Goal: Task Accomplishment & Management: Use online tool/utility

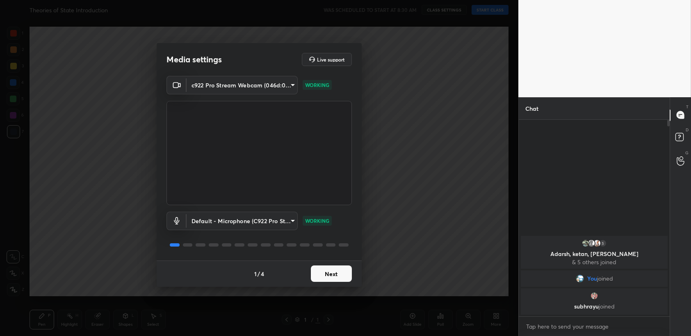
drag, startPoint x: 333, startPoint y: 273, endPoint x: 375, endPoint y: 264, distance: 42.4
click at [334, 273] on button "Next" at bounding box center [331, 273] width 41 height 16
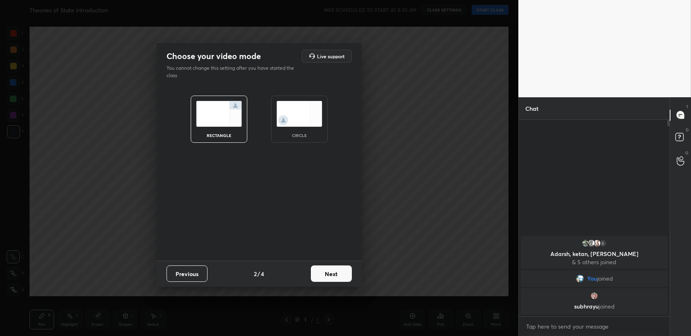
click at [338, 272] on button "Next" at bounding box center [331, 273] width 41 height 16
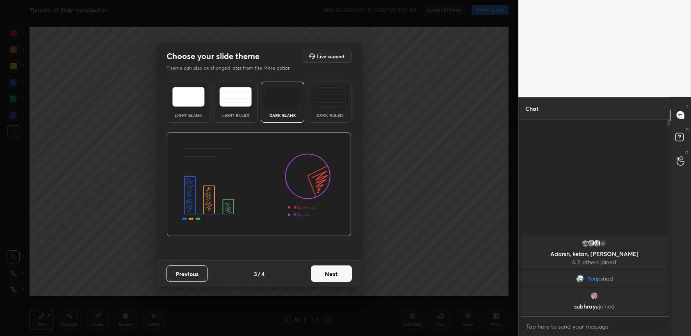
click at [339, 273] on button "Next" at bounding box center [331, 273] width 41 height 16
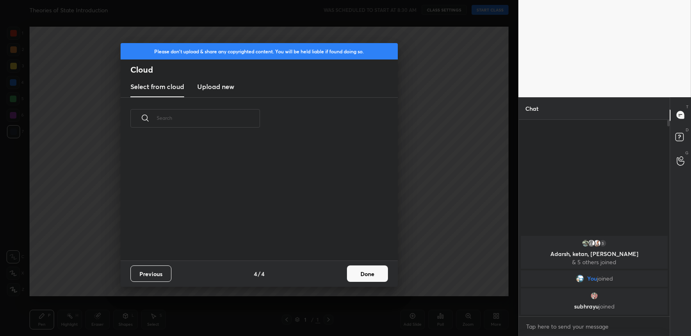
click at [363, 277] on button "Done" at bounding box center [367, 273] width 41 height 16
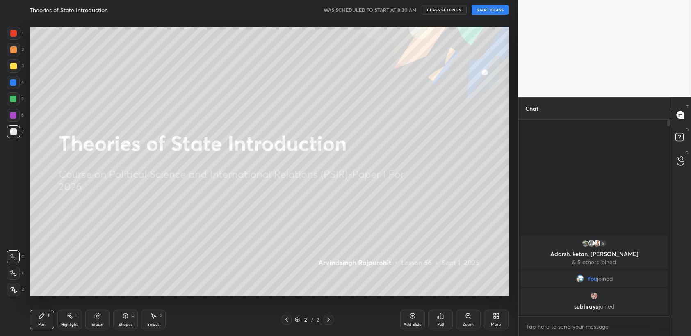
click at [503, 9] on button "START CLASS" at bounding box center [489, 10] width 37 height 10
click at [498, 318] on div "More" at bounding box center [496, 319] width 25 height 20
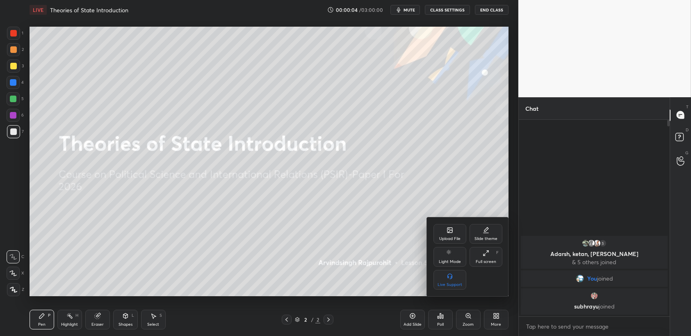
click at [445, 227] on div "Upload File" at bounding box center [449, 234] width 33 height 20
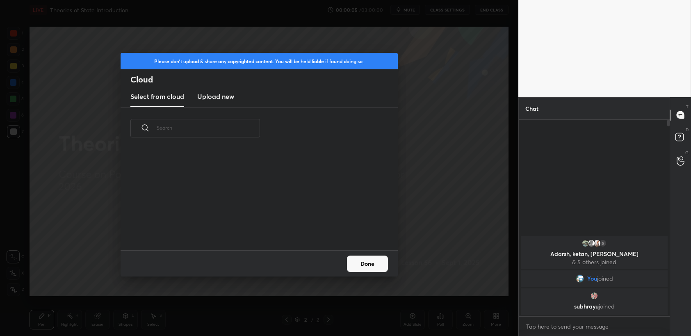
scroll to position [101, 263]
drag, startPoint x: 214, startPoint y: 98, endPoint x: 217, endPoint y: 106, distance: 9.0
click at [214, 100] on h3 "Upload new" at bounding box center [215, 96] width 37 height 10
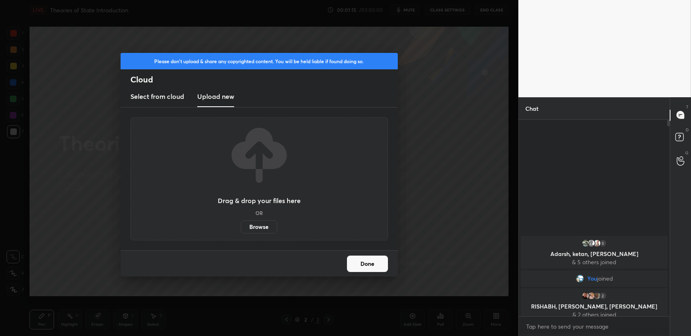
click at [264, 227] on label "Browse" at bounding box center [259, 226] width 36 height 13
click at [241, 227] on input "Browse" at bounding box center [241, 226] width 0 height 13
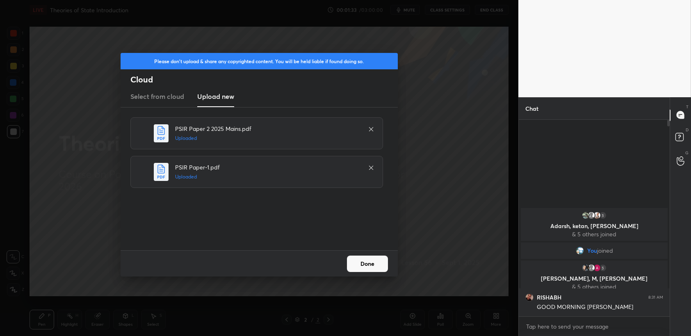
drag, startPoint x: 357, startPoint y: 259, endPoint x: 366, endPoint y: 263, distance: 9.2
click at [359, 260] on button "Done" at bounding box center [367, 263] width 41 height 16
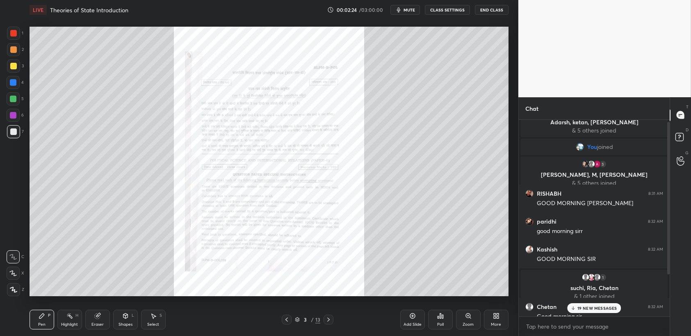
scroll to position [56, 0]
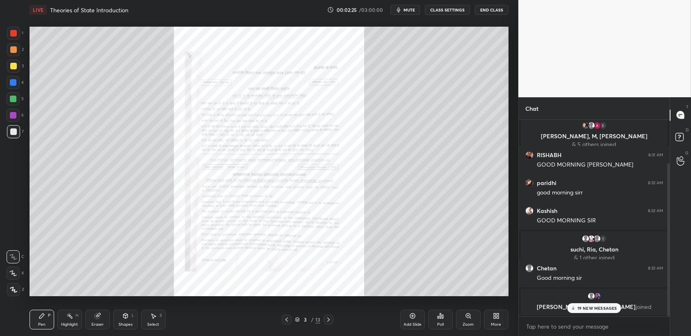
click at [600, 305] on div "19 NEW MESSAGES" at bounding box center [594, 308] width 54 height 10
click at [497, 322] on div "More" at bounding box center [496, 324] width 10 height 4
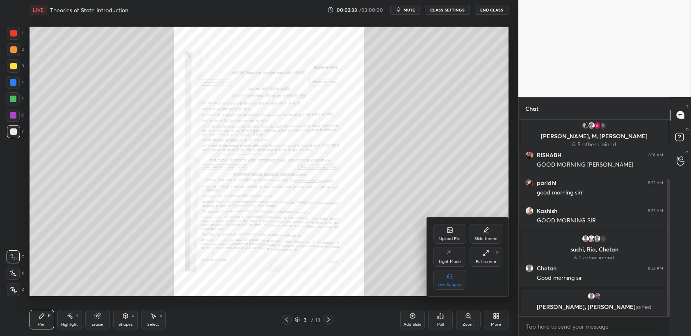
scroll to position [84, 0]
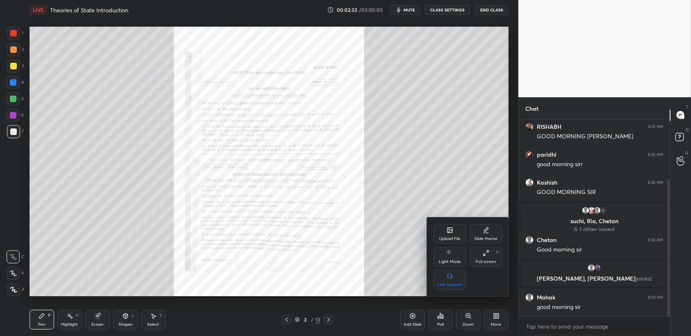
click at [447, 236] on div "Upload File" at bounding box center [449, 234] width 33 height 20
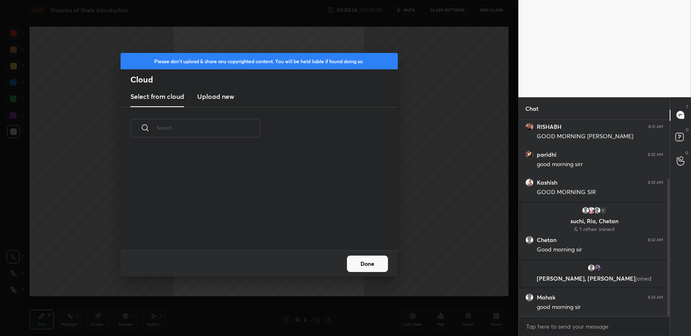
scroll to position [101, 263]
click at [215, 98] on h3 "Upload new" at bounding box center [215, 96] width 37 height 10
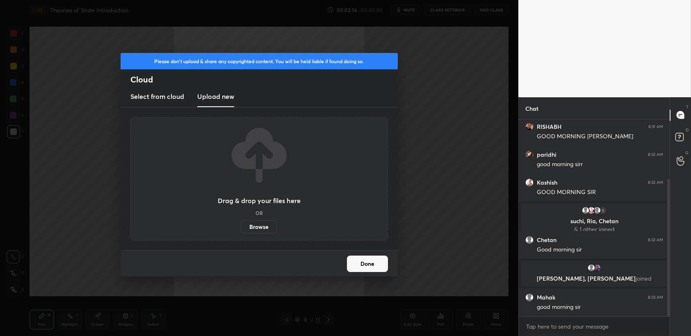
click at [259, 228] on label "Browse" at bounding box center [259, 226] width 36 height 13
click at [241, 228] on input "Browse" at bounding box center [241, 226] width 0 height 13
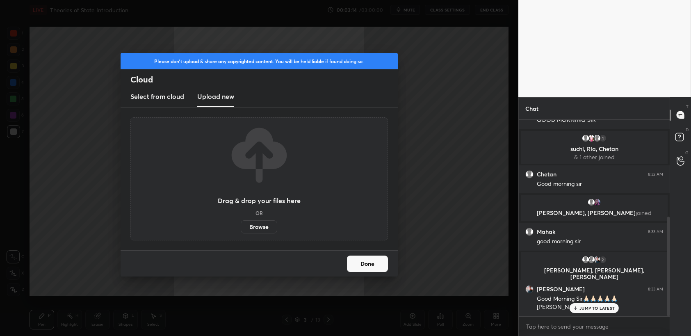
scroll to position [190, 0]
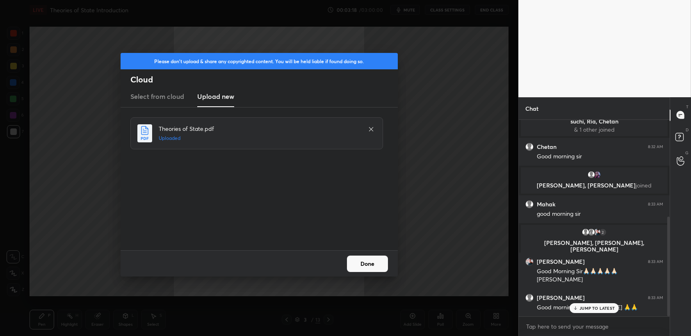
click at [371, 267] on button "Done" at bounding box center [367, 263] width 41 height 16
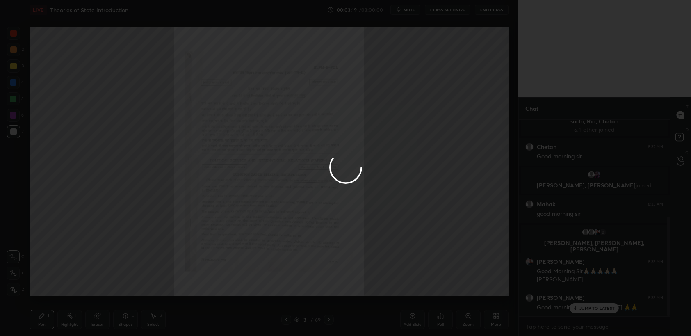
scroll to position [220, 0]
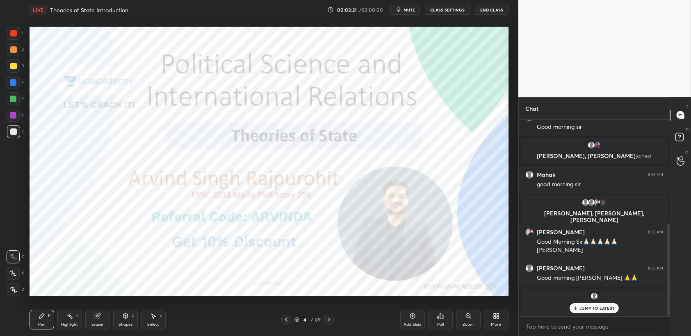
drag, startPoint x: 282, startPoint y: 324, endPoint x: 287, endPoint y: 323, distance: 4.8
click at [285, 324] on div "Pen P Highlight H Eraser Shapes L Select S 4 / 69 Add Slide Poll Zoom More" at bounding box center [269, 319] width 479 height 33
click at [288, 322] on icon at bounding box center [286, 319] width 7 height 7
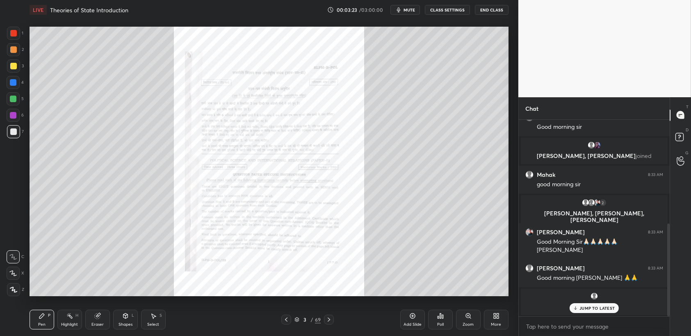
click at [509, 327] on div "LIVE Theories of State Introduction 00:03:23 / 03:00:00 mute CLASS SETTINGS End…" at bounding box center [268, 168] width 485 height 336
click at [507, 316] on div "More" at bounding box center [496, 319] width 25 height 20
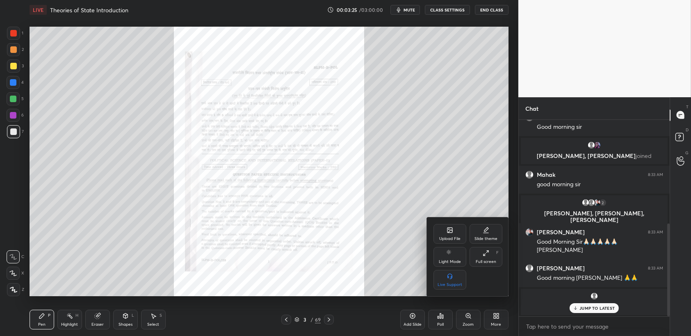
click at [457, 239] on div "Upload File" at bounding box center [449, 239] width 21 height 4
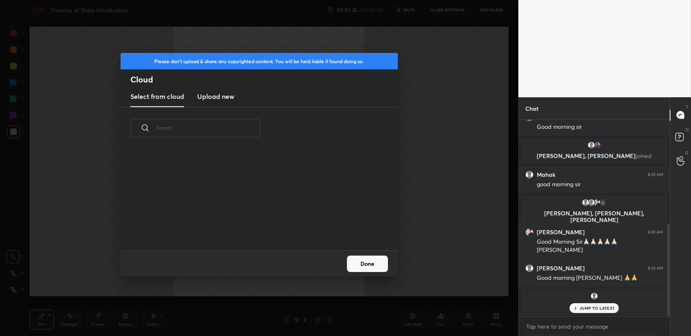
scroll to position [101, 263]
click at [217, 101] on h3 "Upload new" at bounding box center [215, 96] width 37 height 10
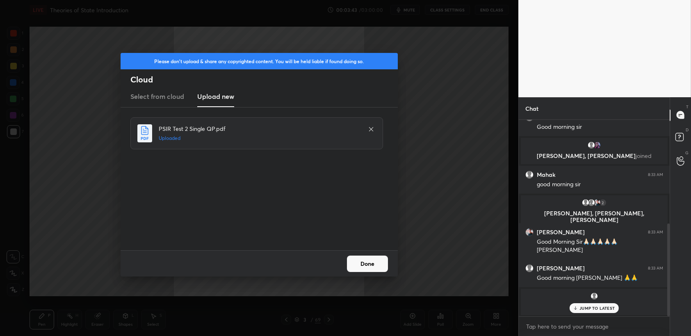
click at [375, 268] on button "Done" at bounding box center [367, 263] width 41 height 16
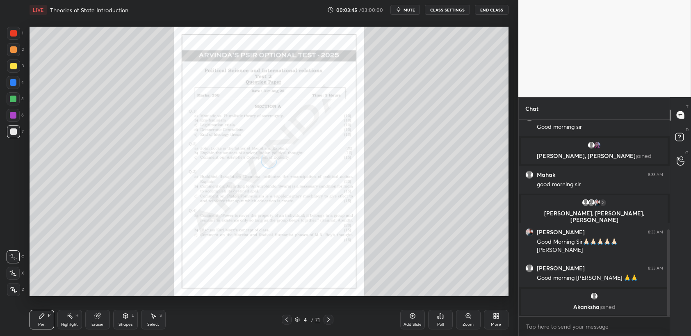
scroll to position [248, 0]
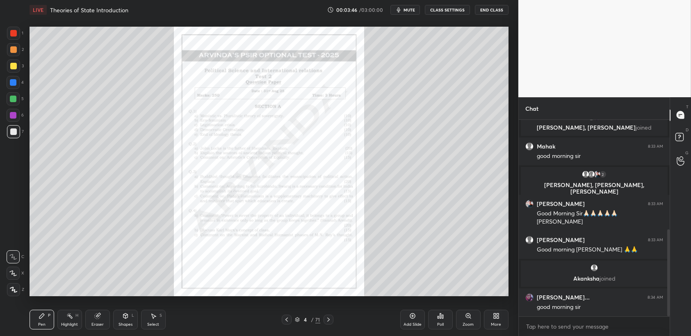
click at [287, 318] on icon at bounding box center [286, 319] width 7 height 7
click at [287, 320] on icon at bounding box center [286, 319] width 2 height 4
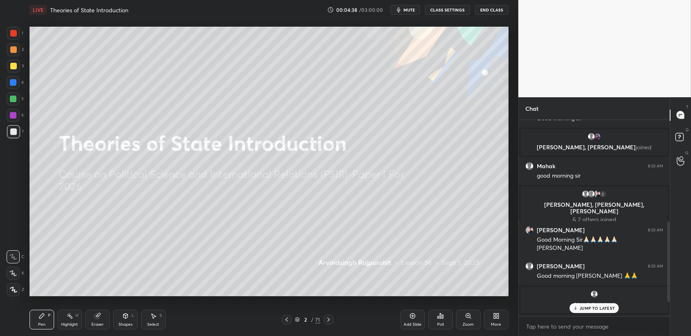
scroll to position [284, 0]
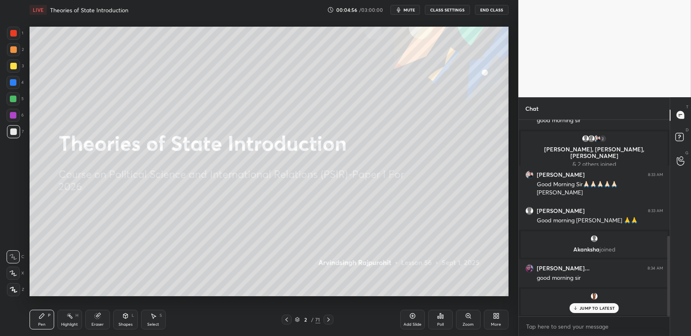
click at [585, 307] on p "JUMP TO LATEST" at bounding box center [596, 307] width 35 height 5
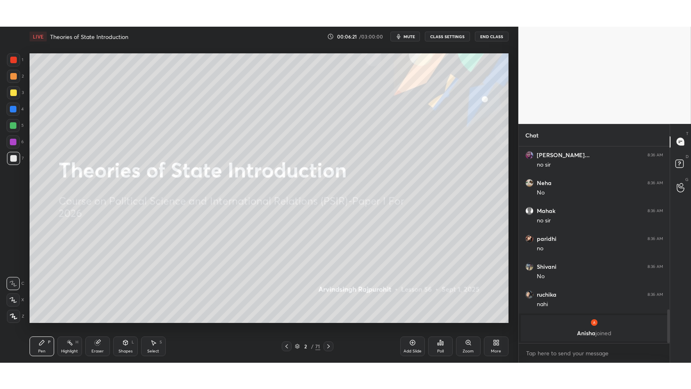
scroll to position [793, 0]
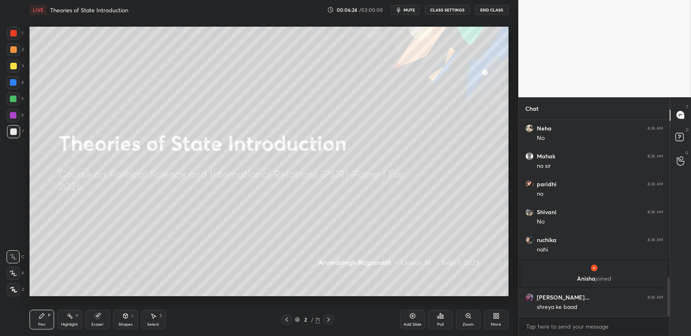
click at [17, 38] on div at bounding box center [13, 33] width 13 height 13
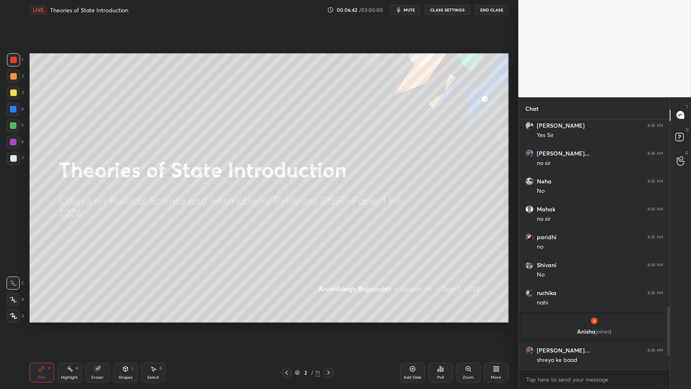
scroll to position [740, 0]
click at [12, 63] on div at bounding box center [13, 60] width 7 height 7
click at [16, 94] on div at bounding box center [13, 92] width 7 height 7
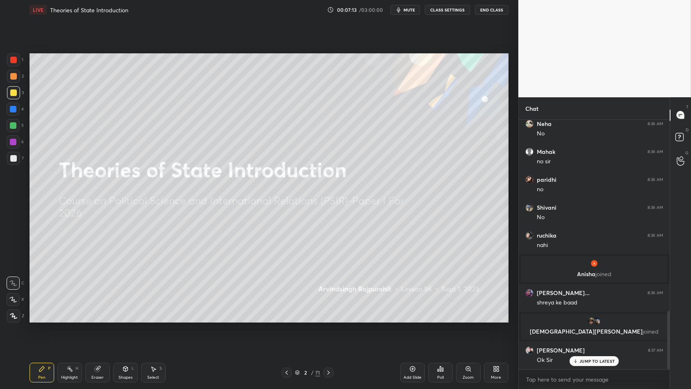
scroll to position [818, 0]
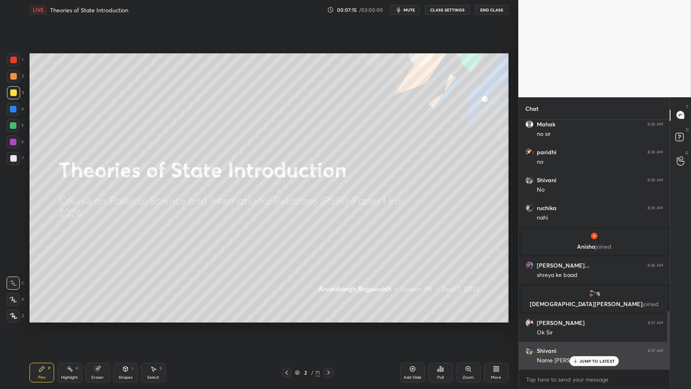
click at [576, 335] on div "JUMP TO LATEST" at bounding box center [593, 361] width 49 height 10
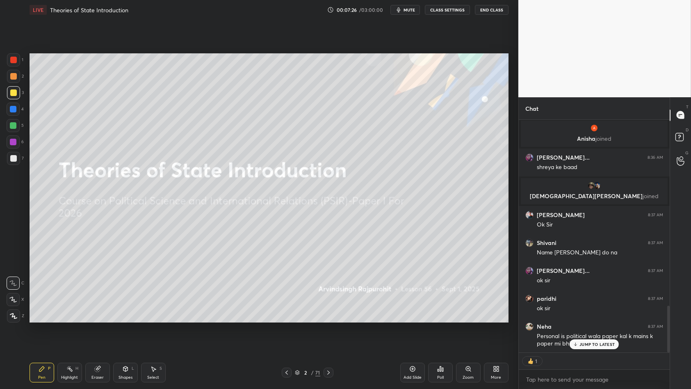
scroll to position [909, 0]
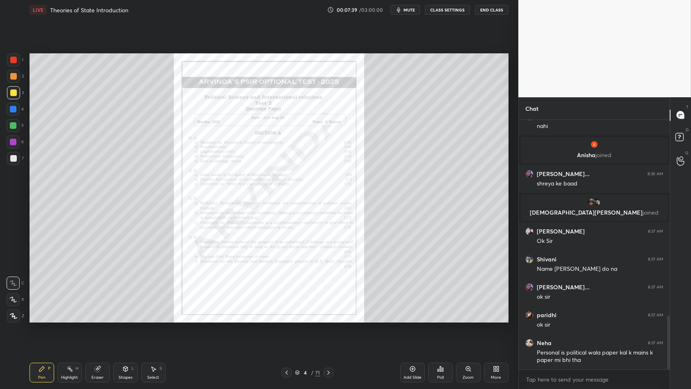
click at [466, 335] on div "Zoom" at bounding box center [467, 377] width 11 height 4
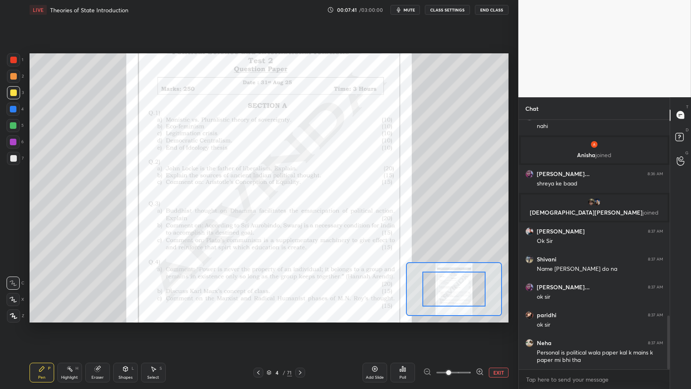
click at [8, 61] on div at bounding box center [13, 59] width 13 height 13
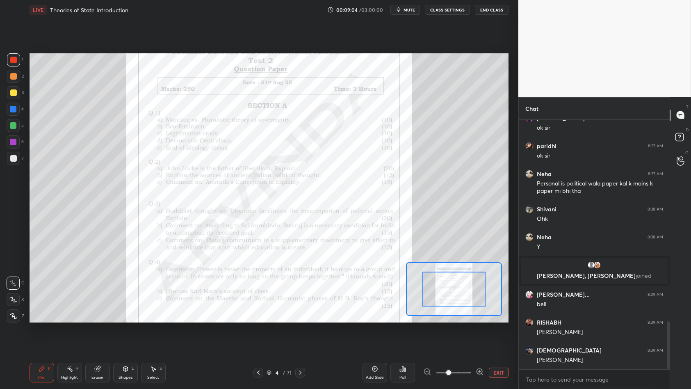
scroll to position [1041, 0]
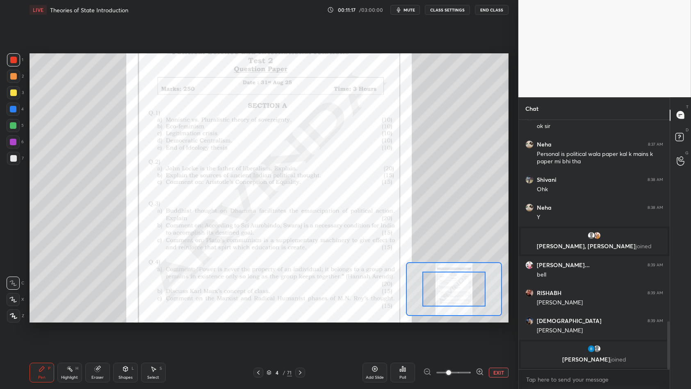
click at [158, 335] on div "Select S" at bounding box center [153, 372] width 25 height 20
click at [158, 335] on div "Select" at bounding box center [153, 377] width 12 height 4
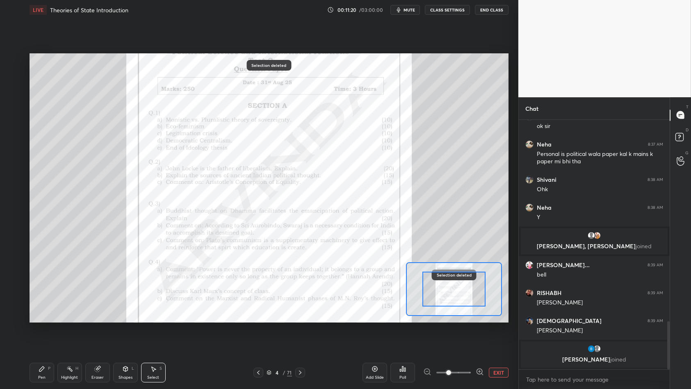
click at [44, 335] on icon at bounding box center [41, 368] width 5 height 5
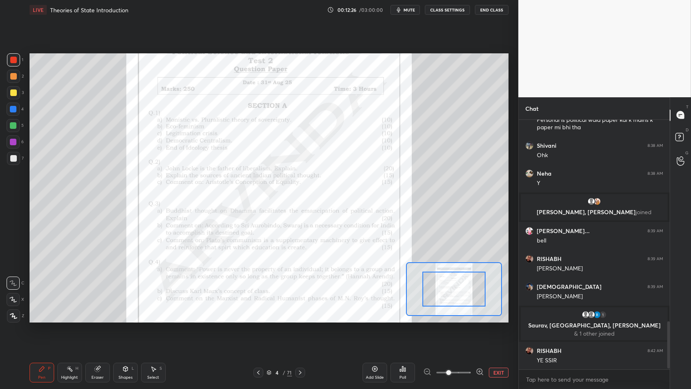
scroll to position [1075, 0]
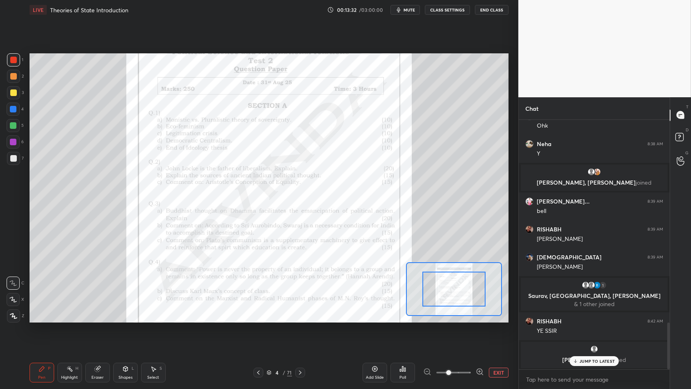
click at [406, 294] on div at bounding box center [454, 289] width 96 height 54
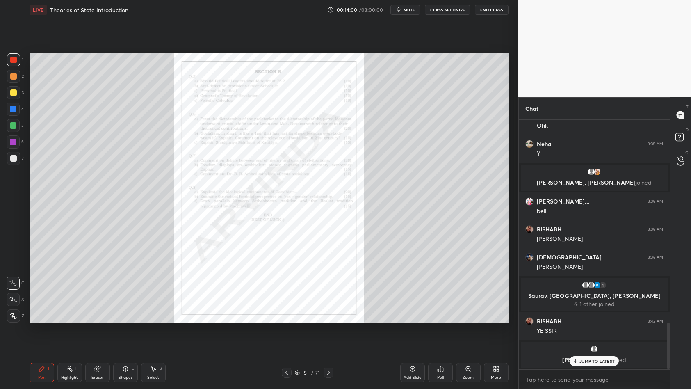
click at [476, 335] on div "Zoom" at bounding box center [468, 372] width 25 height 20
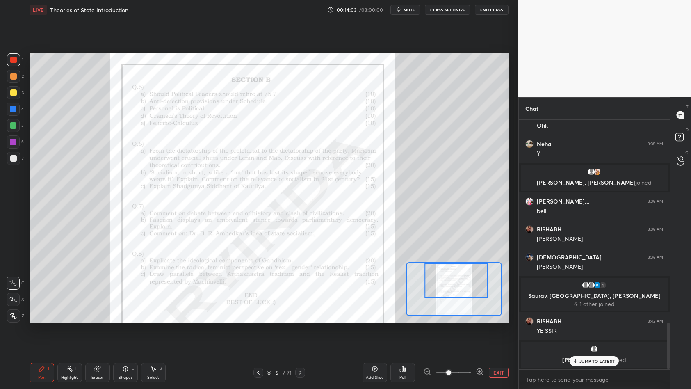
click at [16, 59] on div at bounding box center [13, 60] width 7 height 7
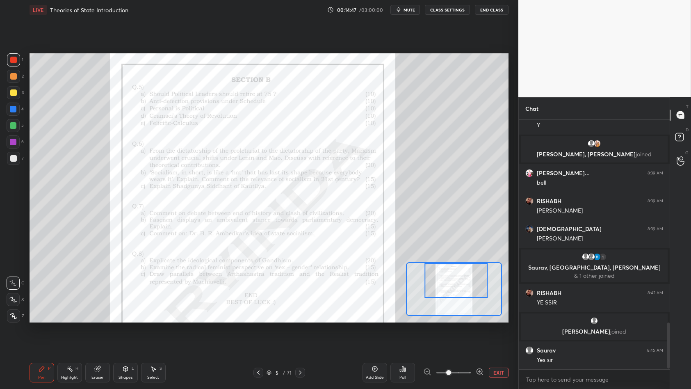
click at [16, 62] on div at bounding box center [13, 60] width 7 height 7
click at [14, 61] on div at bounding box center [13, 60] width 7 height 7
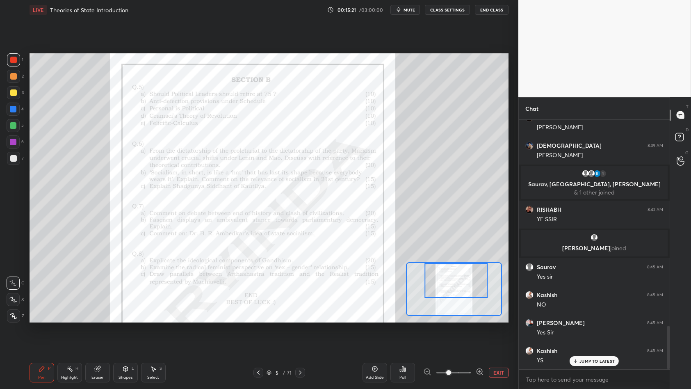
scroll to position [1215, 0]
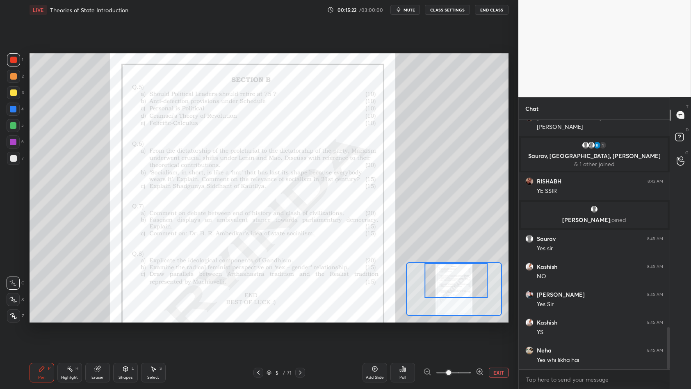
click at [156, 335] on div "Select S" at bounding box center [153, 372] width 25 height 20
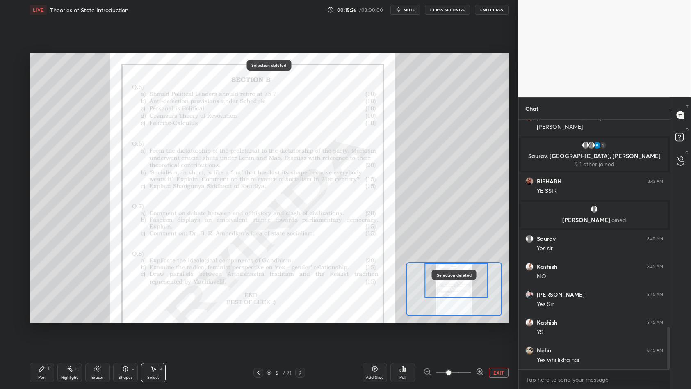
click at [47, 335] on div "Pen P" at bounding box center [42, 372] width 25 height 20
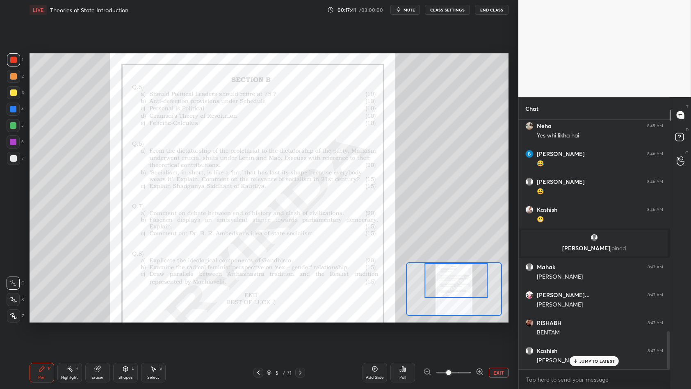
scroll to position [1405, 0]
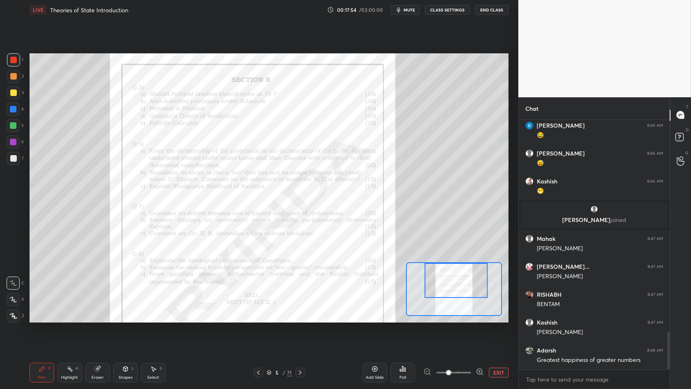
click at [509, 257] on div "Setting up your live class Poll for secs No correct answer Start poll" at bounding box center [268, 188] width 485 height 336
click at [509, 256] on div "Setting up your live class Poll for secs No correct answer Start poll" at bounding box center [268, 188] width 485 height 336
click at [14, 105] on div at bounding box center [13, 108] width 13 height 13
click at [17, 107] on div at bounding box center [13, 108] width 13 height 13
click at [162, 335] on div "Pen P Highlight H Eraser Shapes L Select S 5 / 71 Add Slide Poll EXIT" at bounding box center [269, 372] width 479 height 33
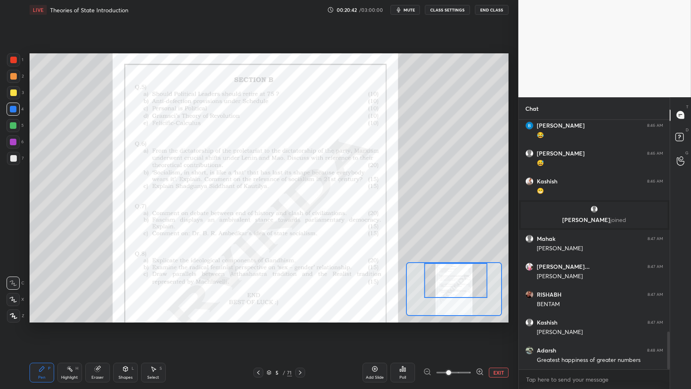
click at [158, 335] on div "Select S" at bounding box center [153, 372] width 25 height 20
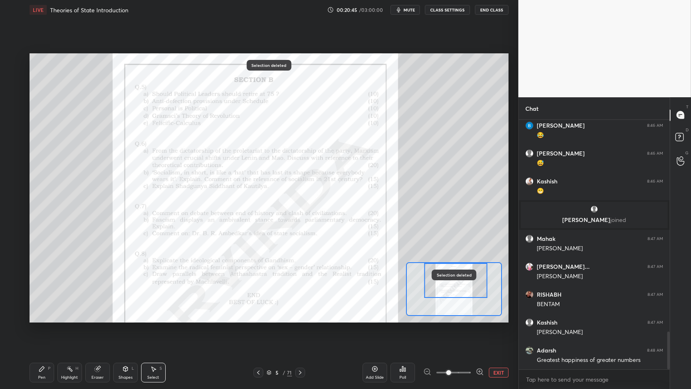
click at [41, 335] on div "Pen" at bounding box center [41, 377] width 7 height 4
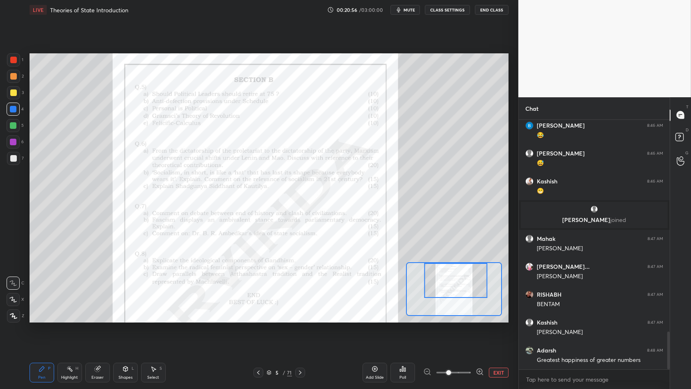
click at [11, 64] on div at bounding box center [13, 59] width 13 height 13
click at [16, 61] on div at bounding box center [13, 60] width 7 height 7
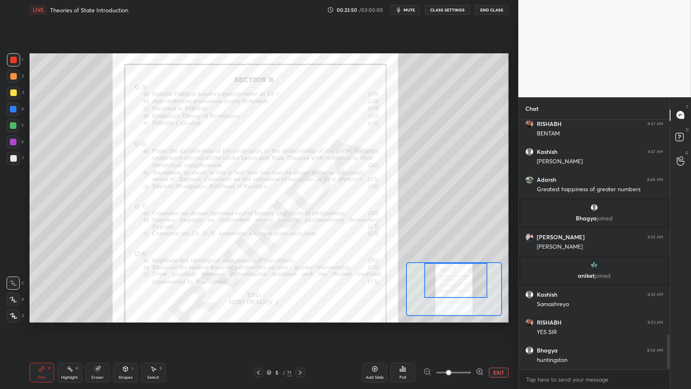
scroll to position [1505, 0]
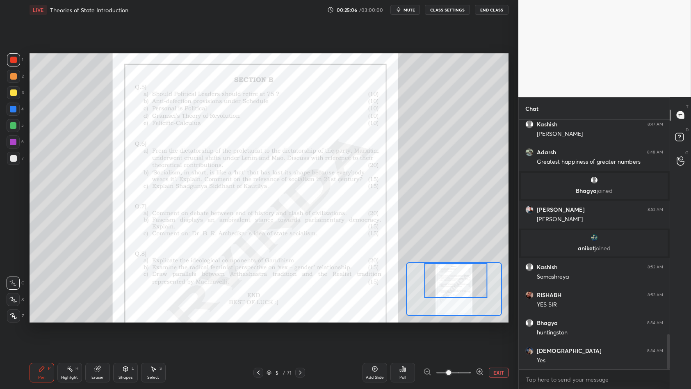
click at [150, 335] on div "Select" at bounding box center [153, 377] width 12 height 4
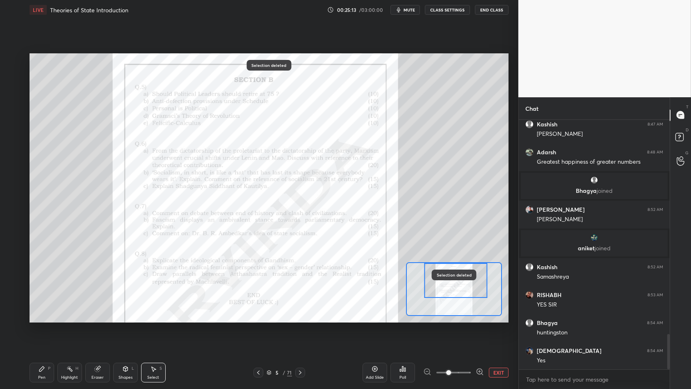
click at [35, 335] on div "Pen P" at bounding box center [42, 372] width 25 height 20
click at [43, 335] on div "Pen" at bounding box center [41, 377] width 7 height 4
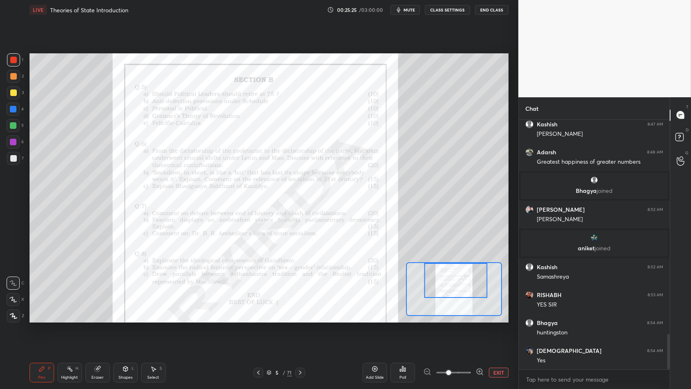
click at [498, 335] on button "EXIT" at bounding box center [499, 372] width 20 height 10
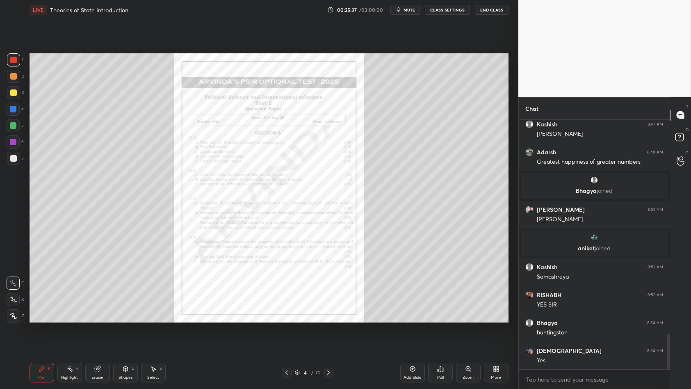
click at [152, 335] on div "Select" at bounding box center [153, 377] width 12 height 4
click at [44, 335] on div "Pen" at bounding box center [41, 377] width 7 height 4
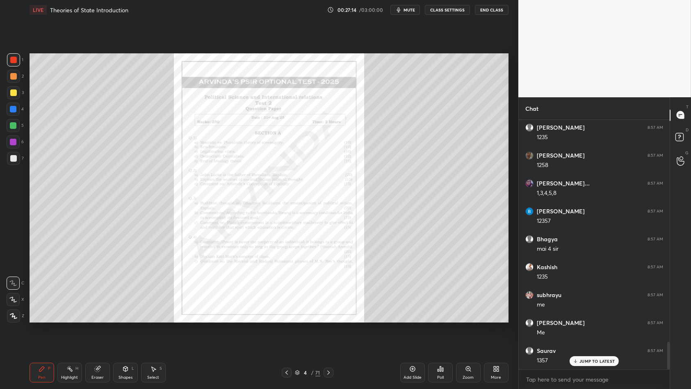
scroll to position [2035, 0]
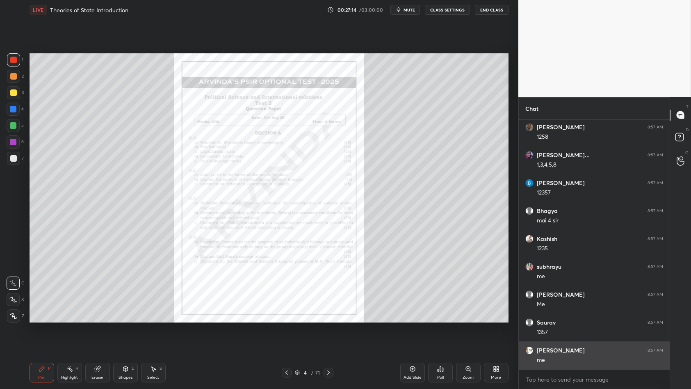
click at [591, 335] on div "me" at bounding box center [600, 360] width 126 height 8
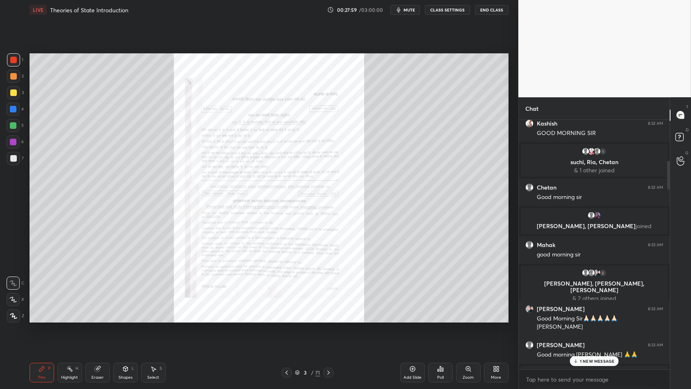
scroll to position [149, 0]
drag, startPoint x: 597, startPoint y: 364, endPoint x: 598, endPoint y: 360, distance: 4.6
click at [597, 335] on div "1 NEW MESSAGE" at bounding box center [593, 361] width 49 height 10
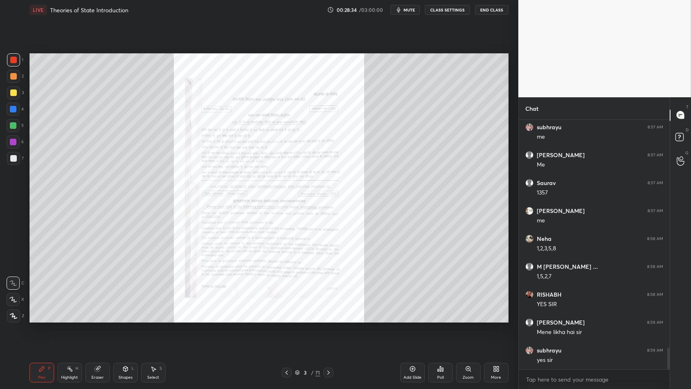
scroll to position [2657, 0]
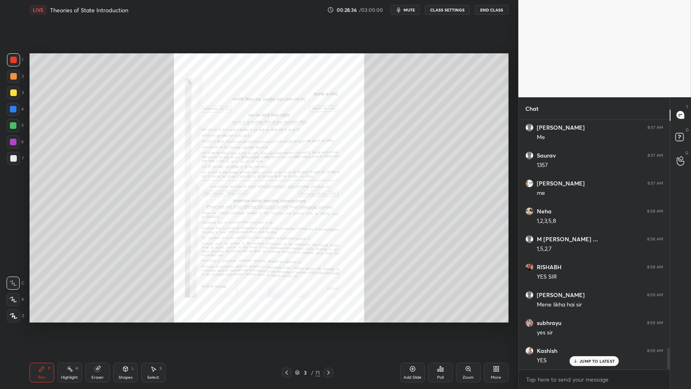
click at [588, 335] on p "JUMP TO LATEST" at bounding box center [596, 360] width 35 height 5
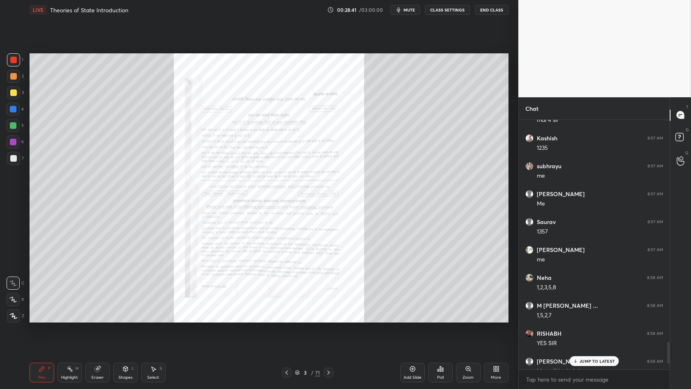
scroll to position [2657, 0]
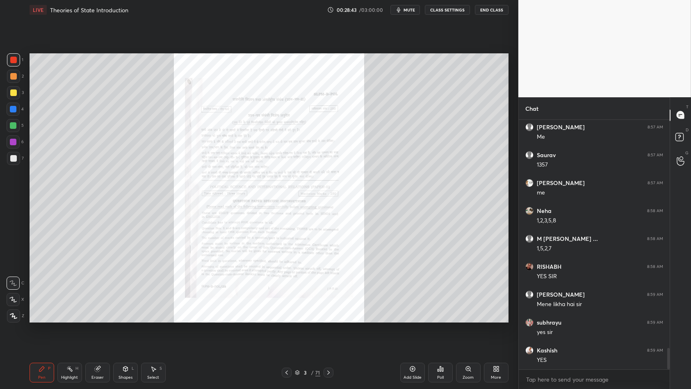
drag, startPoint x: 297, startPoint y: 372, endPoint x: 298, endPoint y: 364, distance: 8.0
click at [297, 335] on icon at bounding box center [297, 372] width 5 height 5
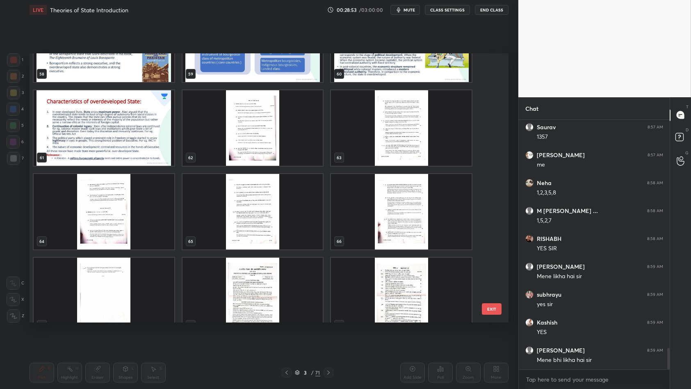
scroll to position [2713, 0]
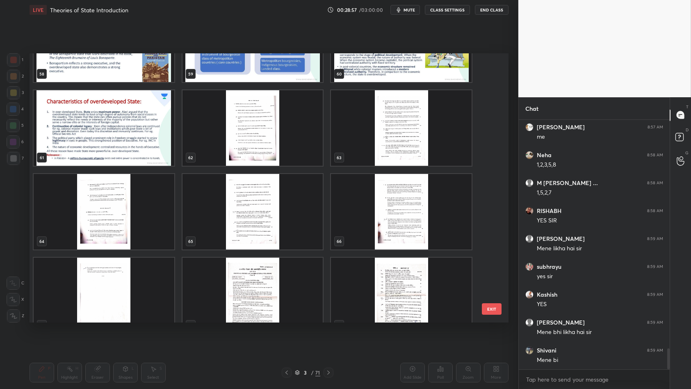
click at [251, 132] on img "grid" at bounding box center [252, 127] width 141 height 75
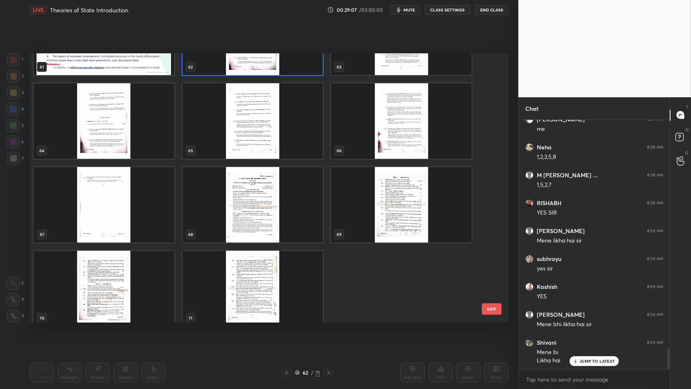
scroll to position [1737, 0]
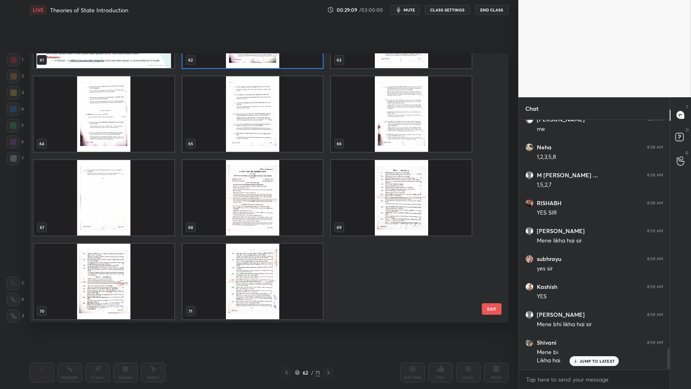
click at [221, 203] on img "grid" at bounding box center [252, 197] width 141 height 75
click at [219, 203] on img "grid" at bounding box center [252, 197] width 141 height 75
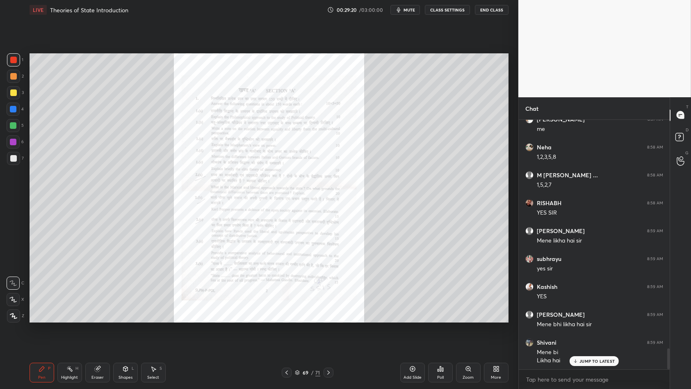
click at [468, 335] on div "Zoom" at bounding box center [467, 377] width 11 height 4
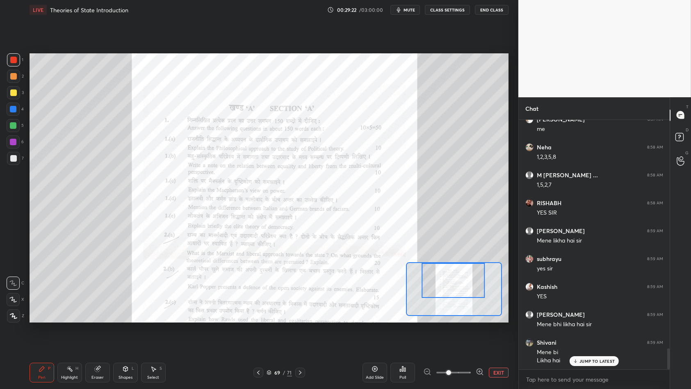
click at [11, 70] on div at bounding box center [13, 76] width 13 height 13
click at [11, 64] on div at bounding box center [13, 59] width 13 height 13
click at [15, 67] on div "1" at bounding box center [15, 61] width 16 height 16
click at [506, 335] on button "EXIT" at bounding box center [499, 372] width 20 height 10
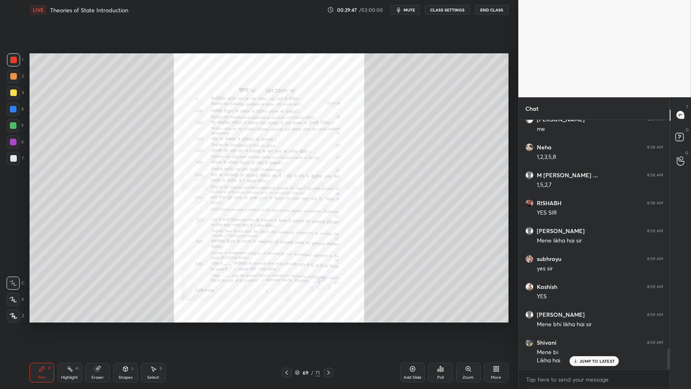
scroll to position [2749, 0]
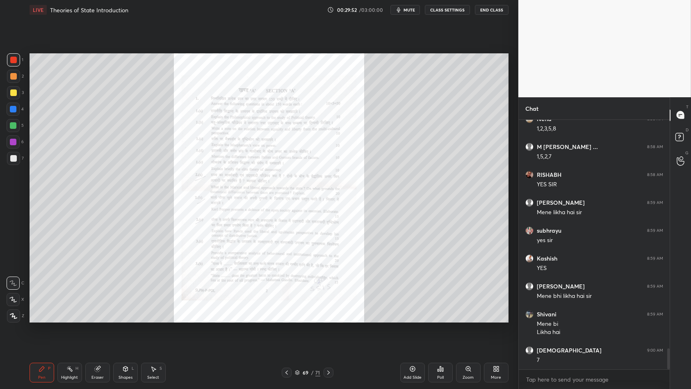
click at [469, 335] on icon at bounding box center [468, 368] width 7 height 7
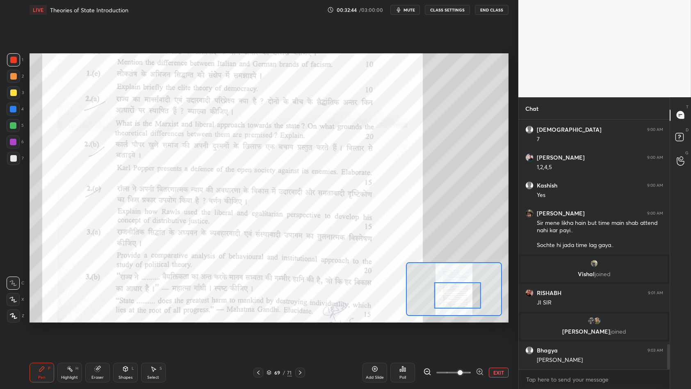
scroll to position [2272, 0]
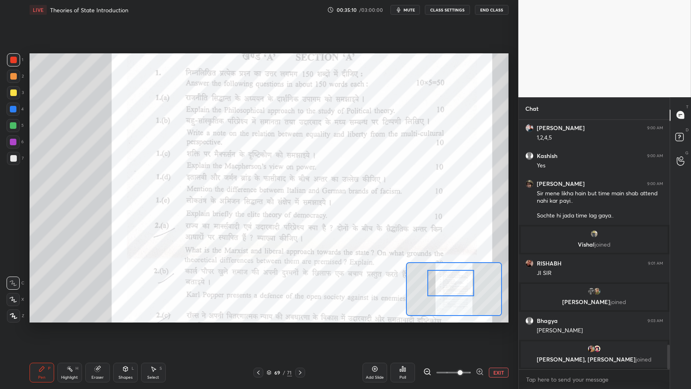
click at [499, 335] on button "EXIT" at bounding box center [499, 372] width 20 height 10
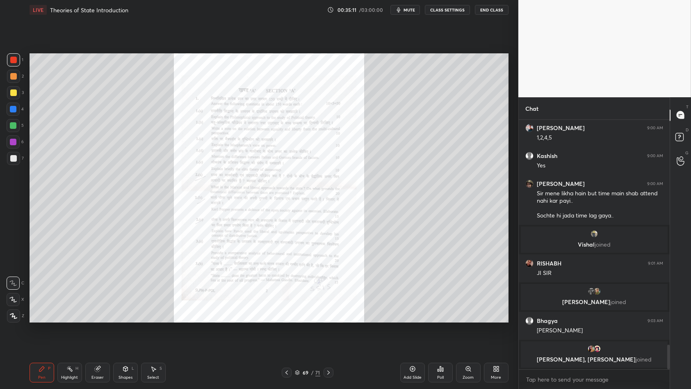
click at [152, 335] on div "Select S" at bounding box center [153, 372] width 25 height 20
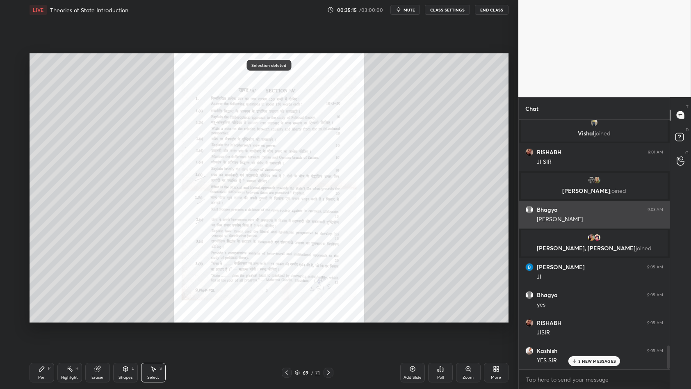
scroll to position [2430, 0]
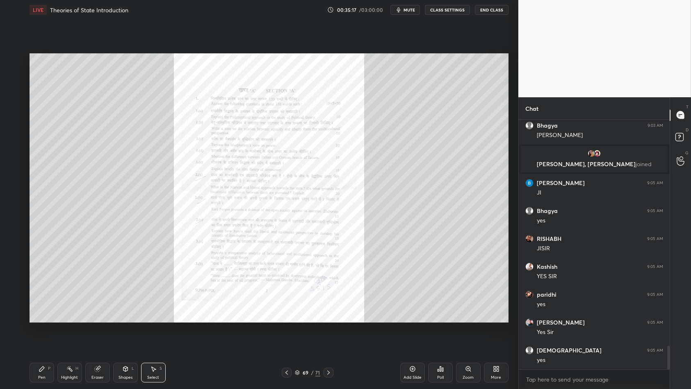
click at [468, 335] on div "Zoom" at bounding box center [467, 377] width 11 height 4
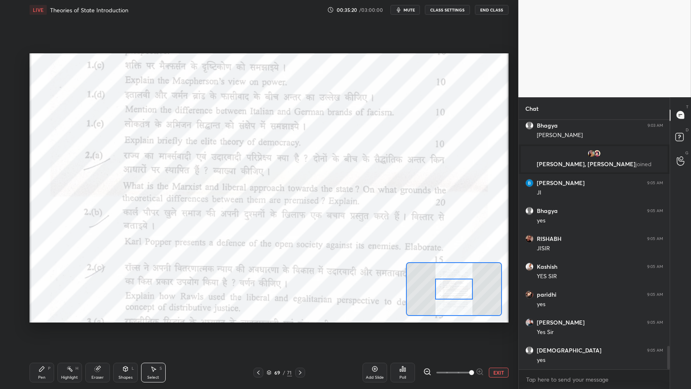
scroll to position [2457, 0]
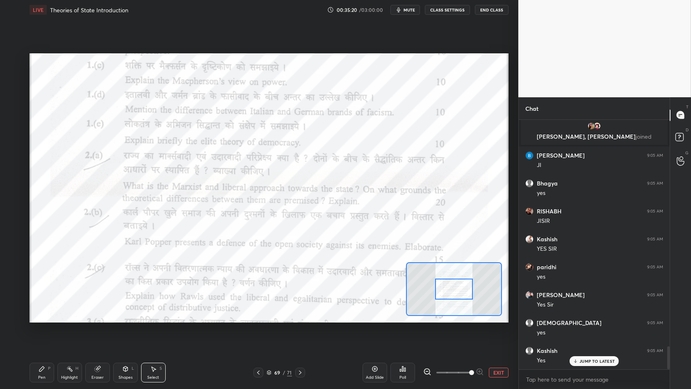
click at [37, 335] on div "Pen P" at bounding box center [42, 372] width 25 height 20
click at [9, 67] on div "1" at bounding box center [15, 61] width 16 height 16
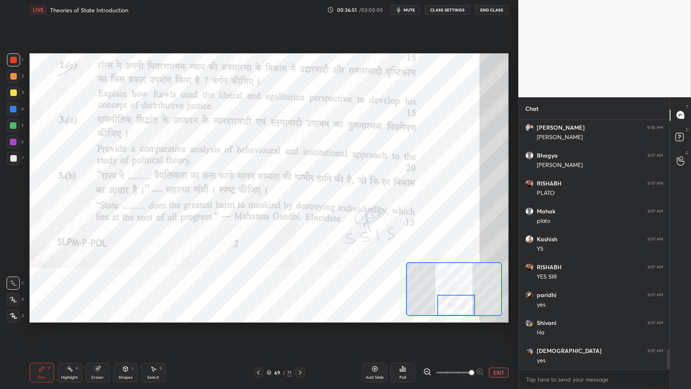
scroll to position [2792, 0]
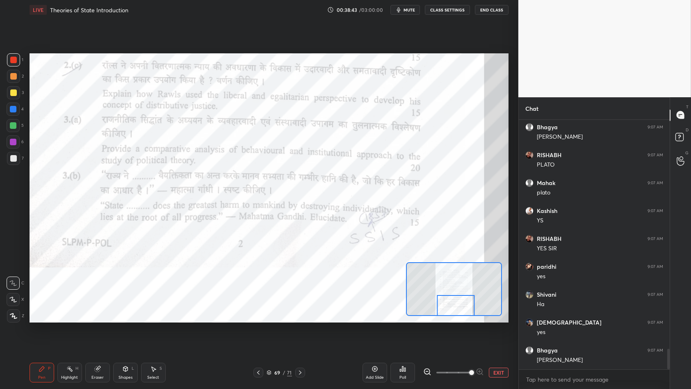
click at [502, 335] on button "EXIT" at bounding box center [499, 372] width 20 height 10
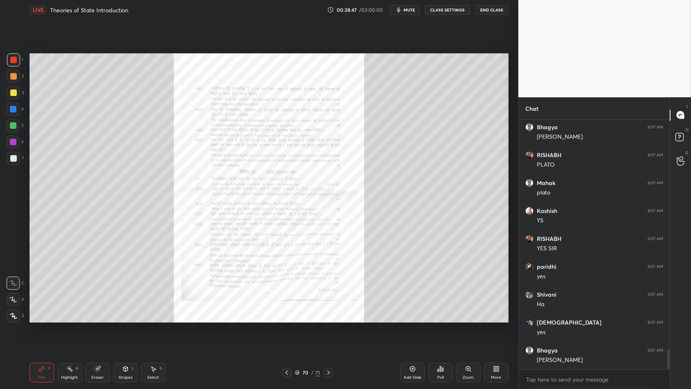
click at [465, 335] on icon at bounding box center [468, 368] width 7 height 7
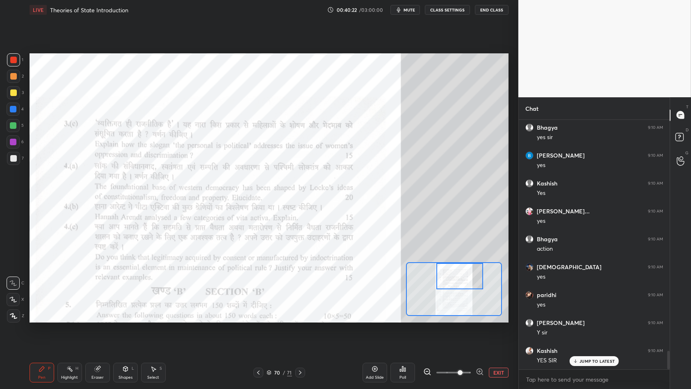
scroll to position [3127, 0]
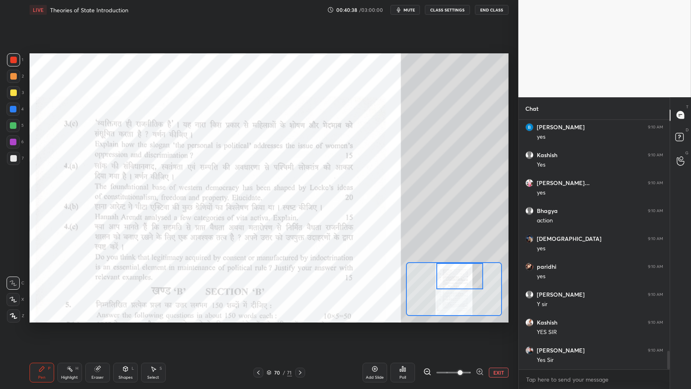
click at [496, 335] on button "EXIT" at bounding box center [499, 372] width 20 height 10
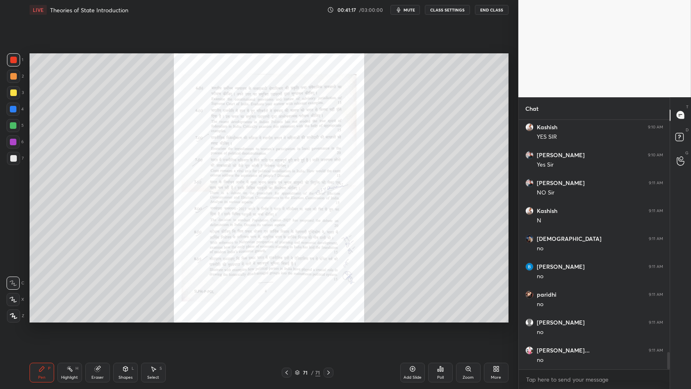
scroll to position [3357, 0]
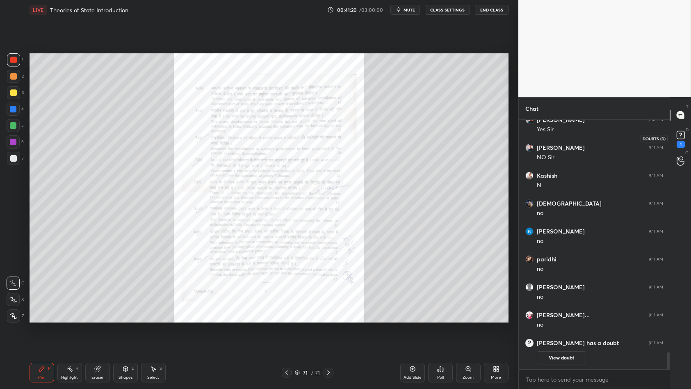
click at [683, 150] on div "G Raise Hand (G)" at bounding box center [680, 161] width 21 height 23
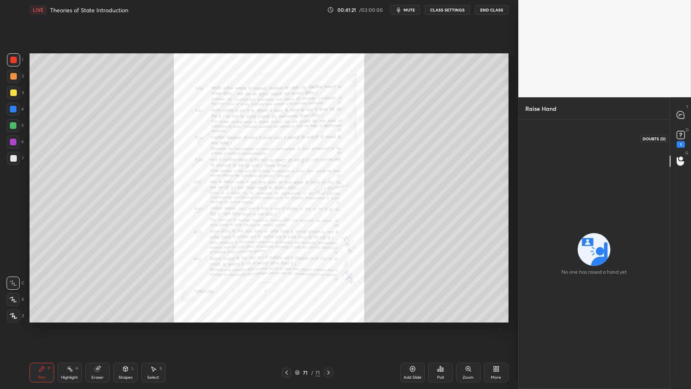
click at [681, 139] on rect at bounding box center [680, 135] width 8 height 8
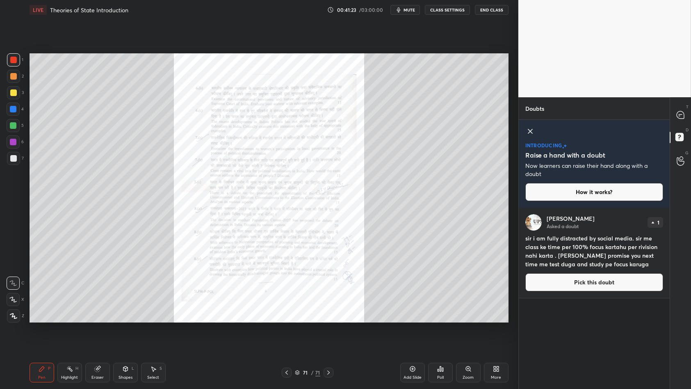
click at [599, 287] on button "Pick this doubt" at bounding box center [594, 282] width 138 height 18
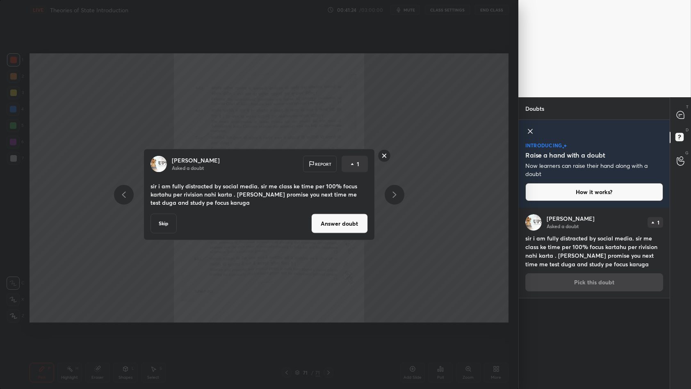
drag, startPoint x: 323, startPoint y: 221, endPoint x: 340, endPoint y: 224, distance: 17.5
click at [324, 221] on button "Answer doubt" at bounding box center [339, 224] width 57 height 20
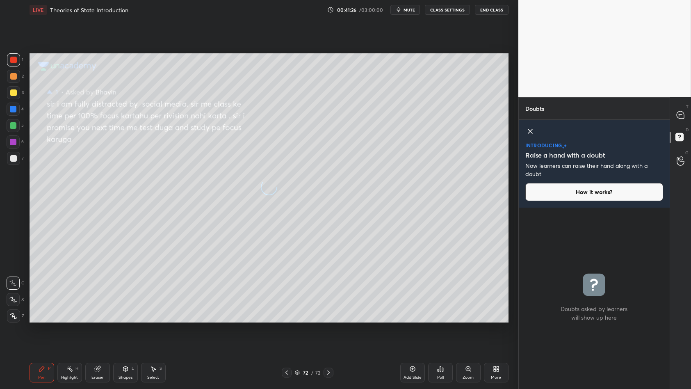
click at [679, 123] on div "T Messages (T)" at bounding box center [680, 115] width 21 height 23
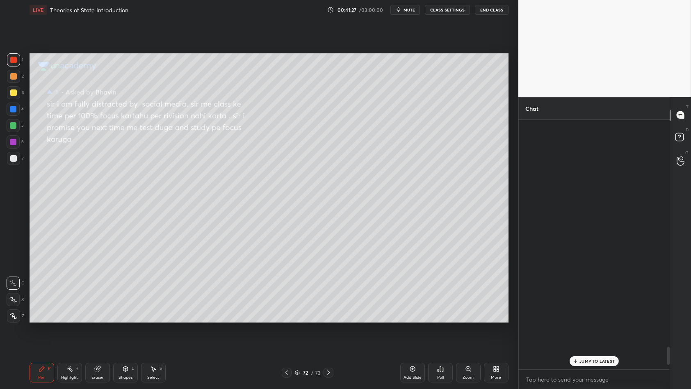
scroll to position [247, 149]
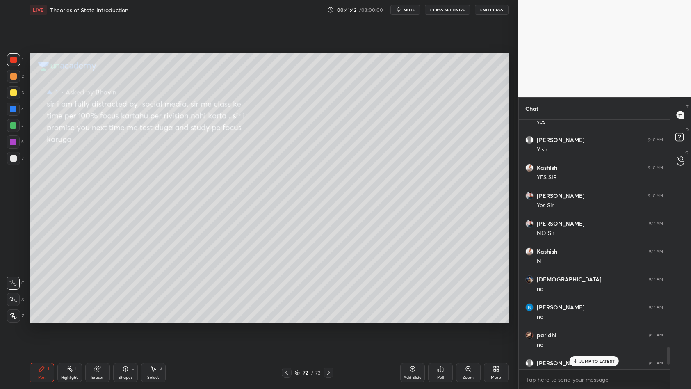
click at [599, 335] on p "JUMP TO LATEST" at bounding box center [596, 360] width 35 height 5
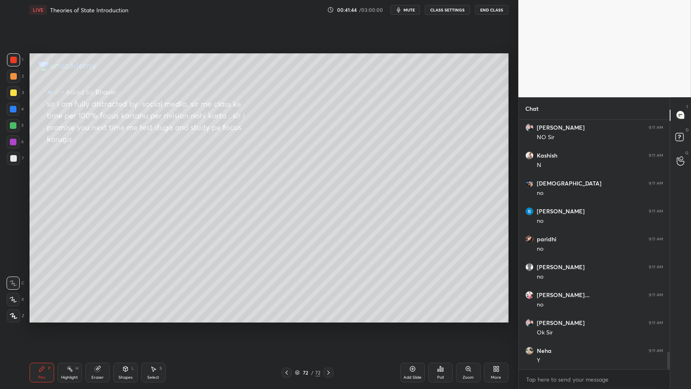
click at [286, 335] on div at bounding box center [287, 372] width 10 height 10
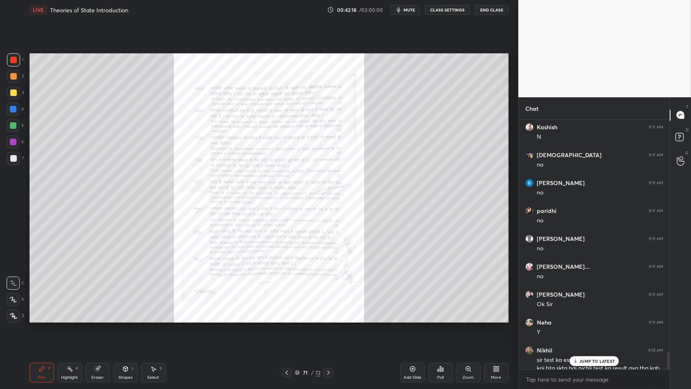
scroll to position [3318, 0]
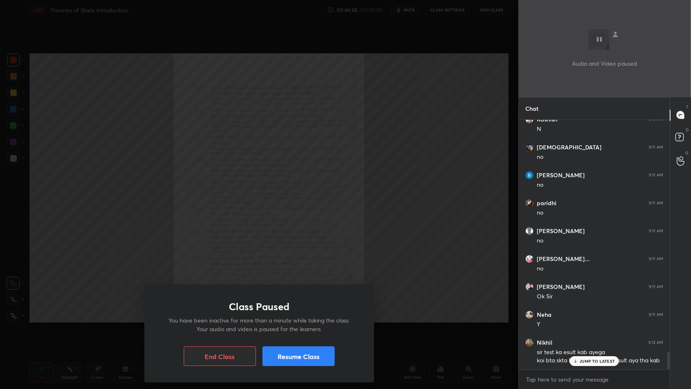
click at [291, 335] on button "Resume Class" at bounding box center [298, 356] width 72 height 20
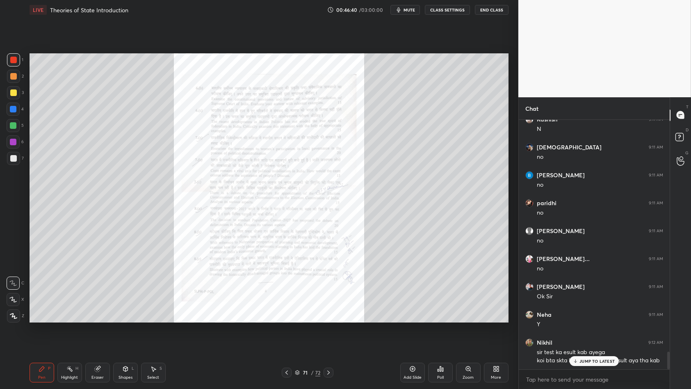
click at [580, 335] on p "JUMP TO LATEST" at bounding box center [596, 360] width 35 height 5
click at [156, 335] on icon at bounding box center [153, 368] width 7 height 7
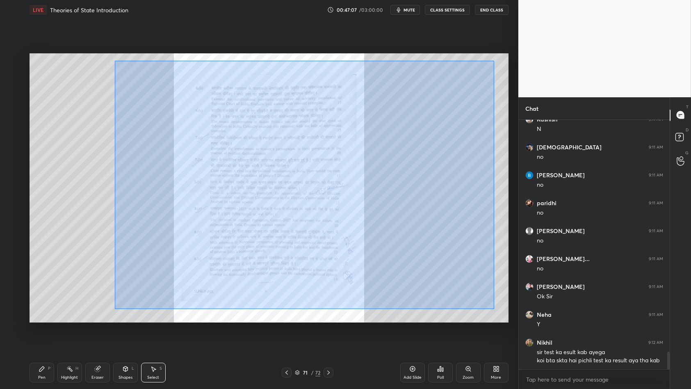
drag, startPoint x: 114, startPoint y: 61, endPoint x: 494, endPoint y: 309, distance: 453.4
click at [494, 309] on div "0 ° Undo Copy Duplicate Duplicate to new slide Delete" at bounding box center [269, 187] width 479 height 269
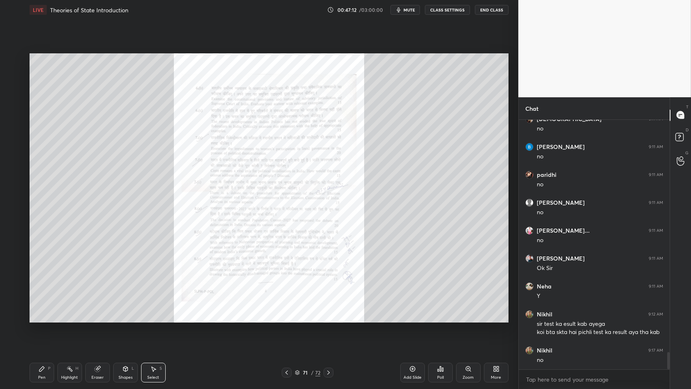
scroll to position [3375, 0]
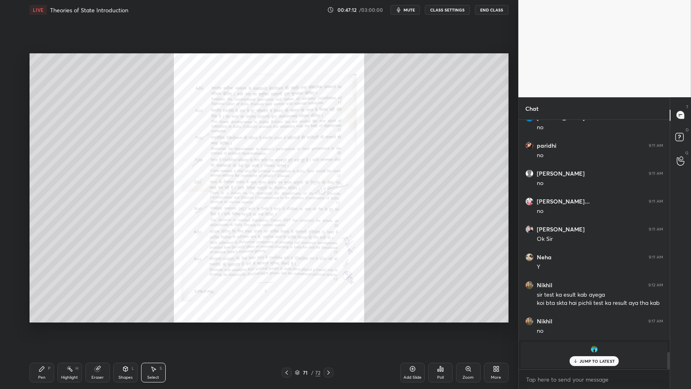
click at [294, 335] on div "71 / 72" at bounding box center [308, 372] width 52 height 10
drag, startPoint x: 298, startPoint y: 373, endPoint x: 302, endPoint y: 373, distance: 4.5
click at [299, 335] on icon at bounding box center [297, 372] width 5 height 5
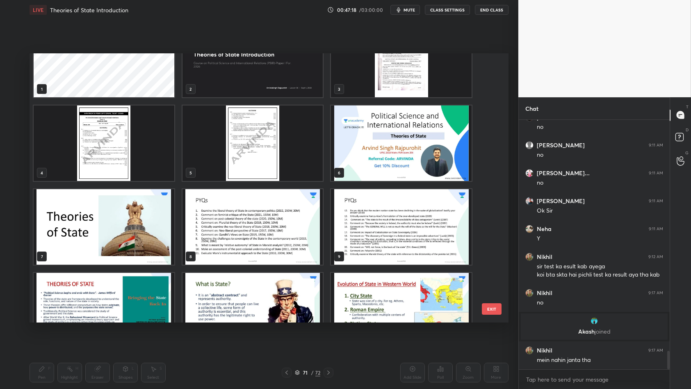
scroll to position [82, 0]
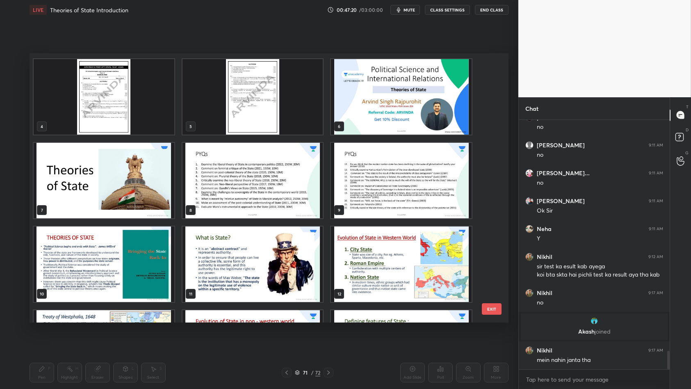
click at [108, 184] on img "grid" at bounding box center [104, 180] width 141 height 75
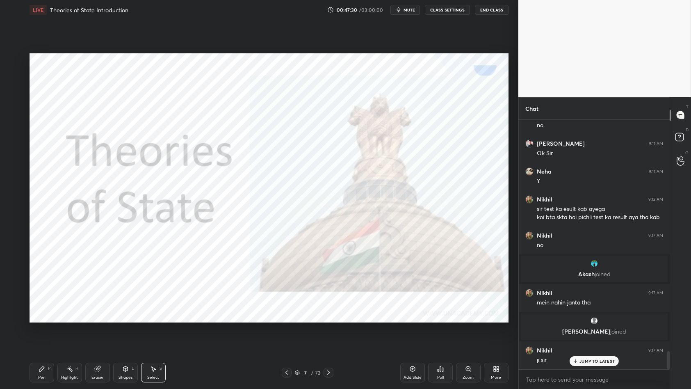
scroll to position [3224, 0]
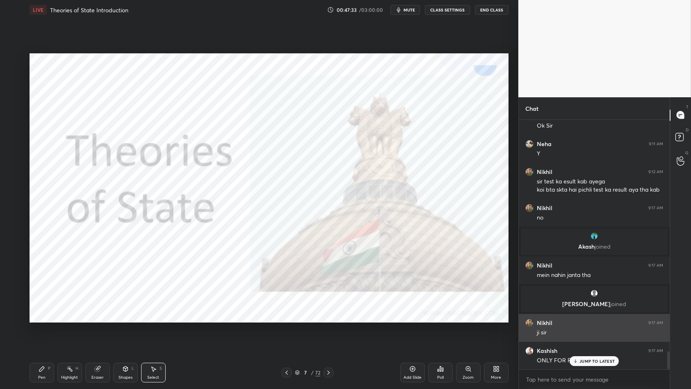
drag, startPoint x: 591, startPoint y: 363, endPoint x: 603, endPoint y: 334, distance: 31.6
click at [590, 335] on p "JUMP TO LATEST" at bounding box center [596, 360] width 35 height 5
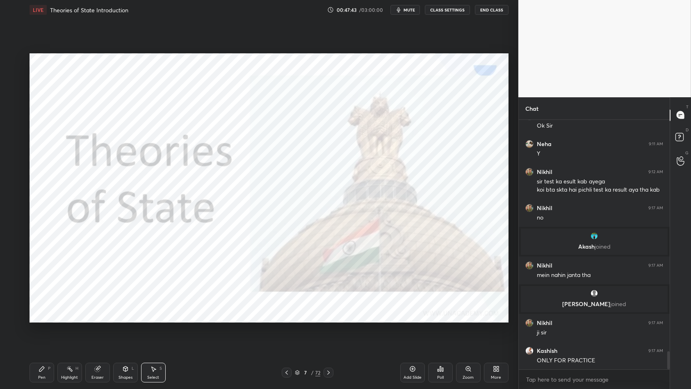
scroll to position [3252, 0]
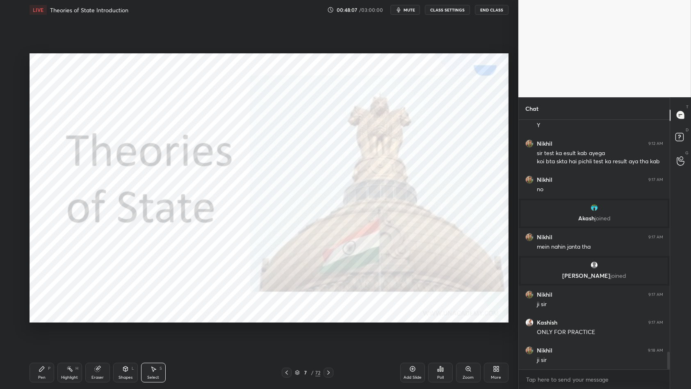
click at [40, 335] on div "Pen" at bounding box center [41, 377] width 7 height 4
click at [11, 64] on div at bounding box center [13, 59] width 13 height 13
click at [12, 59] on div at bounding box center [13, 60] width 7 height 7
click at [14, 63] on div at bounding box center [13, 60] width 7 height 7
click at [162, 335] on div "Select S" at bounding box center [153, 372] width 25 height 20
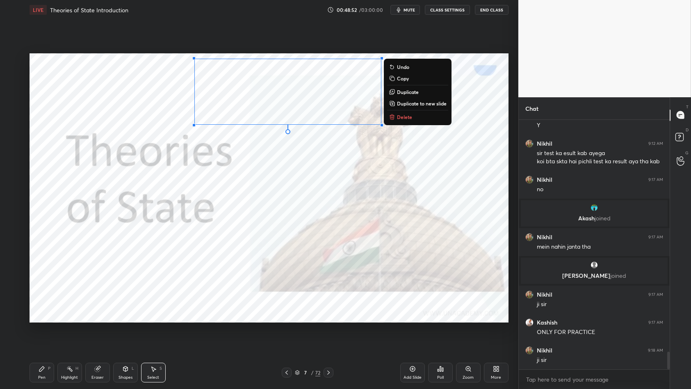
click at [401, 124] on div "0 ° Undo Copy Duplicate Duplicate to new slide Delete" at bounding box center [269, 187] width 479 height 269
click at [405, 117] on p "Delete" at bounding box center [404, 117] width 15 height 7
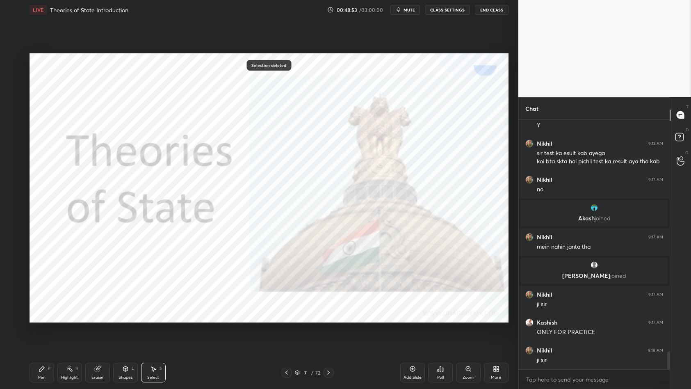
click at [34, 335] on div "Pen P Highlight H Eraser Shapes L Select S 7 / 72 Add Slide Poll Zoom More" at bounding box center [269, 372] width 479 height 33
click at [42, 335] on div "Pen" at bounding box center [41, 377] width 7 height 4
click at [9, 52] on div "1 2 3 4 5 6 7 C X Z C X Z E E Erase all H H LIVE Theories of State Introduction…" at bounding box center [256, 194] width 512 height 389
click at [19, 58] on div at bounding box center [13, 59] width 13 height 13
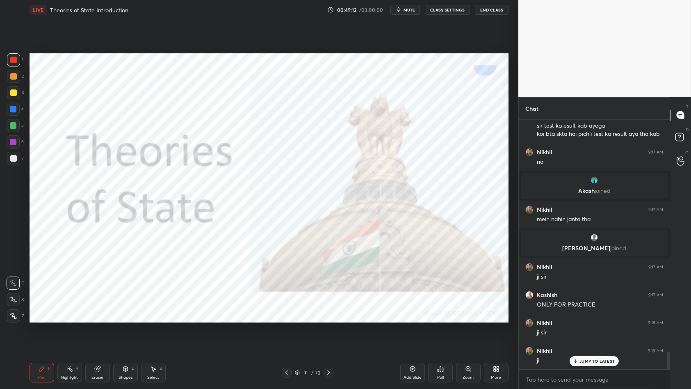
scroll to position [3308, 0]
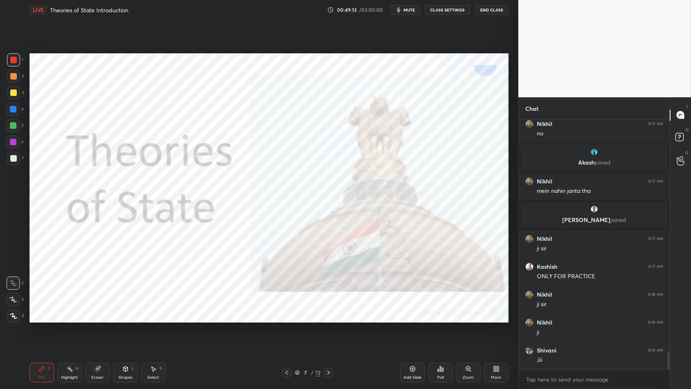
click at [298, 335] on div "7 / 72" at bounding box center [307, 371] width 25 height 7
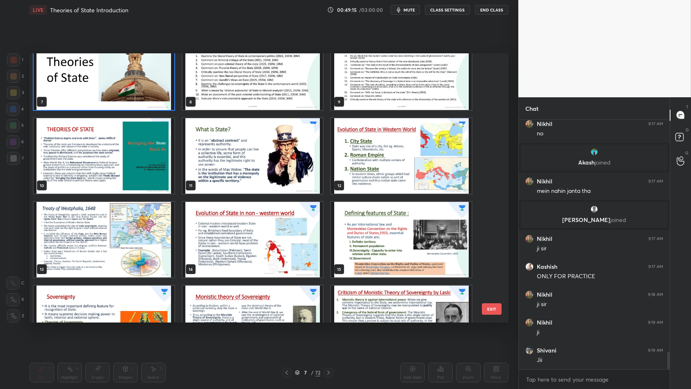
scroll to position [205, 0]
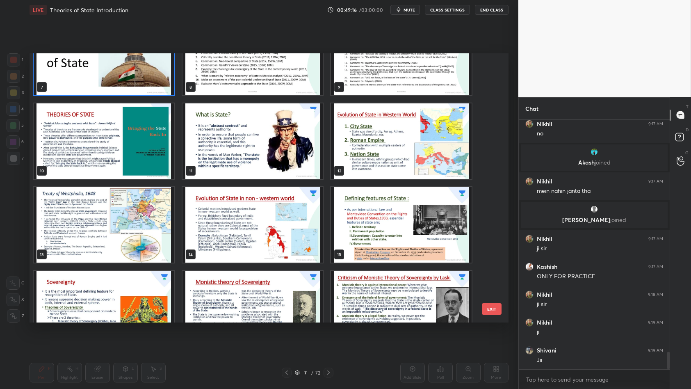
click at [123, 135] on img "grid" at bounding box center [104, 140] width 141 height 75
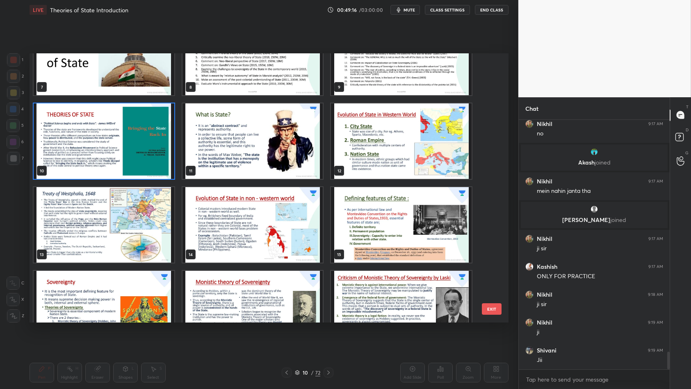
click at [123, 135] on img "grid" at bounding box center [104, 140] width 141 height 75
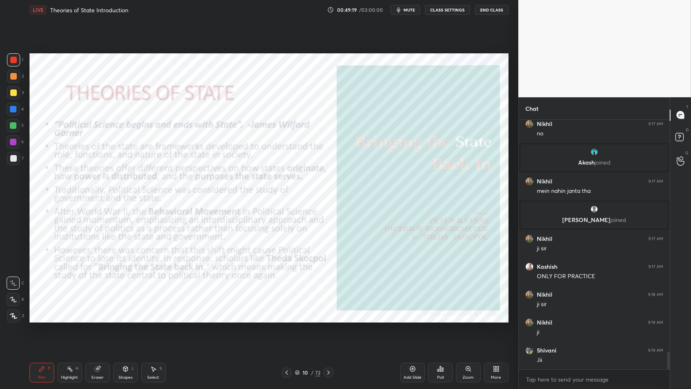
click at [12, 64] on div at bounding box center [13, 59] width 13 height 13
click at [14, 64] on div at bounding box center [13, 59] width 13 height 13
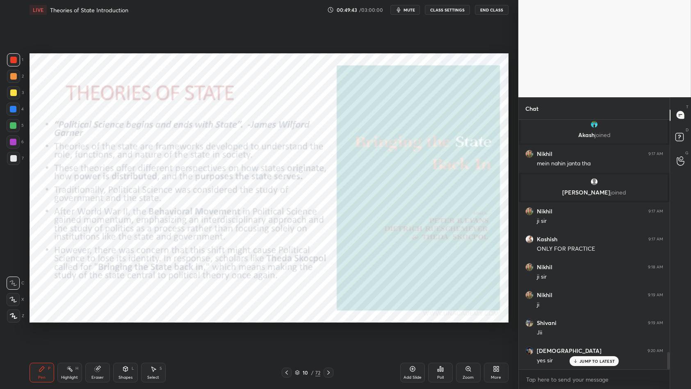
scroll to position [3364, 0]
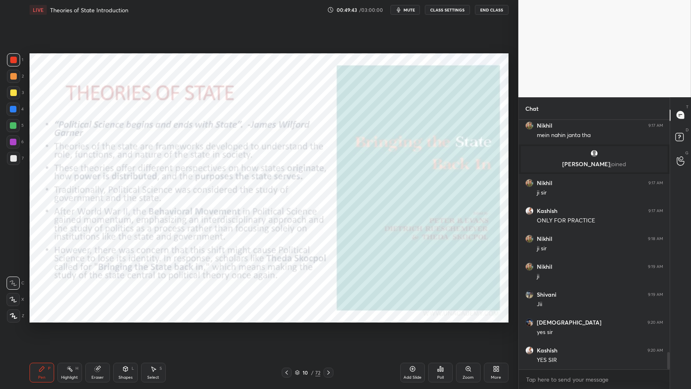
click at [296, 335] on div "Pen P Highlight H Eraser Shapes L Select S 10 / 72 Add Slide Poll Zoom More" at bounding box center [269, 372] width 479 height 33
click at [288, 335] on icon at bounding box center [286, 372] width 7 height 7
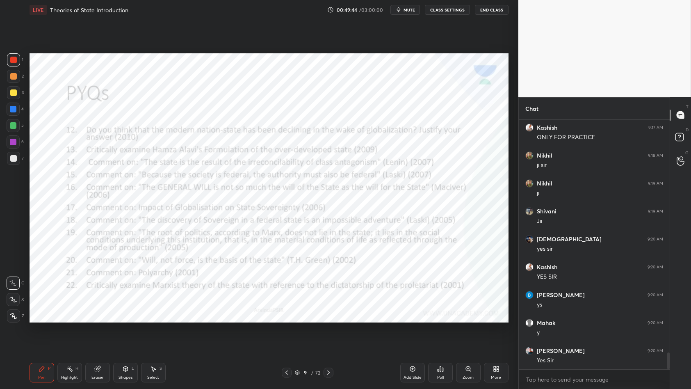
click at [287, 335] on icon at bounding box center [286, 372] width 7 height 7
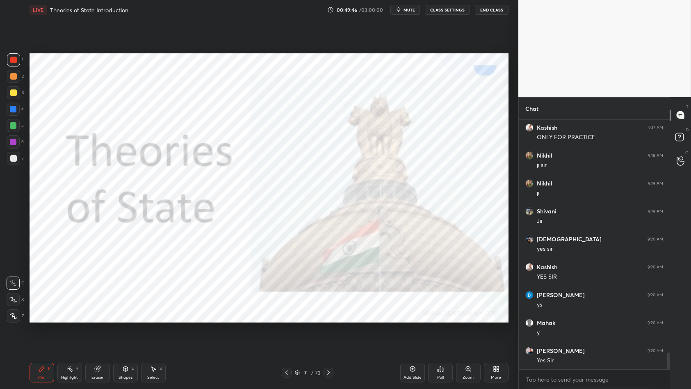
scroll to position [3475, 0]
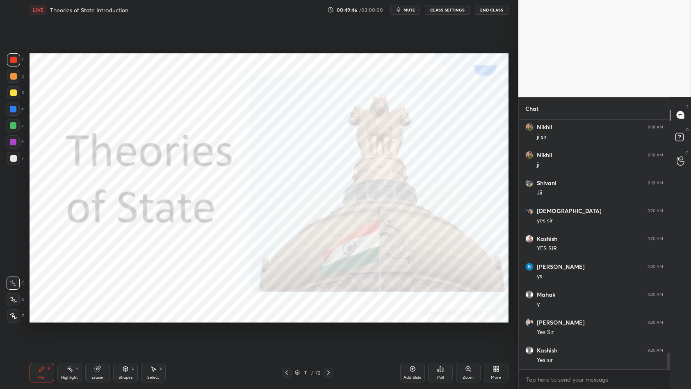
click at [284, 335] on icon at bounding box center [286, 372] width 7 height 7
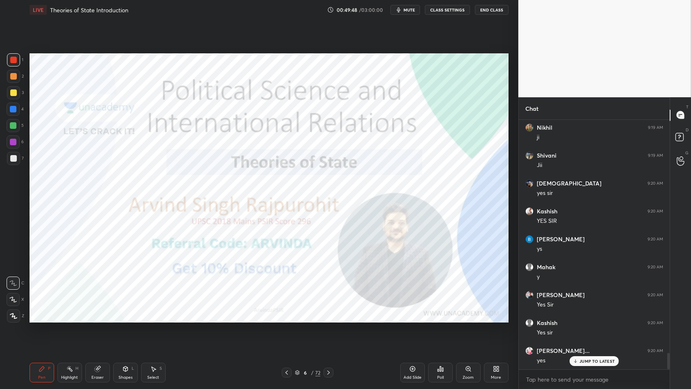
scroll to position [3531, 0]
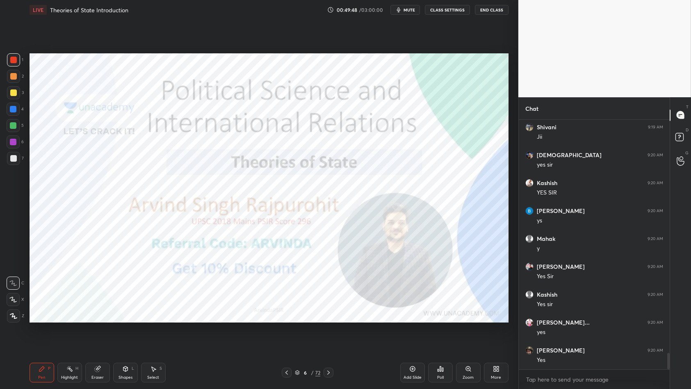
click at [289, 335] on icon at bounding box center [286, 372] width 7 height 7
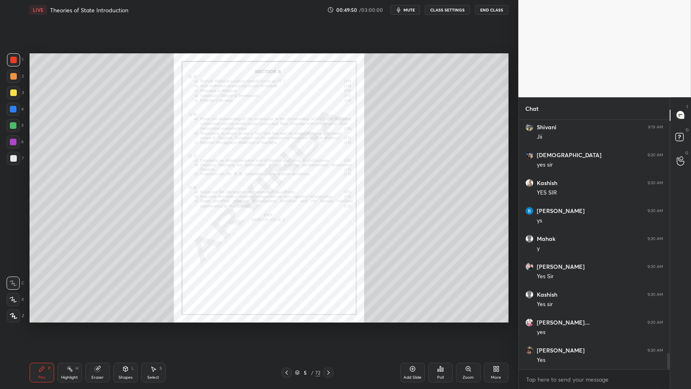
click at [334, 335] on div "5 / 72" at bounding box center [307, 372] width 185 height 10
click at [328, 335] on icon at bounding box center [328, 372] width 7 height 7
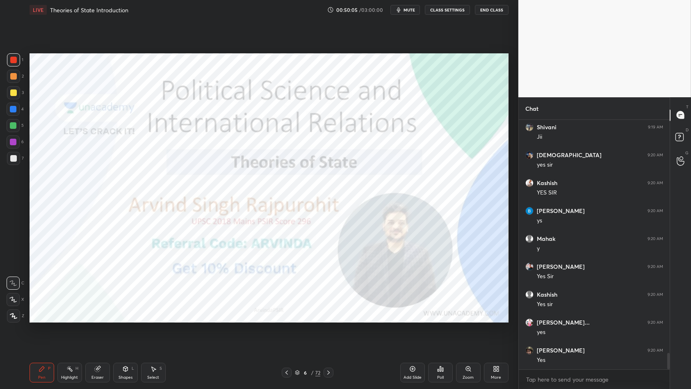
click at [16, 109] on div at bounding box center [13, 109] width 7 height 7
click at [16, 59] on div at bounding box center [13, 60] width 7 height 7
click at [22, 63] on div "1" at bounding box center [15, 59] width 16 height 13
click at [150, 335] on div "Select" at bounding box center [153, 377] width 12 height 4
click at [43, 335] on div "Pen P" at bounding box center [42, 372] width 25 height 20
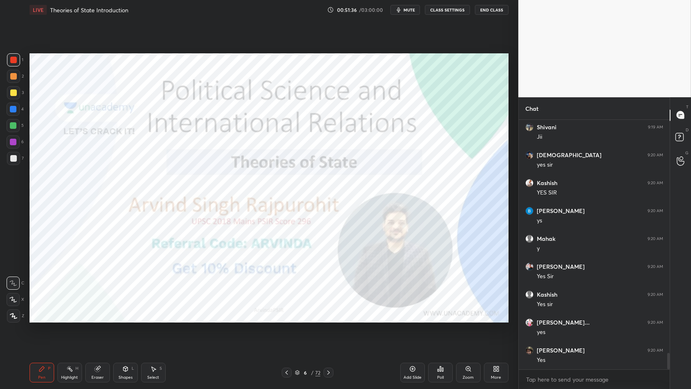
click at [298, 335] on div "6 / 72" at bounding box center [307, 371] width 25 height 7
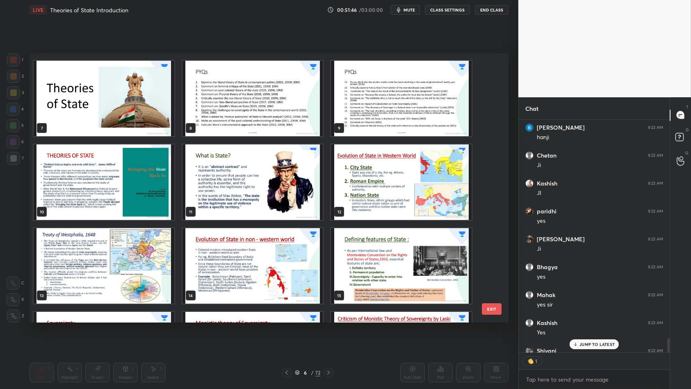
scroll to position [230, 149]
click at [65, 169] on img "grid" at bounding box center [104, 181] width 141 height 75
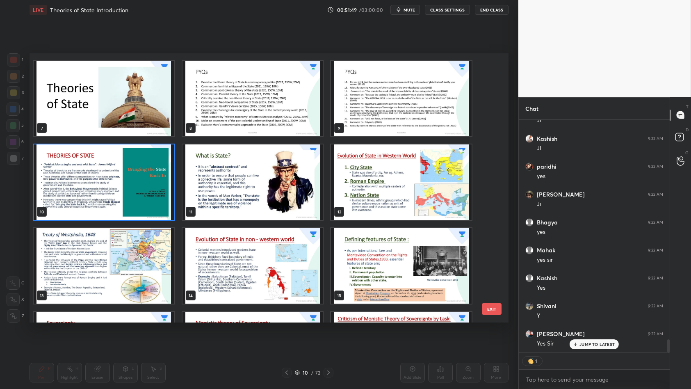
click at [82, 181] on img "grid" at bounding box center [104, 181] width 141 height 75
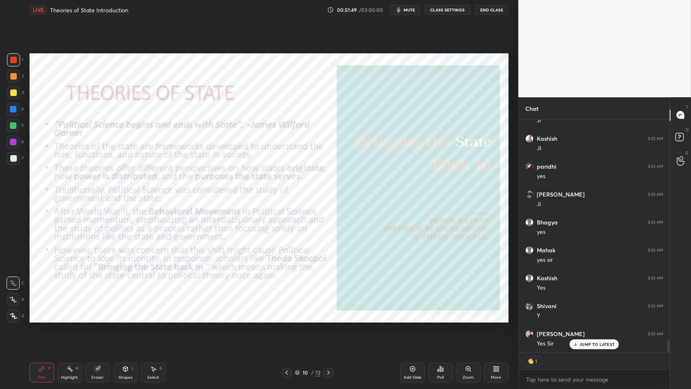
click at [82, 181] on img "grid" at bounding box center [104, 181] width 141 height 75
click at [14, 58] on div at bounding box center [13, 60] width 7 height 7
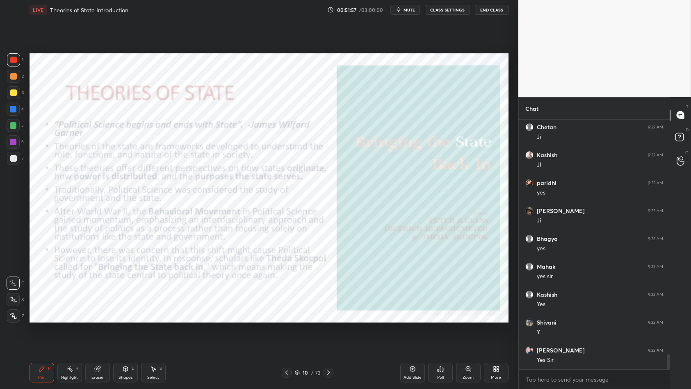
scroll to position [3873, 0]
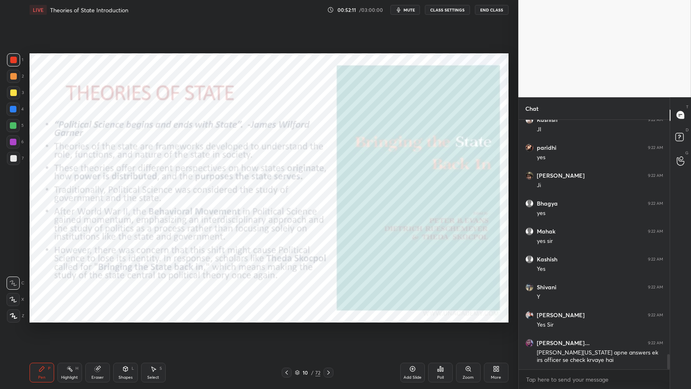
click at [7, 65] on div "1 2 3 4 5 6 7" at bounding box center [15, 110] width 17 height 115
click at [7, 59] on div "1 2 3 4 5 6 7" at bounding box center [15, 110] width 17 height 115
click at [11, 110] on div at bounding box center [13, 109] width 7 height 7
click at [9, 67] on div "1" at bounding box center [15, 61] width 16 height 16
click at [17, 63] on div at bounding box center [13, 59] width 13 height 13
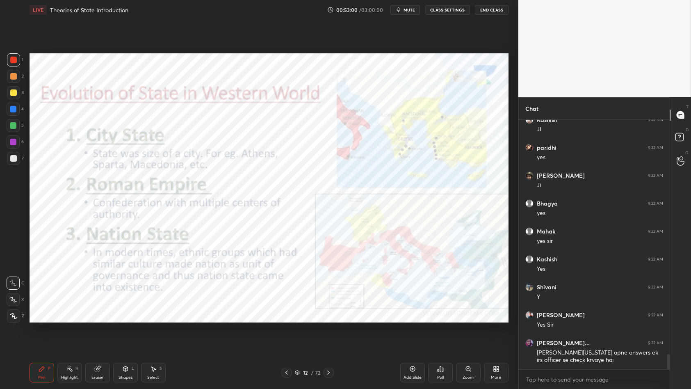
click at [13, 55] on div at bounding box center [13, 59] width 13 height 13
click at [18, 59] on div at bounding box center [13, 59] width 13 height 13
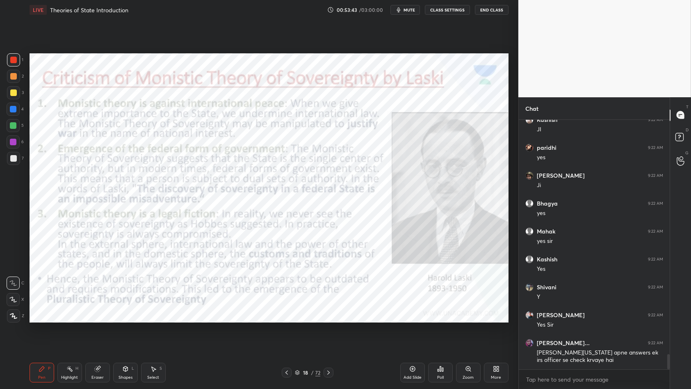
click at [12, 59] on div at bounding box center [13, 60] width 7 height 7
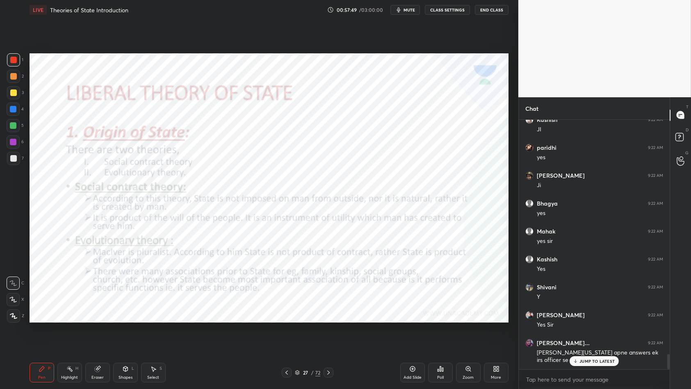
scroll to position [3900, 0]
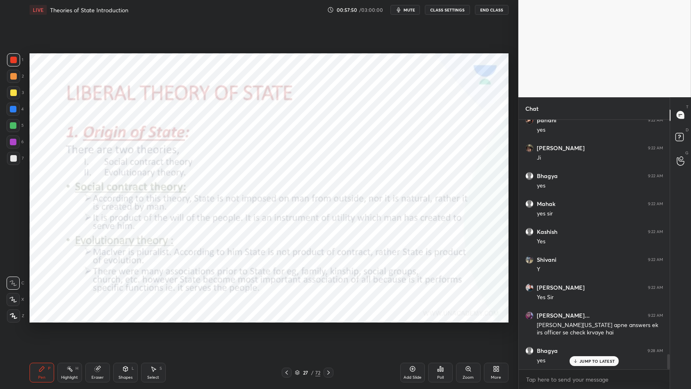
click at [296, 335] on icon at bounding box center [297, 373] width 4 height 1
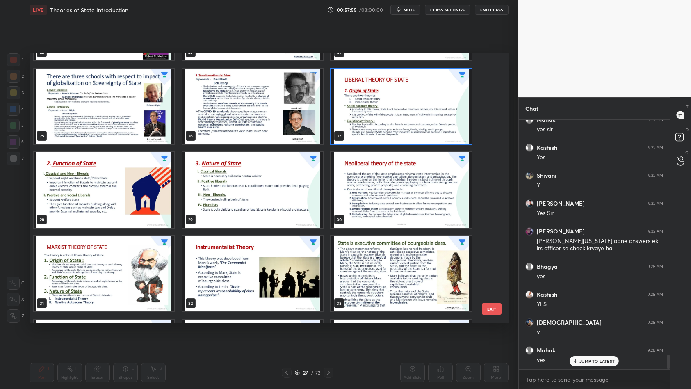
scroll to position [4012, 0]
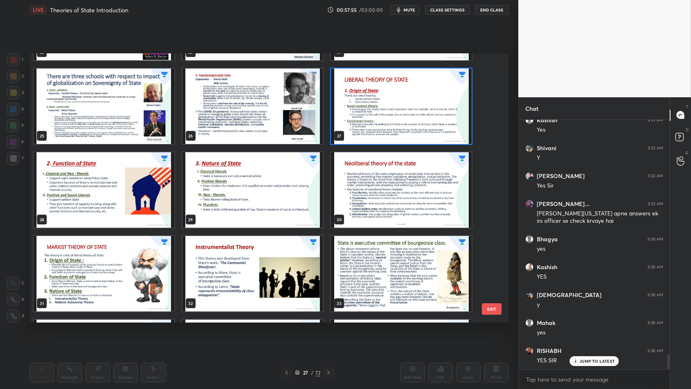
click at [366, 109] on img "grid" at bounding box center [401, 105] width 141 height 75
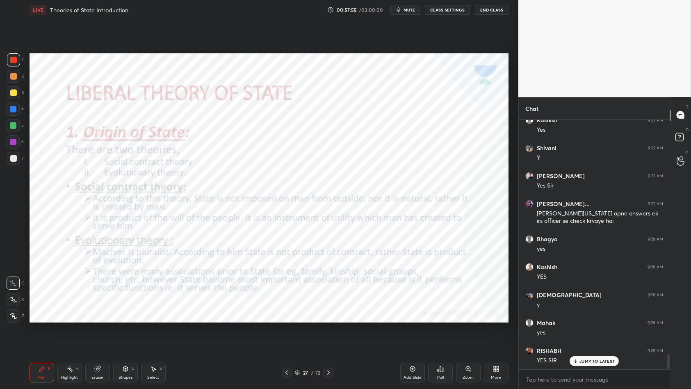
click at [368, 113] on img "grid" at bounding box center [401, 105] width 141 height 75
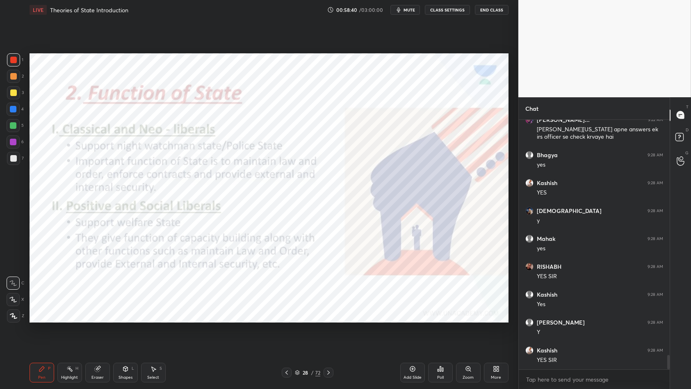
scroll to position [4125, 0]
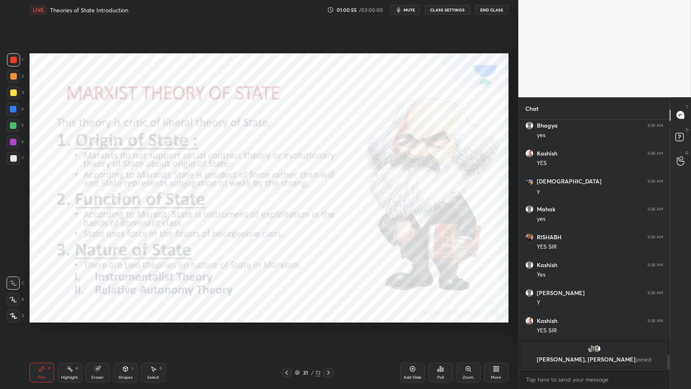
click at [156, 335] on icon at bounding box center [153, 368] width 7 height 7
click at [34, 335] on div "Pen P" at bounding box center [42, 372] width 25 height 20
click at [40, 335] on icon at bounding box center [41, 368] width 5 height 5
click at [413, 335] on icon at bounding box center [412, 368] width 7 height 7
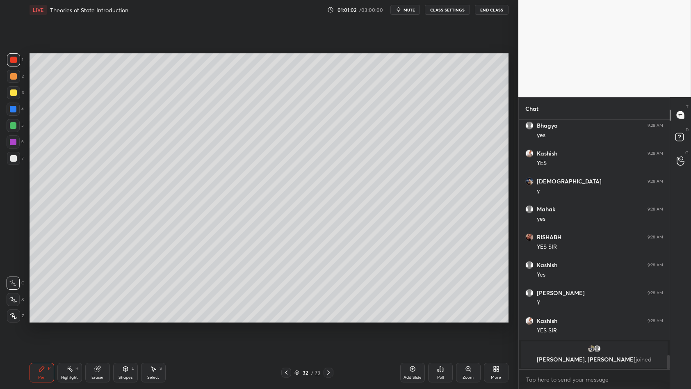
click at [12, 161] on div at bounding box center [13, 158] width 13 height 13
click at [14, 161] on div at bounding box center [13, 158] width 13 height 13
click at [20, 93] on div "3" at bounding box center [15, 92] width 17 height 13
click at [8, 110] on div at bounding box center [13, 108] width 13 height 13
click at [13, 111] on div at bounding box center [13, 109] width 7 height 7
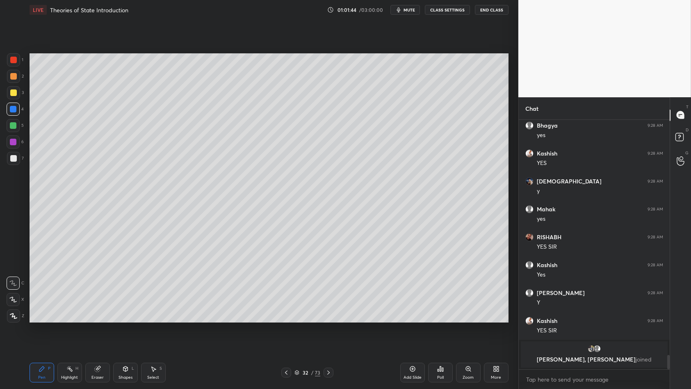
click at [0, 163] on div "1 2 3 4 5 6 7 C X Z C X Z E E Erase all H H" at bounding box center [13, 187] width 26 height 269
click at [0, 161] on div "1 2 3 4 5 6 7 C X Z C X Z E E Erase all H H" at bounding box center [13, 187] width 26 height 269
click at [4, 161] on div "1 2 3 4 5 6 7 C X Z C X Z E E Erase all H H" at bounding box center [13, 187] width 26 height 269
click at [9, 159] on div at bounding box center [13, 158] width 13 height 13
click at [19, 78] on div at bounding box center [13, 76] width 13 height 13
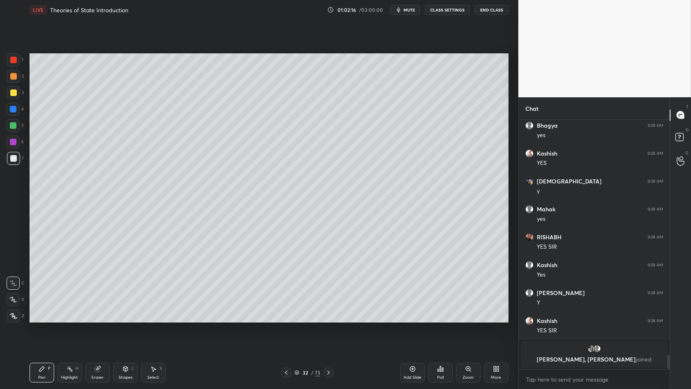
click at [15, 77] on div at bounding box center [13, 76] width 7 height 7
click at [13, 121] on div at bounding box center [13, 125] width 13 height 13
click at [14, 123] on div at bounding box center [13, 125] width 7 height 7
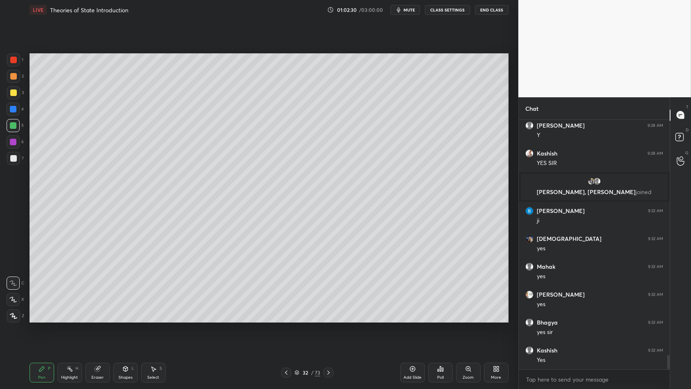
scroll to position [4106, 0]
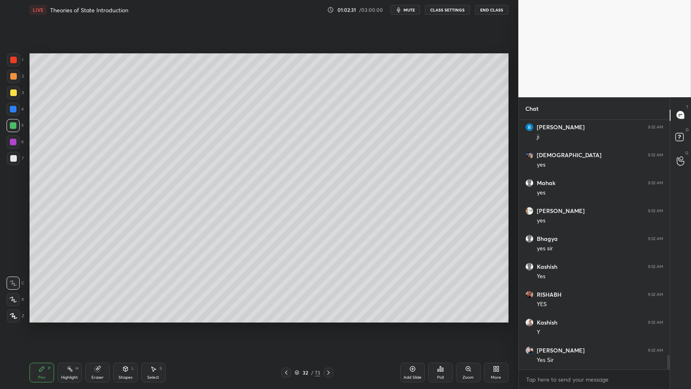
click at [4, 59] on div "1 2 3 4 5 6 7 C X Z C X Z E E Erase all H H" at bounding box center [13, 187] width 26 height 269
click at [11, 61] on div at bounding box center [13, 60] width 7 height 7
click at [16, 61] on div at bounding box center [13, 60] width 7 height 7
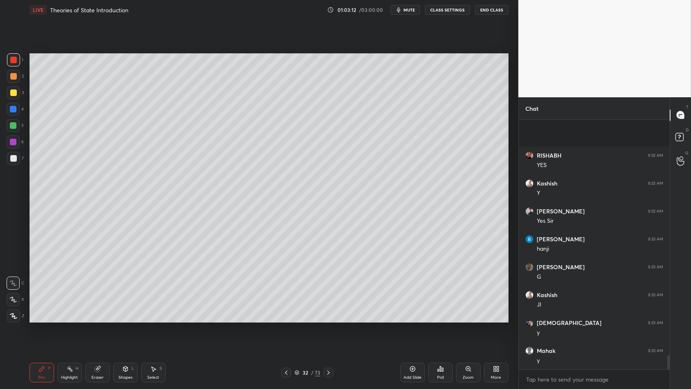
scroll to position [4301, 0]
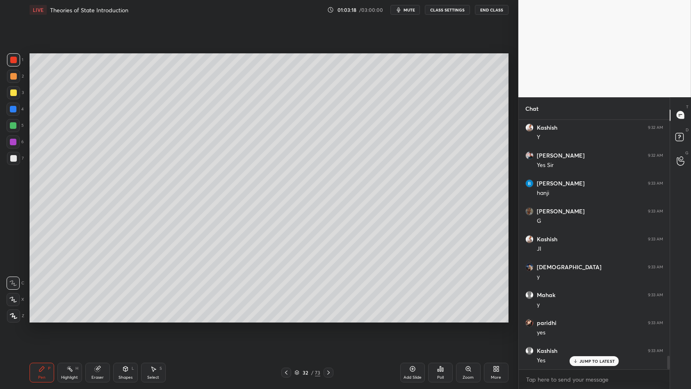
click at [9, 95] on div at bounding box center [13, 92] width 13 height 13
click at [16, 95] on div at bounding box center [13, 92] width 7 height 7
click at [18, 104] on div at bounding box center [13, 108] width 13 height 13
click at [11, 115] on div at bounding box center [13, 108] width 13 height 13
click at [11, 118] on div "4" at bounding box center [15, 110] width 17 height 16
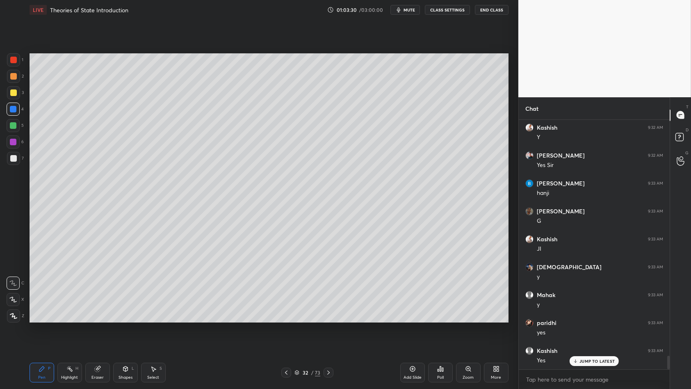
click at [14, 130] on div at bounding box center [13, 125] width 13 height 13
click at [19, 130] on div at bounding box center [13, 125] width 13 height 13
click at [2, 112] on div "1 2 3 4 5 6 7 C X Z C X Z E E Erase all H H" at bounding box center [13, 187] width 26 height 269
click at [9, 111] on div at bounding box center [13, 108] width 13 height 13
click at [14, 108] on div at bounding box center [13, 109] width 7 height 7
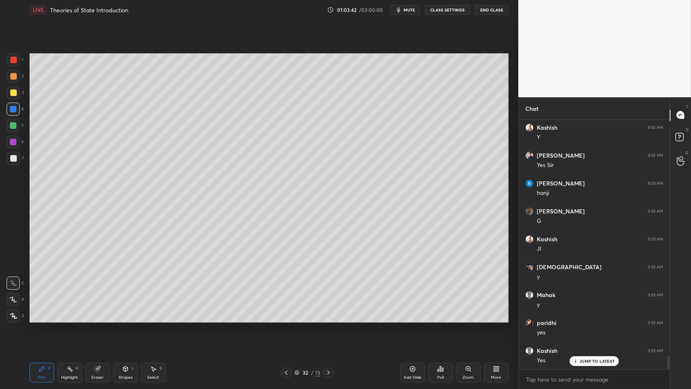
click at [14, 99] on div at bounding box center [13, 92] width 13 height 13
click at [0, 72] on div "1 2 3 4 5 6 7 C X Z C X Z E E Erase all H H" at bounding box center [13, 187] width 26 height 269
click at [20, 59] on div "1" at bounding box center [15, 59] width 16 height 13
click at [18, 63] on div at bounding box center [13, 59] width 13 height 13
click at [15, 127] on div at bounding box center [13, 125] width 7 height 7
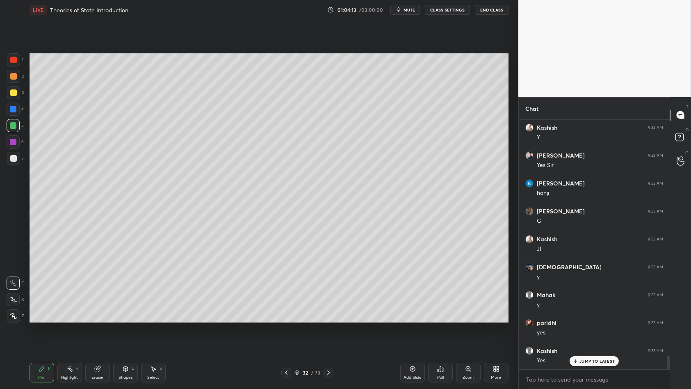
click at [2, 132] on div "1 2 3 4 5 6 7 C X Z C X Z E E Erase all H H" at bounding box center [13, 187] width 26 height 269
click at [7, 122] on div at bounding box center [13, 125] width 13 height 13
click at [13, 106] on div at bounding box center [13, 109] width 7 height 7
click at [15, 99] on div "3" at bounding box center [15, 94] width 17 height 16
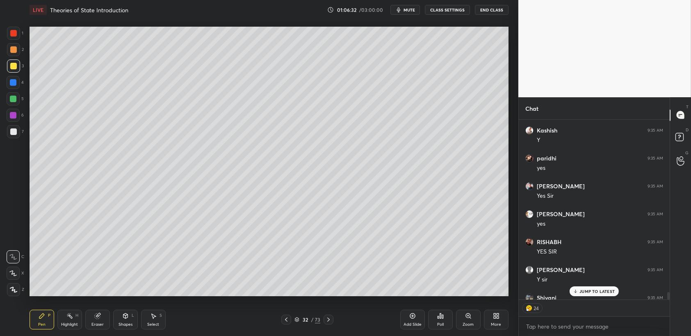
scroll to position [3, 2]
drag, startPoint x: 574, startPoint y: 292, endPoint x: 585, endPoint y: 289, distance: 11.8
click at [578, 291] on icon at bounding box center [575, 291] width 5 height 5
click at [4, 55] on div "1 2 3 4 5 6 7 C X Z C X Z E E Erase all H H" at bounding box center [13, 161] width 26 height 269
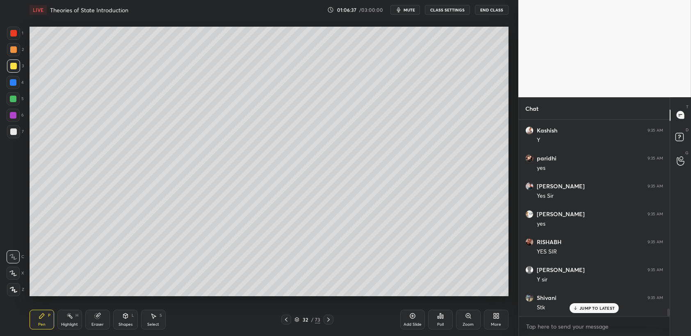
click at [12, 50] on div at bounding box center [13, 49] width 7 height 7
click at [14, 43] on div at bounding box center [13, 49] width 13 height 13
click at [16, 31] on div at bounding box center [13, 33] width 7 height 7
click at [16, 104] on div at bounding box center [13, 98] width 13 height 13
click at [14, 105] on div at bounding box center [13, 98] width 13 height 13
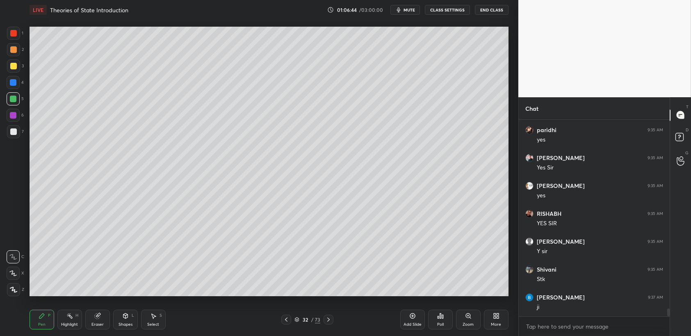
scroll to position [4745, 0]
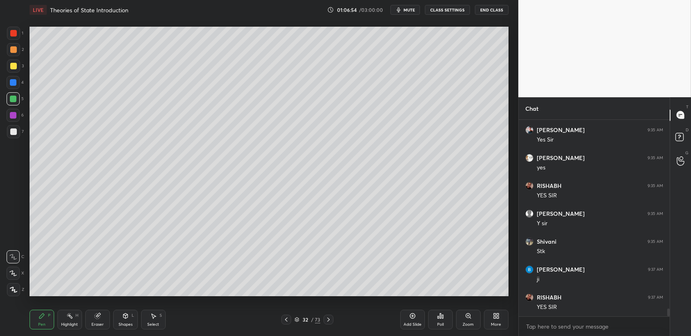
click at [18, 81] on div at bounding box center [13, 82] width 13 height 13
click at [8, 73] on div "3" at bounding box center [15, 67] width 17 height 16
click at [11, 73] on div "3" at bounding box center [15, 67] width 17 height 16
click at [11, 53] on div at bounding box center [13, 49] width 13 height 13
click at [11, 51] on div at bounding box center [13, 49] width 7 height 7
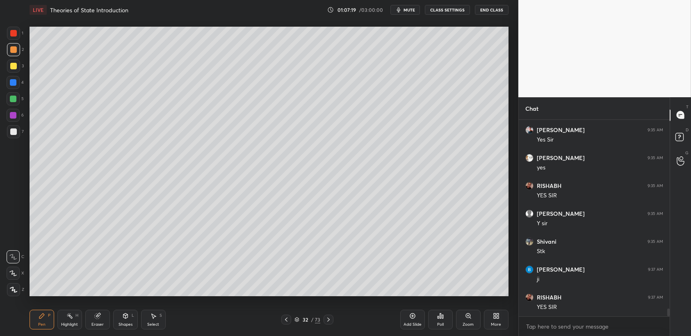
click at [2, 93] on div "1 2 3 4 5 6 7 C X Z C X Z E E Erase all H H" at bounding box center [13, 161] width 26 height 269
click at [12, 86] on div at bounding box center [13, 82] width 13 height 13
click at [14, 80] on div at bounding box center [13, 82] width 7 height 7
click at [14, 70] on div at bounding box center [13, 65] width 13 height 13
click at [1, 59] on div "1 2 3 4 5 6 7 C X Z C X Z E E Erase all H H" at bounding box center [13, 161] width 26 height 269
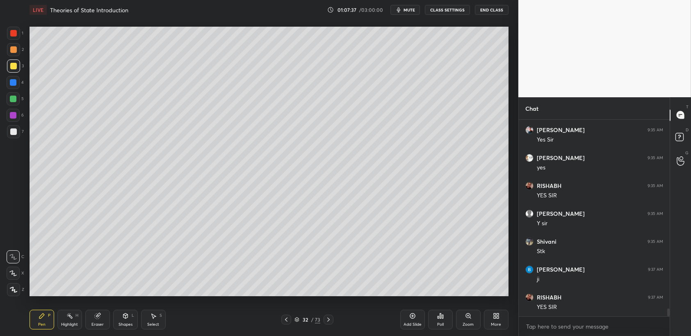
click at [6, 46] on div "1 2 3 4 5 6 7 C X Z C X Z E E Erase all H H" at bounding box center [13, 161] width 26 height 269
click at [14, 49] on div at bounding box center [13, 49] width 7 height 7
click at [14, 127] on div at bounding box center [13, 131] width 13 height 13
click at [16, 119] on div at bounding box center [13, 115] width 13 height 13
click at [409, 321] on div "Add Slide" at bounding box center [412, 319] width 25 height 20
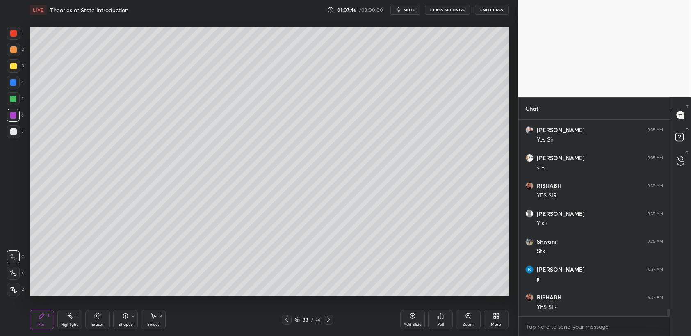
click at [16, 62] on div at bounding box center [13, 65] width 13 height 13
click at [19, 62] on div at bounding box center [13, 65] width 13 height 13
click at [7, 124] on div "6" at bounding box center [15, 117] width 17 height 16
click at [9, 124] on div "6" at bounding box center [15, 117] width 17 height 16
click at [4, 114] on div "1 2 3 4 5 6 7 C X Z C X Z E E Erase all H H" at bounding box center [13, 161] width 26 height 269
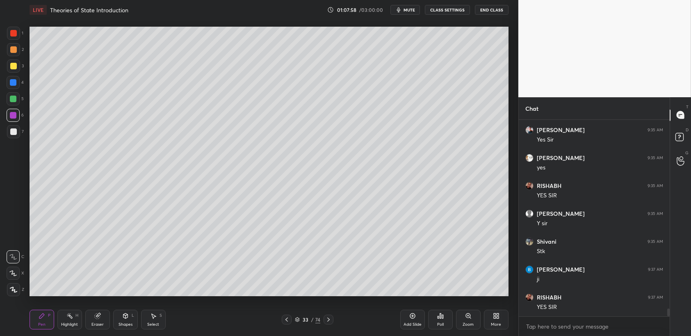
click at [14, 116] on div at bounding box center [13, 115] width 7 height 7
click at [15, 123] on div "6" at bounding box center [15, 117] width 17 height 16
click at [16, 135] on div at bounding box center [13, 131] width 13 height 13
click at [21, 133] on div "7" at bounding box center [15, 131] width 17 height 13
click at [18, 89] on div "4" at bounding box center [15, 84] width 17 height 16
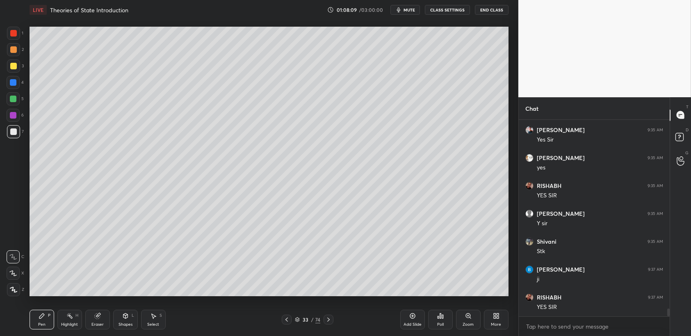
click at [14, 87] on div at bounding box center [13, 82] width 13 height 13
click at [9, 99] on div at bounding box center [13, 98] width 13 height 13
click at [12, 99] on div at bounding box center [13, 99] width 7 height 7
click at [2, 93] on div "1 2 3 4 5 6 7 C X Z C X Z E E Erase all H H" at bounding box center [13, 161] width 26 height 269
click at [12, 100] on div at bounding box center [13, 99] width 7 height 7
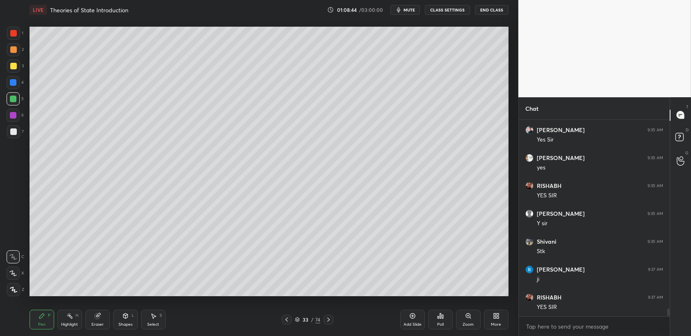
click at [12, 118] on div at bounding box center [13, 115] width 7 height 7
click at [15, 120] on div at bounding box center [13, 115] width 13 height 13
click at [17, 48] on div at bounding box center [13, 49] width 13 height 13
click at [13, 115] on div at bounding box center [13, 115] width 7 height 7
click at [14, 119] on div at bounding box center [13, 115] width 13 height 13
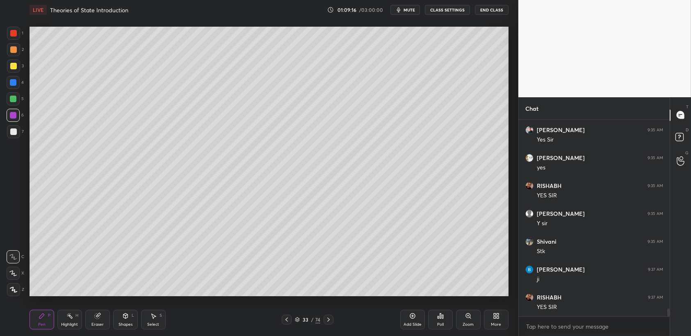
click at [16, 102] on div at bounding box center [13, 99] width 7 height 7
click at [18, 101] on div at bounding box center [13, 98] width 13 height 13
click at [20, 100] on div "5" at bounding box center [15, 98] width 17 height 13
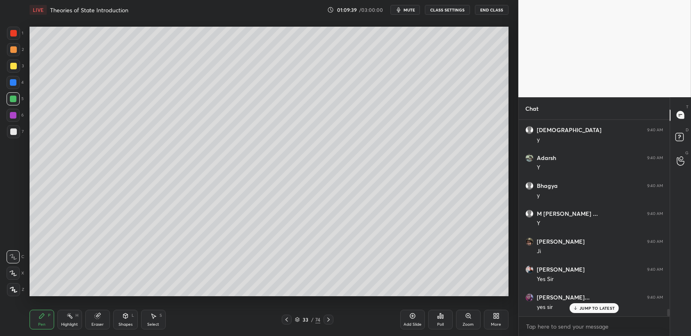
scroll to position [5162, 0]
click at [11, 40] on div "1" at bounding box center [15, 35] width 16 height 16
click at [14, 37] on div at bounding box center [13, 33] width 13 height 13
click at [9, 72] on div at bounding box center [13, 65] width 13 height 13
click at [12, 79] on div at bounding box center [13, 82] width 13 height 13
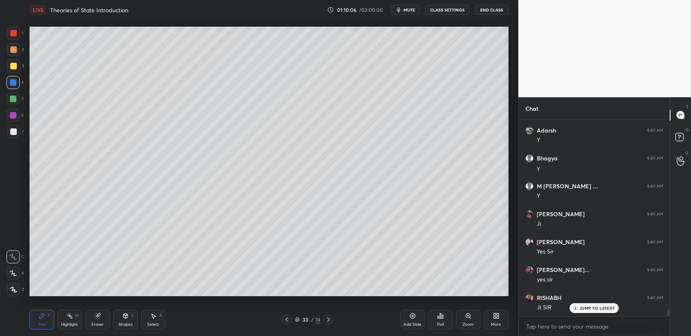
click at [12, 90] on div "4" at bounding box center [15, 84] width 17 height 16
click at [15, 90] on div "4" at bounding box center [15, 84] width 17 height 16
click at [25, 28] on div "1 2 3 4 5 6 7 C X Z C X Z E E Erase all H H" at bounding box center [13, 161] width 26 height 269
click at [19, 35] on div at bounding box center [13, 33] width 13 height 13
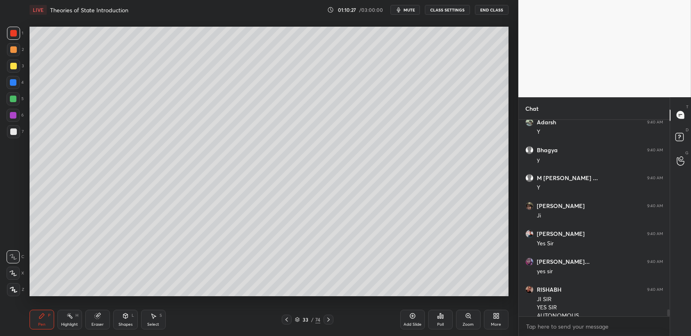
scroll to position [5179, 0]
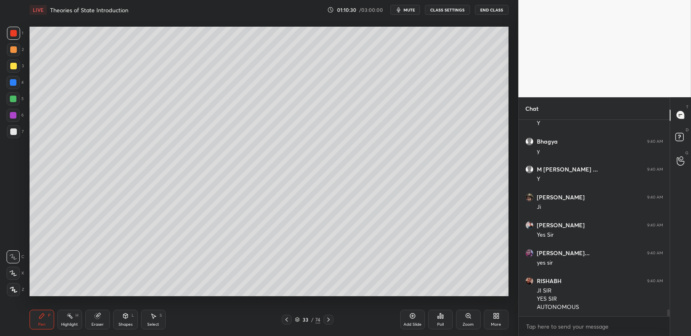
click at [17, 99] on div at bounding box center [13, 98] width 13 height 13
click at [26, 49] on div "Setting up your live class Poll for secs No correct answer Start poll" at bounding box center [268, 161] width 485 height 283
click at [18, 49] on div at bounding box center [13, 49] width 13 height 13
click at [18, 51] on div at bounding box center [13, 49] width 13 height 13
click at [16, 40] on div "1" at bounding box center [15, 35] width 16 height 16
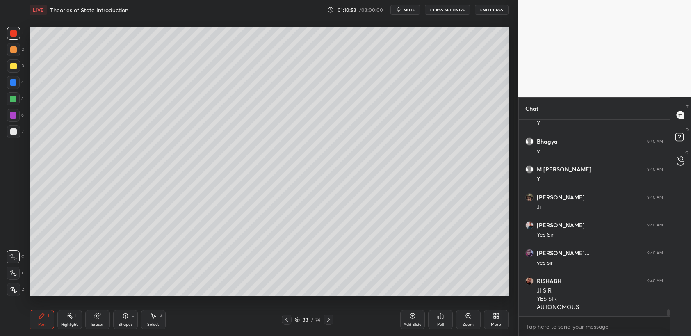
click at [11, 64] on div at bounding box center [13, 66] width 7 height 7
click at [13, 71] on div at bounding box center [13, 65] width 13 height 13
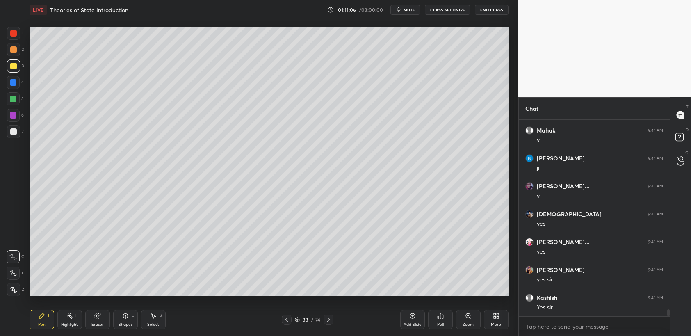
scroll to position [5486, 0]
click at [18, 33] on div at bounding box center [13, 33] width 13 height 13
click at [16, 35] on div at bounding box center [13, 33] width 7 height 7
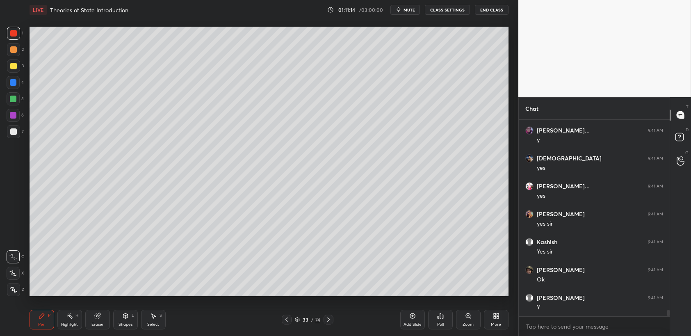
scroll to position [5541, 0]
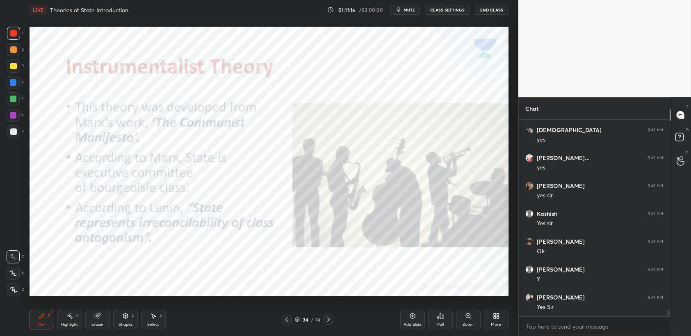
click at [16, 29] on div at bounding box center [13, 33] width 13 height 13
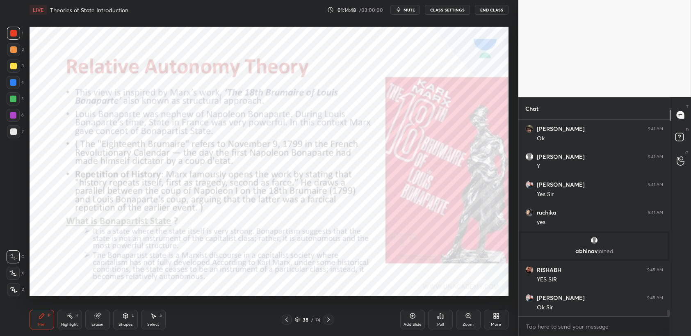
scroll to position [5682, 0]
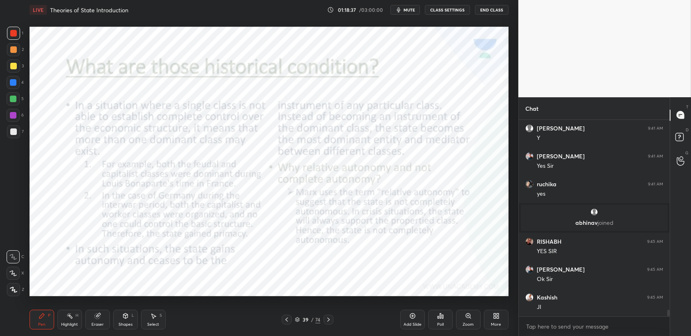
click at [299, 319] on icon at bounding box center [297, 319] width 5 height 5
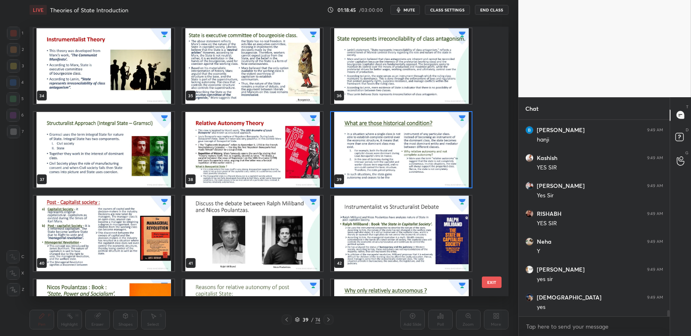
scroll to position [5933, 0]
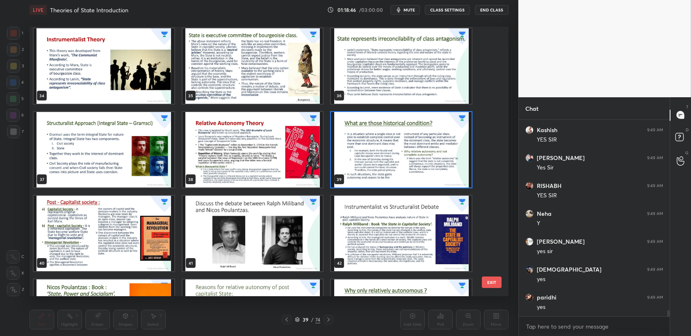
click at [234, 159] on img "grid" at bounding box center [252, 149] width 141 height 75
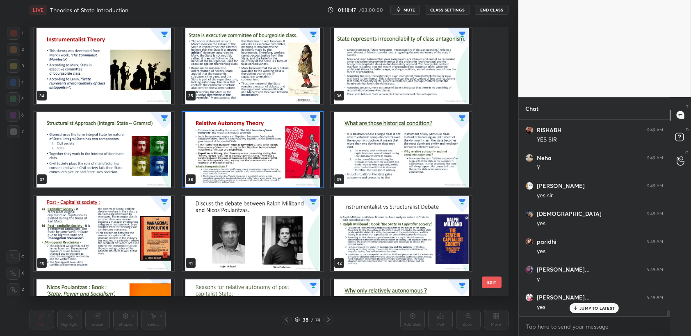
scroll to position [6016, 0]
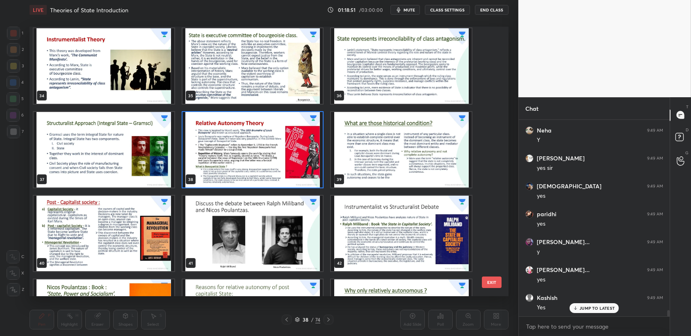
click at [116, 148] on img "grid" at bounding box center [104, 149] width 141 height 75
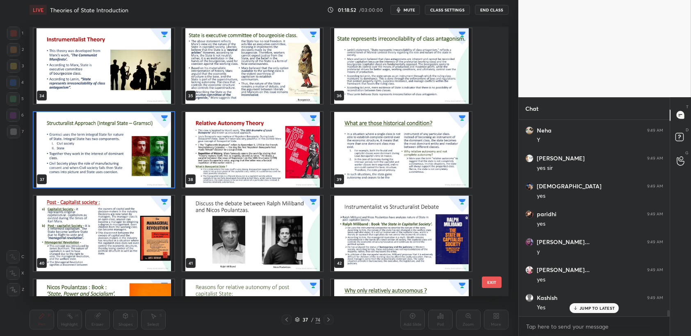
click at [122, 146] on img "grid" at bounding box center [104, 149] width 141 height 75
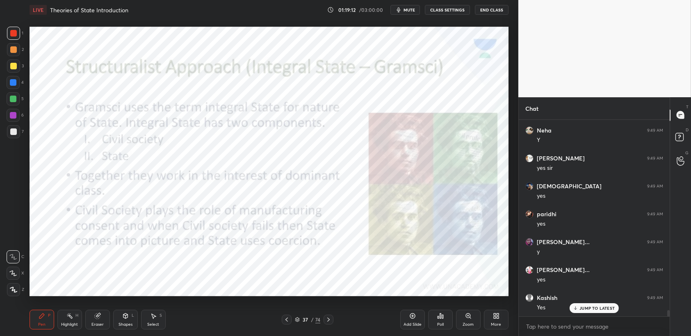
click at [299, 320] on icon at bounding box center [297, 319] width 5 height 5
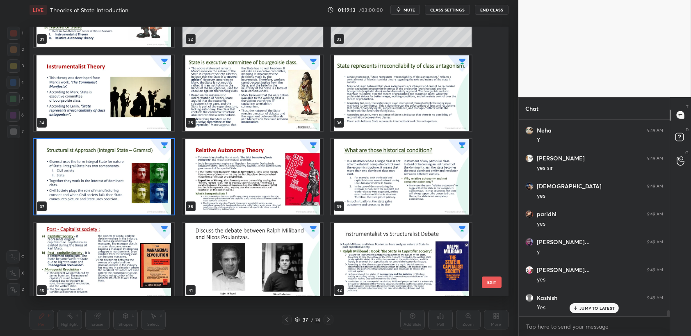
scroll to position [902, 0]
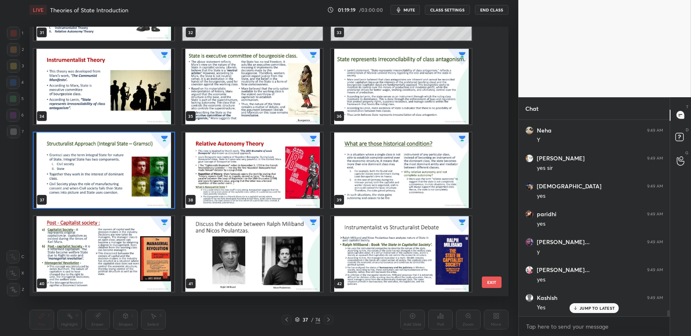
click at [271, 175] on img "grid" at bounding box center [252, 169] width 141 height 75
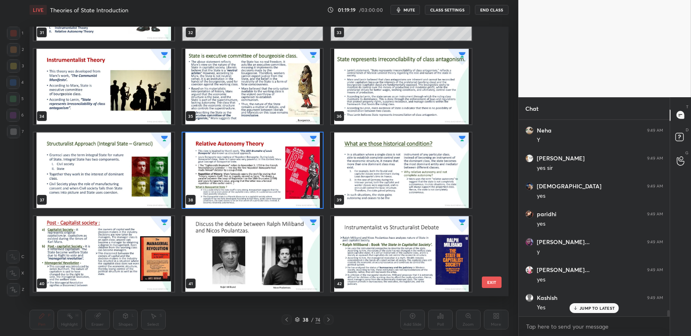
click at [274, 175] on img "grid" at bounding box center [252, 169] width 141 height 75
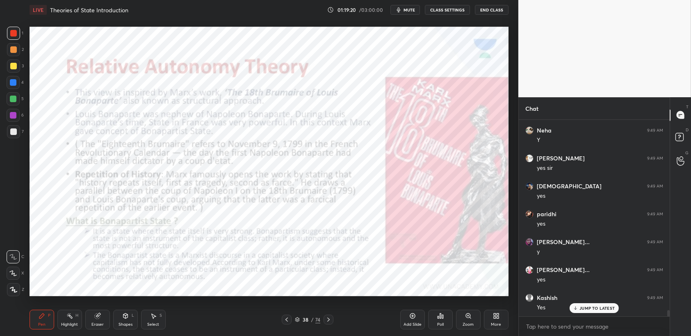
click at [410, 313] on icon at bounding box center [412, 315] width 7 height 7
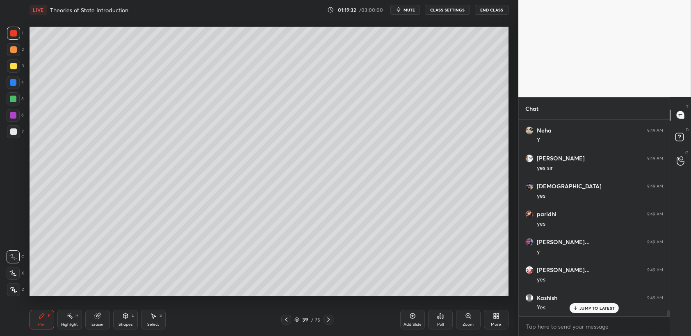
click at [486, 11] on button "End Class" at bounding box center [492, 10] width 34 height 10
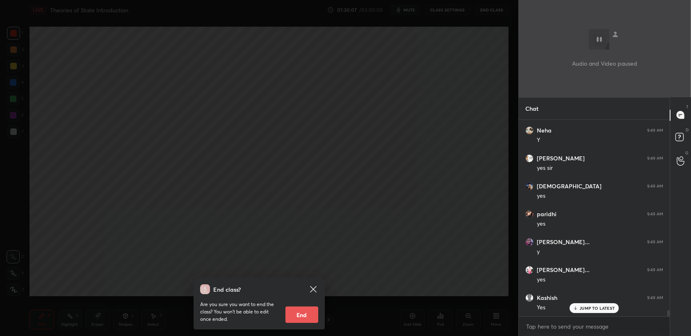
click at [584, 309] on p "JUMP TO LATEST" at bounding box center [596, 307] width 35 height 5
type textarea "x"
click at [582, 326] on textarea at bounding box center [594, 326] width 138 height 13
type textarea "`"
type textarea "x"
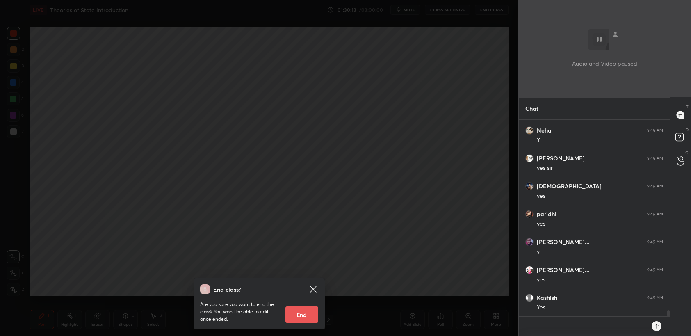
scroll to position [126, 149]
type textarea "`"
click at [134, 84] on div "End class? Are you sure you want to end the class? You won’t be able to edit on…" at bounding box center [259, 168] width 518 height 336
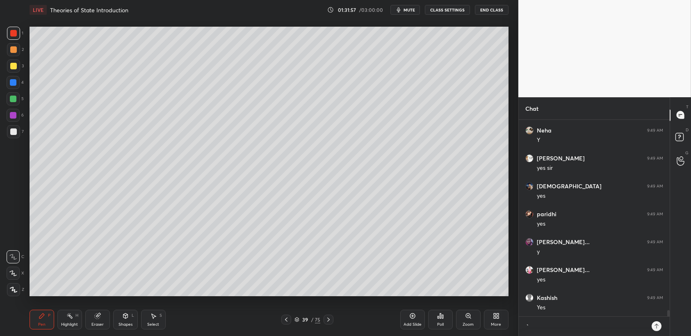
type textarea "x"
click at [591, 332] on textarea "`" at bounding box center [585, 326] width 121 height 13
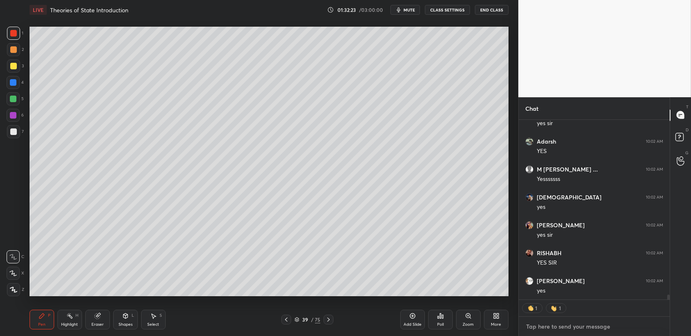
scroll to position [6563, 0]
type textarea "x"
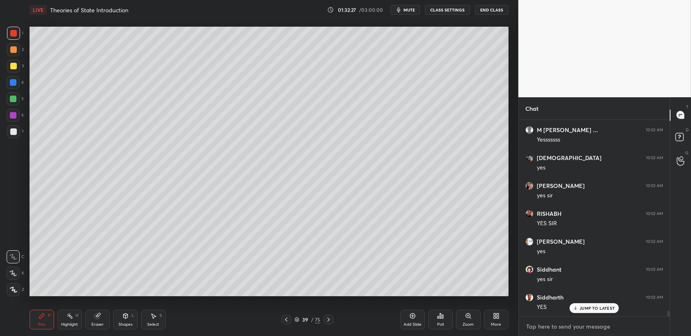
scroll to position [6574, 0]
click at [20, 29] on div "1" at bounding box center [15, 33] width 16 height 13
click at [17, 55] on div at bounding box center [13, 49] width 13 height 13
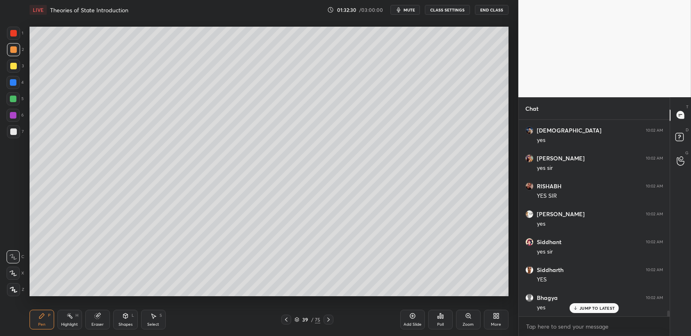
click at [13, 68] on div at bounding box center [13, 66] width 7 height 7
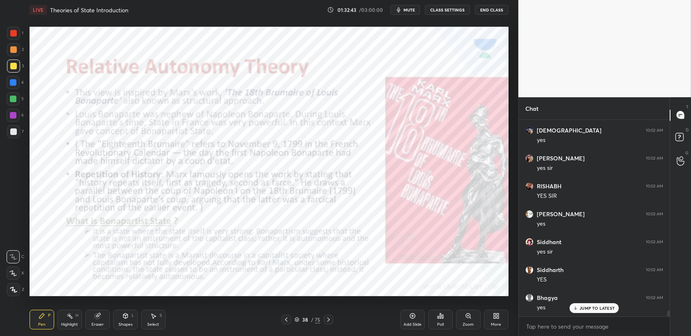
click at [12, 32] on div at bounding box center [13, 33] width 7 height 7
click at [14, 36] on div at bounding box center [13, 33] width 7 height 7
click at [14, 30] on div at bounding box center [13, 33] width 7 height 7
click at [19, 33] on div at bounding box center [13, 33] width 13 height 13
click at [155, 323] on div "Select" at bounding box center [153, 324] width 12 height 4
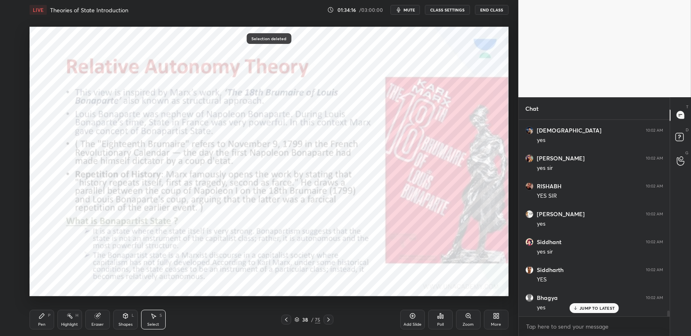
click at [29, 327] on div "LIVE Theories of State Introduction 01:34:16 / 03:00:00 mute CLASS SETTINGS End…" at bounding box center [268, 168] width 485 height 336
click at [38, 323] on div "Pen P" at bounding box center [42, 319] width 25 height 20
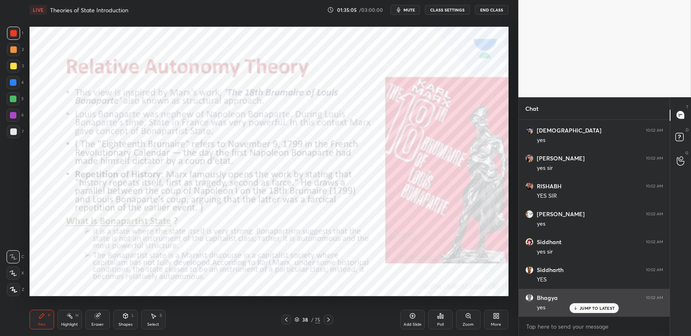
click at [594, 307] on p "JUMP TO LATEST" at bounding box center [596, 307] width 35 height 5
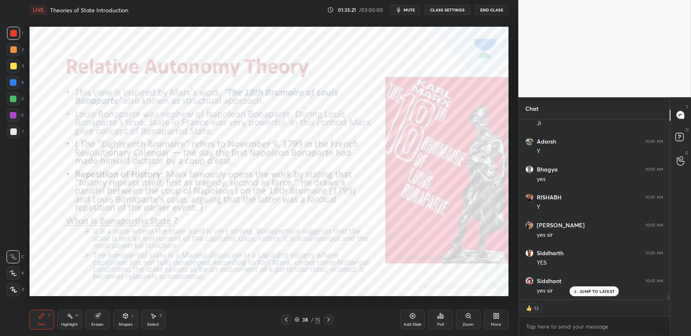
scroll to position [7036, 0]
click at [0, 27] on div "1 2 3 4 5 6 7 C X Z C X Z E E Erase all H H" at bounding box center [13, 161] width 26 height 269
click at [6, 34] on div "1 2 3 4 5 6 7 C X Z C X Z E E Erase all H H" at bounding box center [13, 161] width 26 height 269
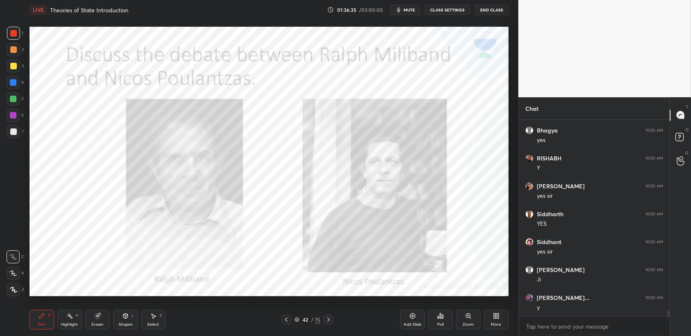
scroll to position [7076, 0]
click at [12, 36] on div at bounding box center [13, 33] width 7 height 7
click at [11, 35] on div at bounding box center [13, 33] width 7 height 7
click at [25, 40] on div "1 2 3 4 5 6 7 C X Z C X Z E E Erase all H H" at bounding box center [13, 161] width 26 height 269
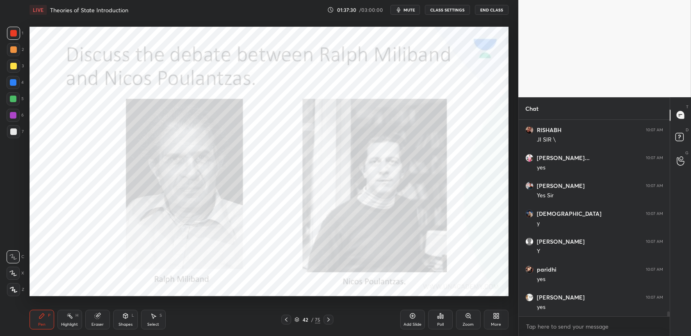
click at [23, 44] on div "2" at bounding box center [15, 49] width 17 height 13
click at [409, 314] on icon at bounding box center [412, 315] width 7 height 7
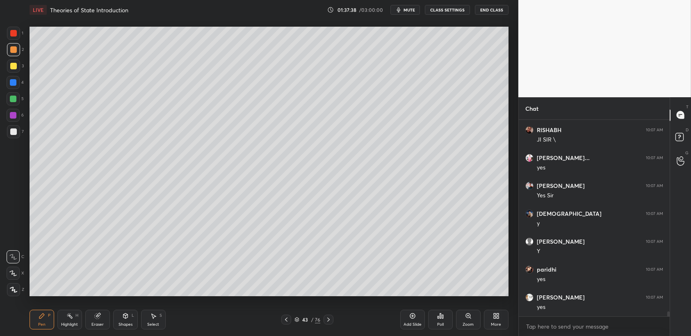
click at [0, 47] on div "1 2 3 4 5 6 7 C X Z C X Z E E Erase all H H" at bounding box center [13, 161] width 26 height 269
click at [24, 67] on div "1 2 3 4 5 6 7 C X Z C X Z E E Erase all H H" at bounding box center [13, 161] width 26 height 269
click at [18, 66] on div at bounding box center [13, 65] width 13 height 13
click at [16, 79] on div at bounding box center [13, 82] width 13 height 13
click at [19, 81] on div at bounding box center [13, 82] width 13 height 13
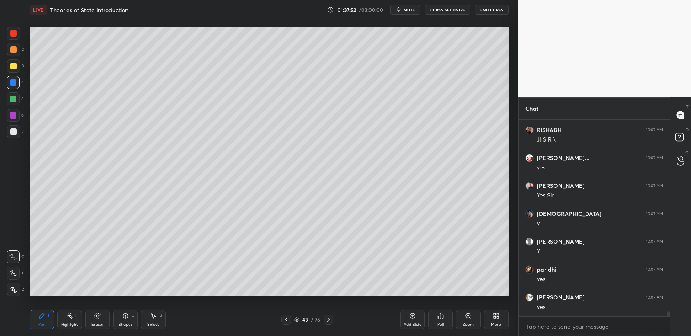
scroll to position [7558, 0]
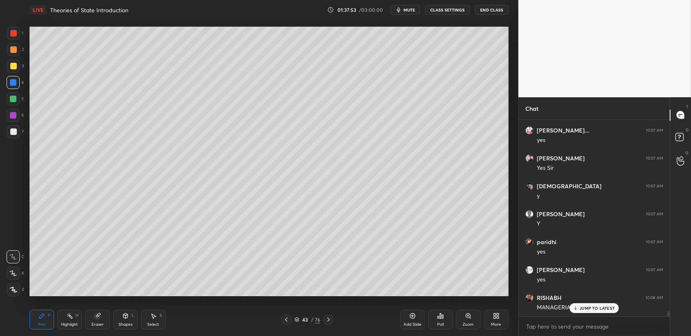
click at [12, 128] on div at bounding box center [13, 131] width 13 height 13
click at [16, 131] on div at bounding box center [13, 131] width 7 height 7
click at [17, 123] on div "6" at bounding box center [15, 117] width 17 height 16
click at [17, 115] on div at bounding box center [13, 115] width 13 height 13
click at [13, 102] on div at bounding box center [13, 99] width 7 height 7
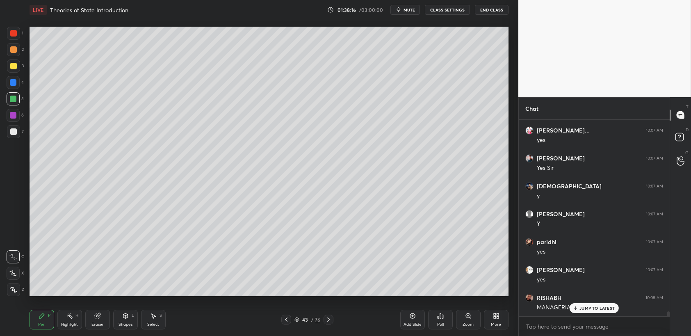
click at [21, 99] on div "5" at bounding box center [15, 98] width 17 height 13
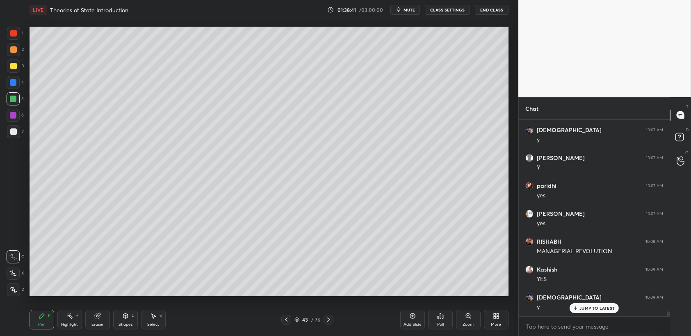
scroll to position [7641, 0]
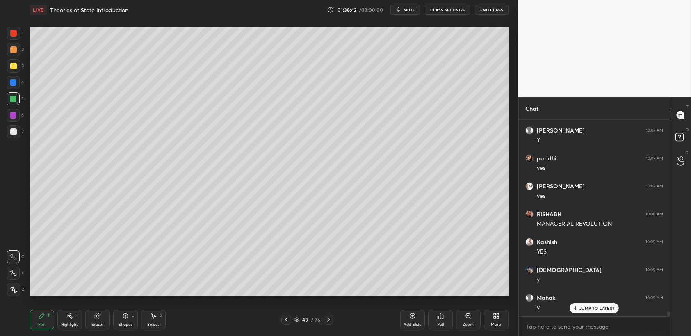
click at [9, 84] on div at bounding box center [13, 82] width 13 height 13
click at [11, 72] on div at bounding box center [13, 65] width 13 height 13
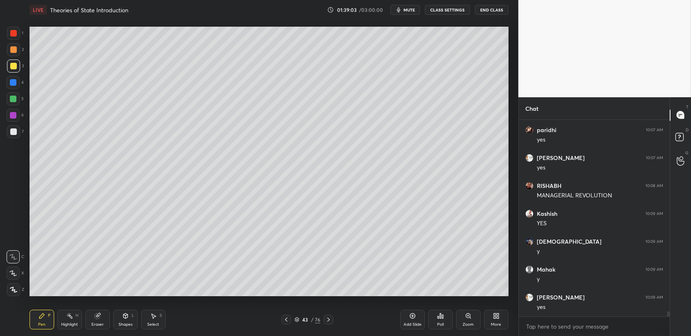
click at [12, 128] on div at bounding box center [13, 131] width 13 height 13
click at [15, 128] on div at bounding box center [13, 131] width 7 height 7
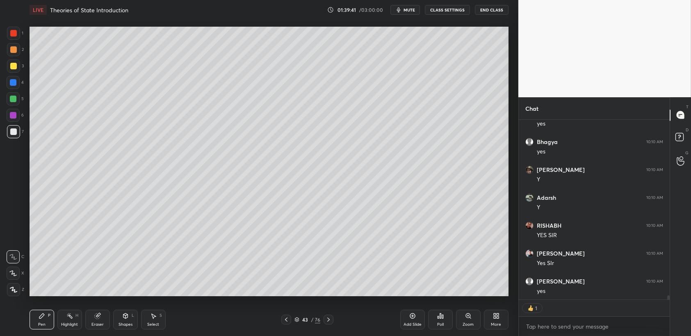
scroll to position [8004, 0]
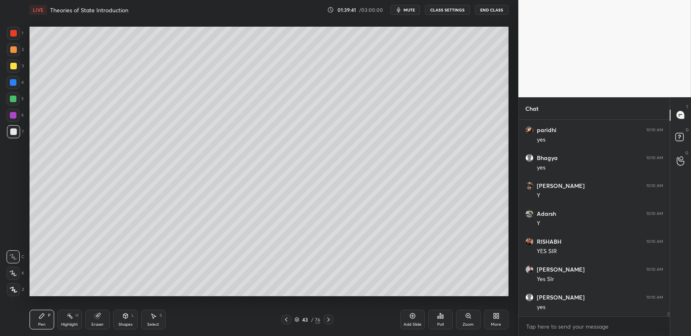
click at [25, 29] on div "1 2 3 4 5 6 7 C X Z C X Z E E Erase all H H" at bounding box center [13, 161] width 26 height 269
click at [22, 34] on div "1" at bounding box center [15, 33] width 16 height 13
click at [14, 36] on div at bounding box center [13, 33] width 7 height 7
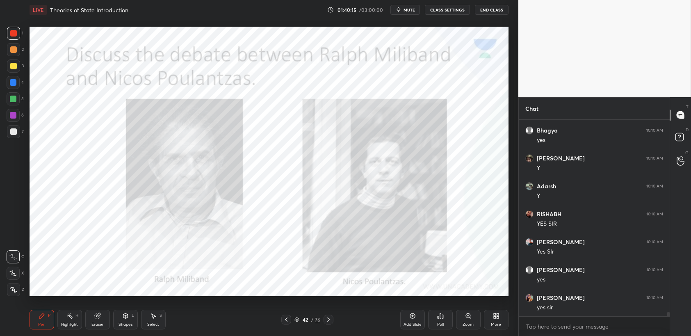
click at [161, 331] on div "Pen P Highlight H Eraser Shapes L Select S 42 / 76 Add Slide Poll Zoom More" at bounding box center [269, 319] width 479 height 33
click at [155, 319] on div "Select S" at bounding box center [153, 319] width 25 height 20
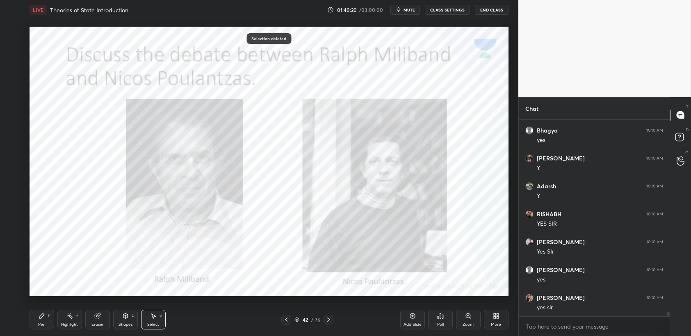
click at [40, 326] on div "Pen" at bounding box center [41, 324] width 7 height 4
click at [43, 322] on div "Pen" at bounding box center [41, 324] width 7 height 4
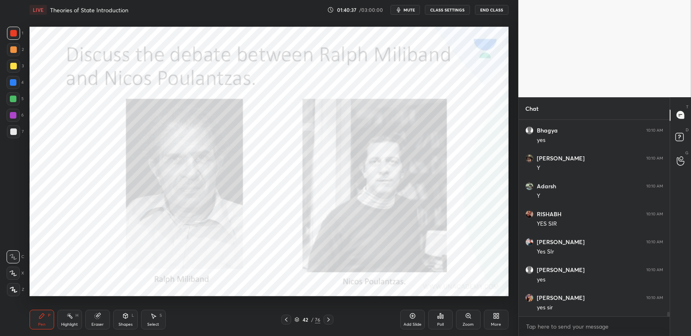
click at [7, 111] on div at bounding box center [13, 115] width 13 height 13
click at [14, 116] on div at bounding box center [13, 115] width 7 height 7
click at [17, 119] on div at bounding box center [13, 115] width 13 height 13
click at [419, 319] on div "Add Slide" at bounding box center [412, 319] width 25 height 20
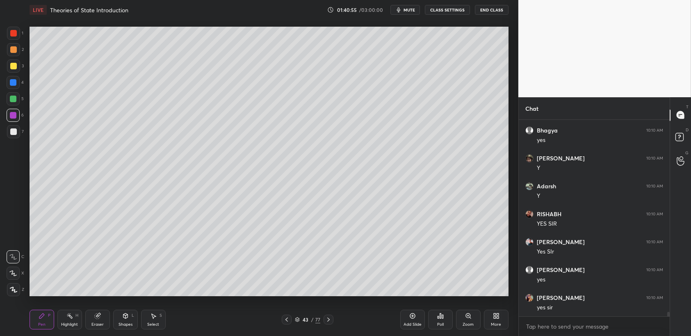
click at [11, 59] on div "2" at bounding box center [15, 51] width 17 height 16
click at [16, 64] on div at bounding box center [13, 66] width 7 height 7
click at [11, 41] on div "1" at bounding box center [15, 35] width 16 height 16
click at [15, 36] on div at bounding box center [13, 33] width 7 height 7
click at [15, 96] on div at bounding box center [13, 98] width 13 height 13
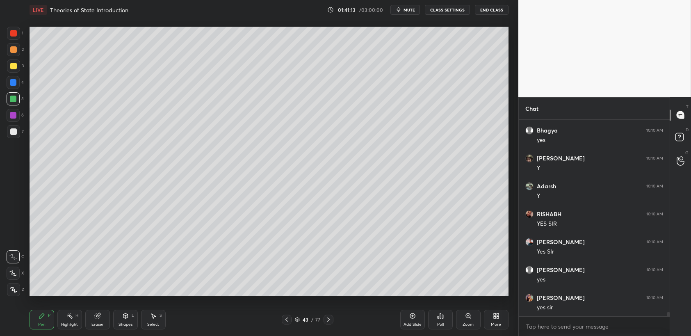
click at [12, 98] on div at bounding box center [13, 99] width 7 height 7
click at [3, 83] on div "1 2 3 4 5 6 7 C X Z C X Z E E Erase all H H" at bounding box center [13, 161] width 26 height 269
click at [14, 84] on div at bounding box center [13, 82] width 7 height 7
click at [23, 84] on div "4" at bounding box center [15, 82] width 17 height 13
click at [7, 60] on div "3" at bounding box center [15, 65] width 17 height 13
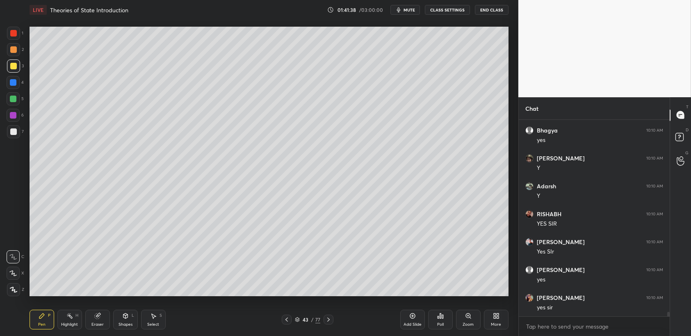
click at [8, 61] on div at bounding box center [13, 65] width 13 height 13
click at [15, 57] on div "2" at bounding box center [15, 51] width 17 height 16
click at [18, 116] on div at bounding box center [13, 115] width 13 height 13
click at [15, 114] on div at bounding box center [13, 115] width 7 height 7
click at [3, 82] on div "1 2 3 4 5 6 7 C X Z C X Z E E Erase all H H" at bounding box center [13, 161] width 26 height 269
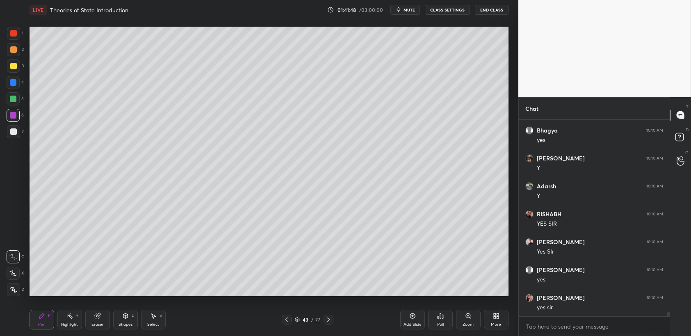
click at [18, 89] on div at bounding box center [13, 82] width 13 height 13
click at [13, 98] on div at bounding box center [13, 99] width 7 height 7
click at [17, 102] on div at bounding box center [13, 98] width 13 height 13
click at [7, 99] on div at bounding box center [13, 98] width 13 height 13
click at [15, 108] on div "5" at bounding box center [15, 100] width 17 height 16
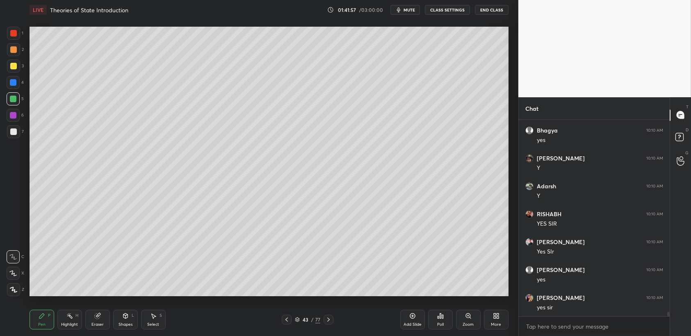
click at [16, 114] on div at bounding box center [13, 115] width 7 height 7
click at [21, 52] on div "2" at bounding box center [15, 49] width 17 height 13
click at [17, 52] on div at bounding box center [13, 49] width 13 height 13
click at [19, 51] on div at bounding box center [13, 49] width 13 height 13
click at [22, 43] on div "1" at bounding box center [15, 35] width 16 height 16
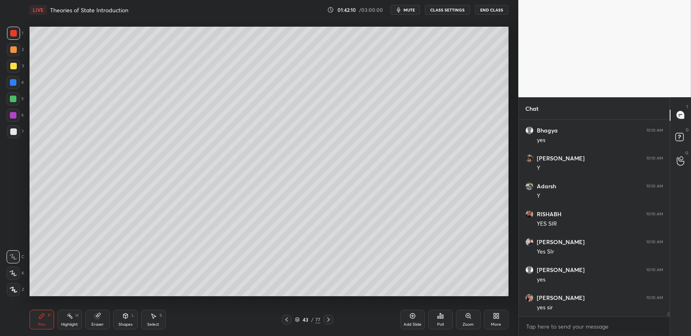
click at [20, 40] on div "1" at bounding box center [15, 33] width 16 height 13
click at [5, 56] on div "1 2 3 4 5 6 7 C X Z C X Z E E Erase all H H" at bounding box center [13, 161] width 26 height 269
click at [15, 64] on div at bounding box center [13, 66] width 7 height 7
click at [18, 73] on div "3" at bounding box center [15, 65] width 17 height 13
click at [16, 34] on div at bounding box center [13, 33] width 7 height 7
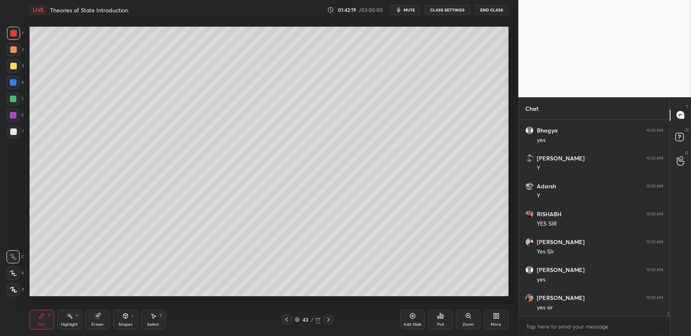
click at [26, 37] on div "1 2 3 4 5 6 7 C X Z C X Z E E Erase all H H" at bounding box center [13, 161] width 26 height 269
click at [5, 71] on div "1 2 3 4 5 6 7 C X Z C X Z E E Erase all H H" at bounding box center [13, 161] width 26 height 269
click at [11, 73] on div "3" at bounding box center [15, 67] width 17 height 16
click at [15, 75] on div "3" at bounding box center [15, 67] width 17 height 16
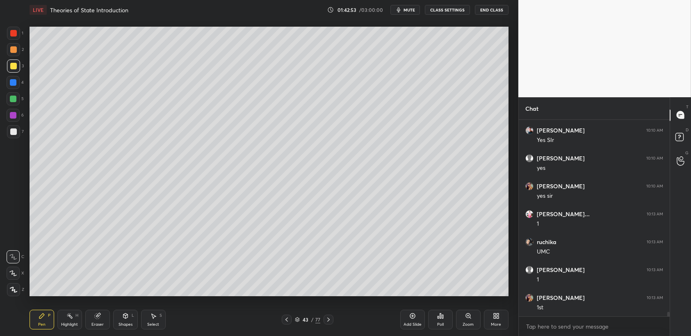
scroll to position [8171, 0]
click at [4, 52] on div "1 2 3 4 5 6 7 C X Z C X Z E E Erase all H H" at bounding box center [13, 161] width 26 height 269
click at [9, 54] on div at bounding box center [13, 49] width 13 height 13
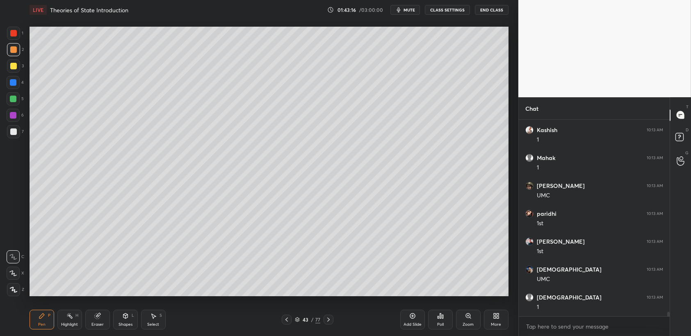
click at [10, 76] on div at bounding box center [13, 82] width 13 height 13
click at [14, 71] on div at bounding box center [13, 65] width 13 height 13
click at [2, 116] on div "1 2 3 4 5 6 7 C X Z C X Z E E Erase all H H" at bounding box center [13, 161] width 26 height 269
click at [14, 113] on div at bounding box center [13, 115] width 7 height 7
click at [20, 114] on div "6" at bounding box center [15, 115] width 17 height 13
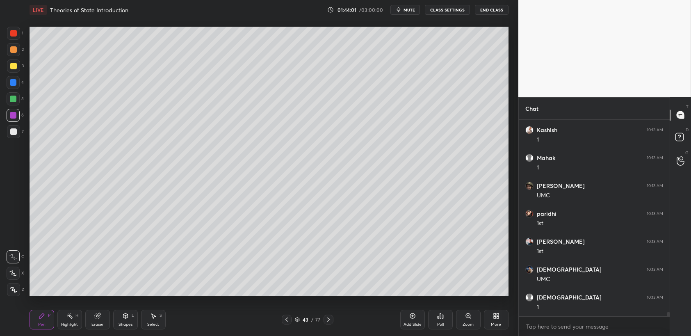
click at [14, 93] on div at bounding box center [13, 98] width 13 height 13
click at [16, 96] on div at bounding box center [13, 99] width 7 height 7
click at [0, 11] on div "1 2 3 4 5 6 7 C X Z C X Z E E Erase all H H LIVE Theories of State Introduction…" at bounding box center [256, 168] width 512 height 336
click at [7, 40] on div "1" at bounding box center [15, 35] width 16 height 16
click at [18, 40] on div at bounding box center [13, 33] width 13 height 13
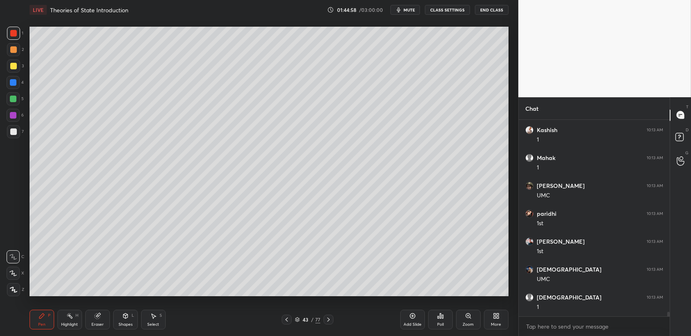
click at [20, 40] on div "1" at bounding box center [15, 33] width 16 height 13
click at [0, 62] on div "1 2 3 4 5 6 7 C X Z C X Z E E Erase all H H" at bounding box center [13, 161] width 26 height 269
click at [17, 64] on div at bounding box center [13, 65] width 13 height 13
click at [24, 64] on div "1 2 3 4 5 6 7 C X Z C X Z E E Erase all H H" at bounding box center [13, 161] width 26 height 269
click at [27, 36] on div "Setting up your live class Poll for secs No correct answer Start poll" at bounding box center [268, 161] width 485 height 283
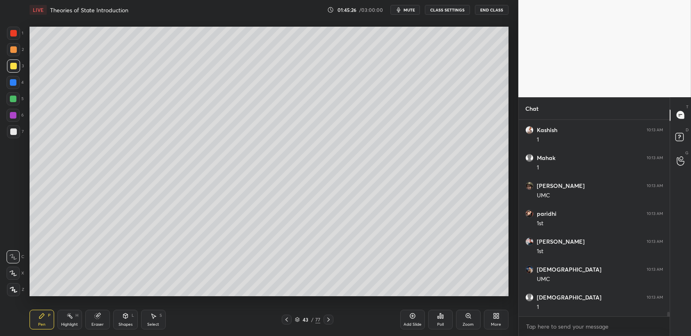
click at [19, 35] on div at bounding box center [13, 33] width 13 height 13
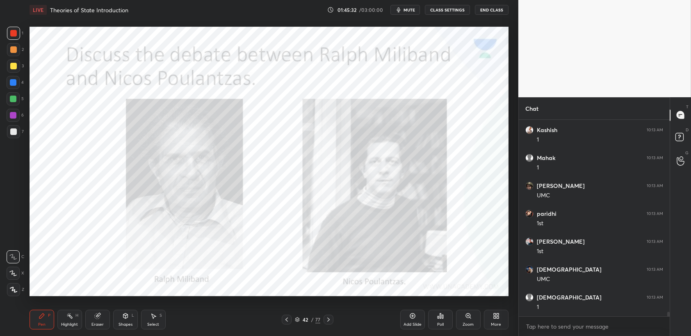
click at [16, 37] on div at bounding box center [13, 33] width 13 height 13
click at [23, 41] on div "1" at bounding box center [15, 35] width 16 height 16
click at [9, 59] on div at bounding box center [13, 65] width 13 height 13
click at [15, 55] on div at bounding box center [13, 49] width 13 height 13
click at [8, 53] on div at bounding box center [13, 49] width 13 height 13
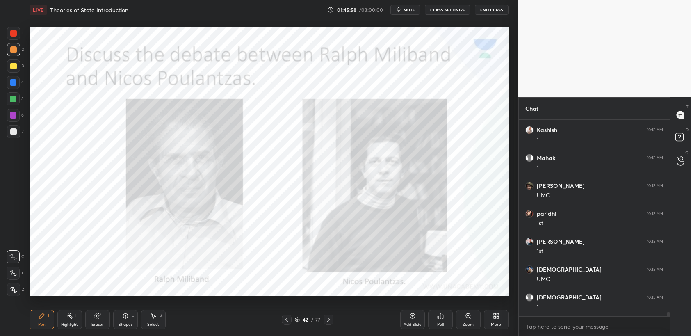
click at [20, 43] on div "1" at bounding box center [15, 35] width 16 height 16
click at [20, 37] on div "1" at bounding box center [15, 33] width 16 height 13
click at [0, 84] on div "1 2 3 4 5 6 7 C X Z C X Z E E Erase all H H" at bounding box center [13, 161] width 26 height 269
click at [10, 84] on div at bounding box center [13, 82] width 7 height 7
click at [12, 85] on div at bounding box center [13, 82] width 7 height 7
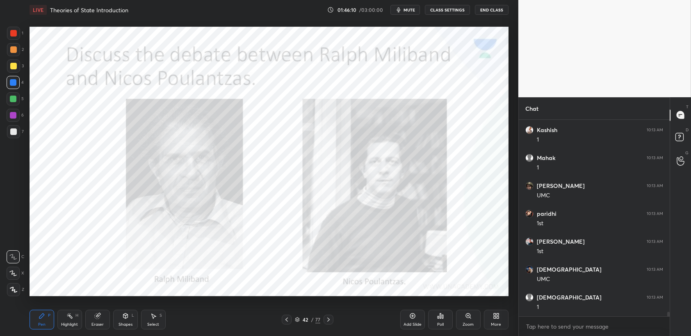
scroll to position [8394, 0]
click at [18, 35] on div at bounding box center [13, 33] width 13 height 13
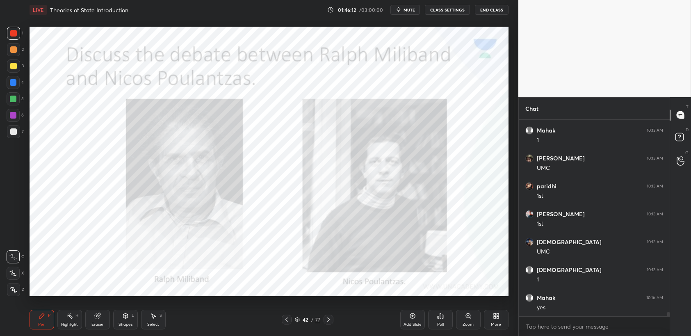
click at [16, 37] on div at bounding box center [13, 33] width 13 height 13
click at [27, 54] on div "Setting up your live class Poll for secs No correct answer Start poll" at bounding box center [268, 161] width 485 height 283
click at [16, 62] on div at bounding box center [13, 65] width 13 height 13
click at [23, 62] on div "3" at bounding box center [15, 65] width 17 height 13
click at [20, 82] on div "4" at bounding box center [15, 82] width 17 height 13
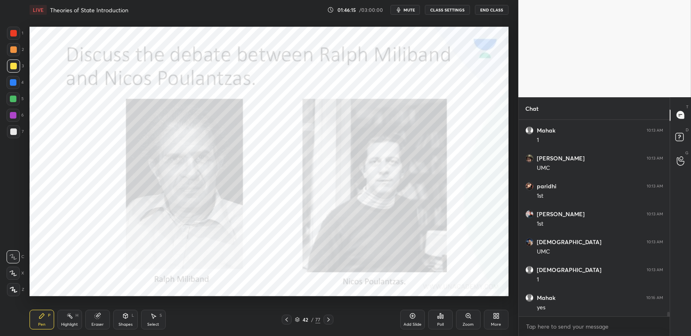
click at [16, 85] on div at bounding box center [13, 82] width 7 height 7
click at [0, 41] on div "1 2 3 4 5 6 7 C X Z C X Z E E Erase all H H" at bounding box center [13, 161] width 26 height 269
click at [5, 38] on div "1 2 3 4 5 6 7 C X Z C X Z E E Erase all H H" at bounding box center [13, 161] width 26 height 269
click at [12, 35] on div at bounding box center [13, 33] width 7 height 7
click at [16, 37] on div at bounding box center [13, 33] width 13 height 13
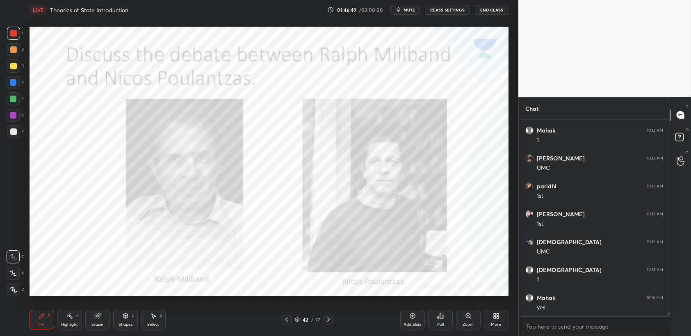
click at [0, 33] on div "1 2 3 4 5 6 7 C X Z C X Z E E Erase all H H" at bounding box center [13, 161] width 26 height 269
click at [0, 37] on div "1 2 3 4 5 6 7 C X Z C X Z E E Erase all H H" at bounding box center [13, 161] width 26 height 269
click at [400, 4] on div "LIVE Theories of State Introduction 01:47:01 / 03:00:00 mute CLASS SETTINGS End…" at bounding box center [269, 10] width 479 height 20
click at [406, 7] on button "mute" at bounding box center [405, 10] width 30 height 10
click at [407, 13] on button "unmute" at bounding box center [405, 10] width 30 height 10
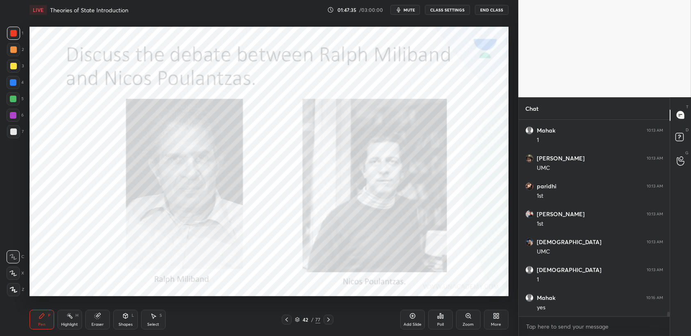
click at [152, 325] on div "Select" at bounding box center [153, 324] width 12 height 4
click at [152, 323] on div "Select" at bounding box center [153, 324] width 12 height 4
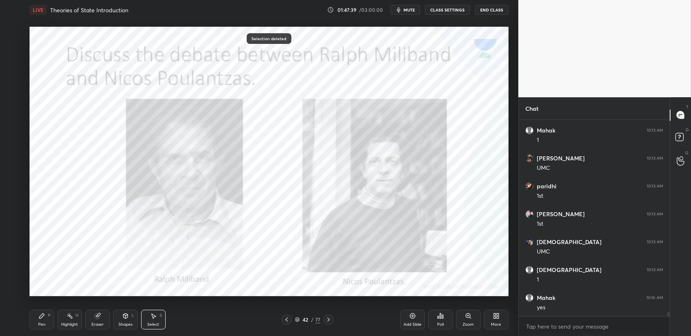
click at [45, 322] on div "Pen" at bounding box center [41, 324] width 7 height 4
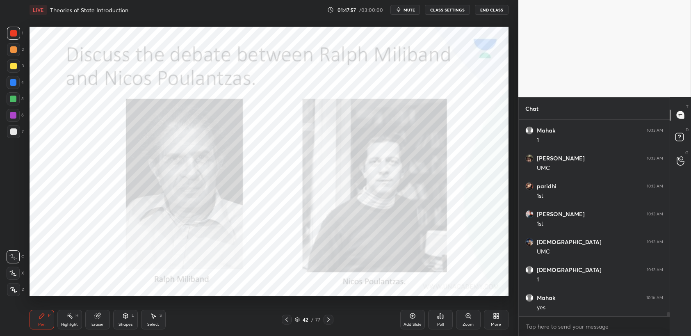
click at [509, 120] on div "Setting up your live class Poll for secs No correct answer Start poll" at bounding box center [268, 161] width 485 height 283
click at [15, 34] on div at bounding box center [13, 33] width 7 height 7
click at [14, 38] on div at bounding box center [13, 33] width 13 height 13
click at [18, 28] on div at bounding box center [13, 33] width 13 height 13
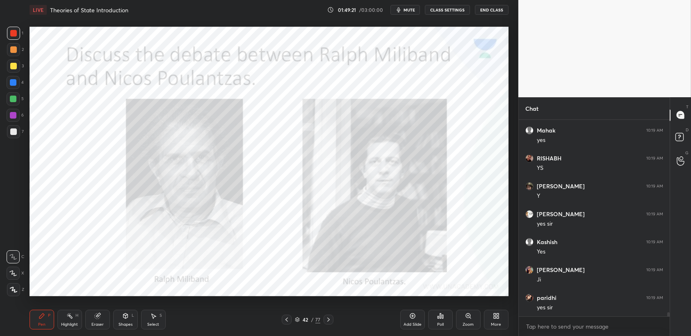
scroll to position [9063, 0]
click at [150, 323] on div "Select" at bounding box center [153, 324] width 12 height 4
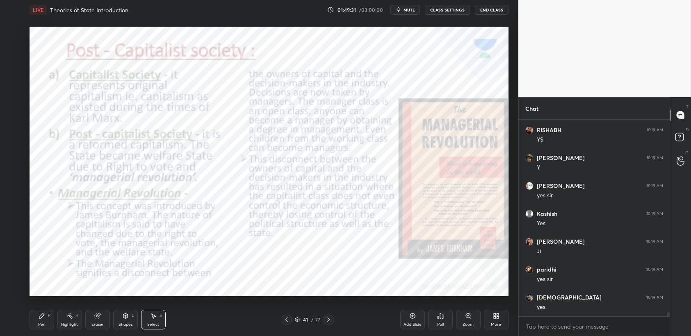
click at [40, 320] on div "Pen P" at bounding box center [42, 319] width 25 height 20
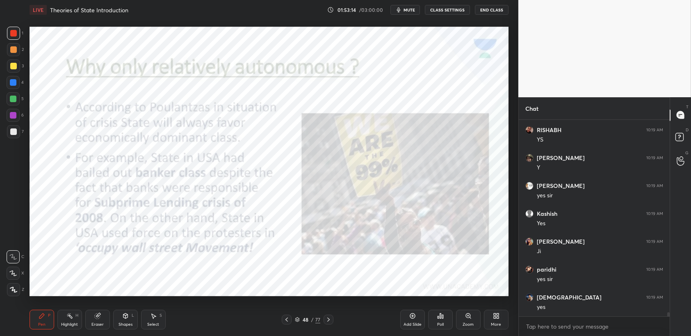
click at [331, 320] on icon at bounding box center [328, 319] width 7 height 7
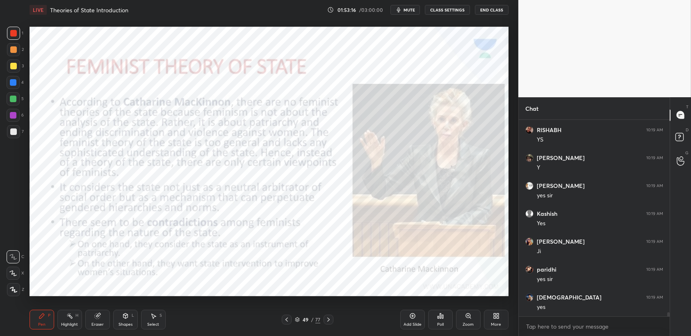
click at [287, 322] on icon at bounding box center [286, 319] width 7 height 7
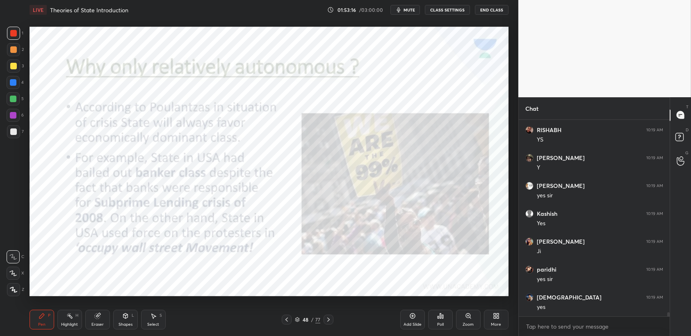
click at [397, 323] on div "48 / 77" at bounding box center [307, 319] width 185 height 10
click at [410, 321] on div "Add Slide" at bounding box center [412, 319] width 25 height 20
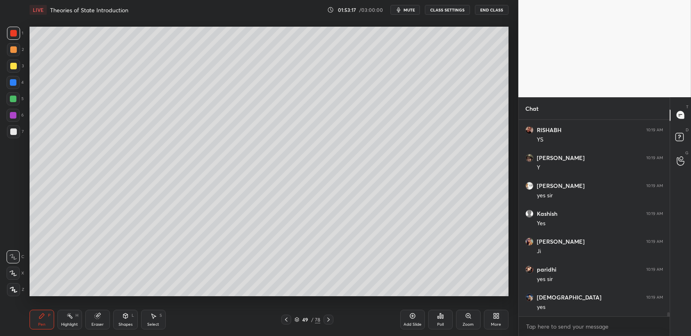
click at [19, 63] on div at bounding box center [13, 65] width 13 height 13
click at [25, 67] on div "1 2 3 4 5 6 7 C X Z C X Z E E Erase all H H" at bounding box center [13, 161] width 26 height 269
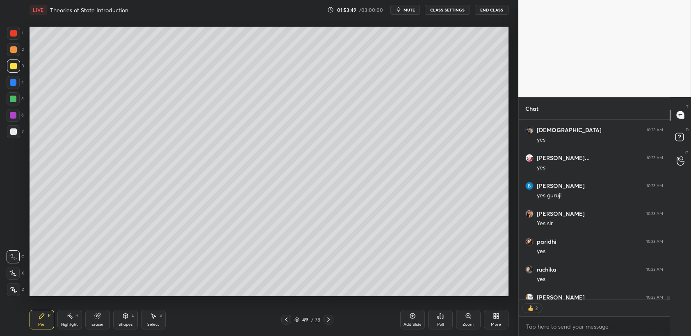
scroll to position [194, 149]
click at [408, 8] on span "mute" at bounding box center [408, 10] width 11 height 6
click at [407, 9] on span "unmute" at bounding box center [408, 10] width 18 height 6
click at [3, 61] on div "1 2 3 4 5 6 7 C X Z C X Z E E Erase all H H" at bounding box center [13, 161] width 26 height 269
click at [14, 53] on div at bounding box center [13, 49] width 7 height 7
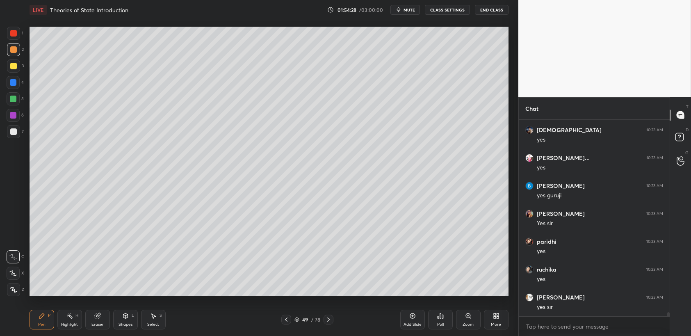
click at [16, 49] on div at bounding box center [13, 49] width 7 height 7
click at [11, 70] on div at bounding box center [13, 65] width 13 height 13
click at [16, 72] on div at bounding box center [13, 65] width 13 height 13
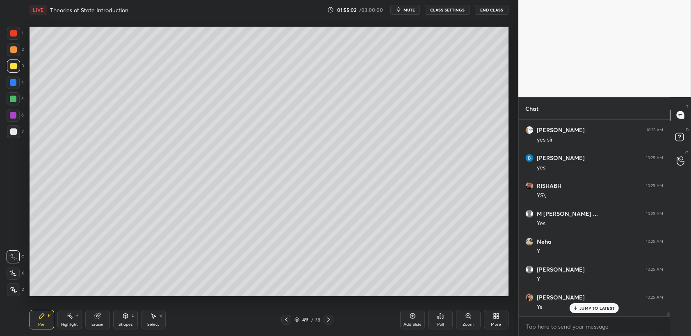
scroll to position [9648, 0]
click at [11, 102] on div at bounding box center [13, 98] width 13 height 13
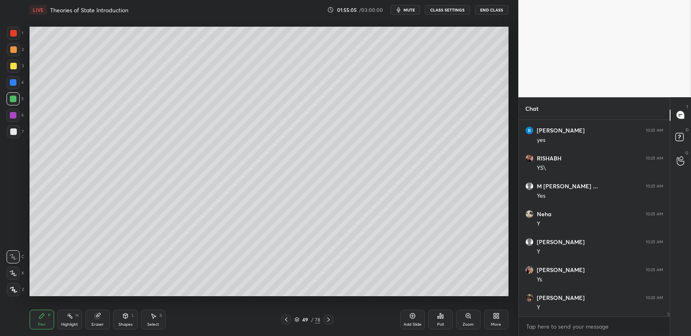
scroll to position [9676, 0]
click at [9, 37] on div at bounding box center [13, 33] width 13 height 13
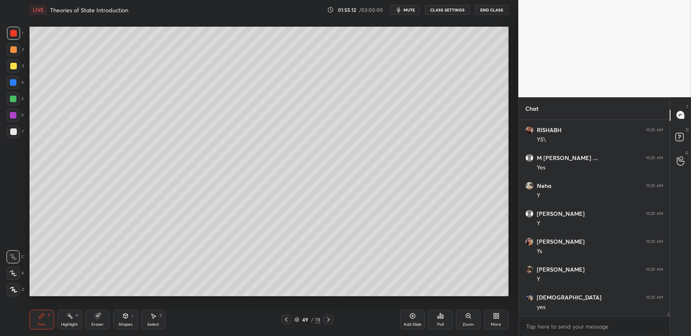
click at [12, 37] on div at bounding box center [13, 33] width 13 height 13
click at [14, 36] on div at bounding box center [13, 33] width 7 height 7
click at [19, 50] on div at bounding box center [13, 49] width 13 height 13
click at [19, 49] on div at bounding box center [13, 49] width 13 height 13
click at [6, 45] on div "1 2 3 4 5 6 7 C X Z C X Z E E Erase all H H" at bounding box center [13, 161] width 26 height 269
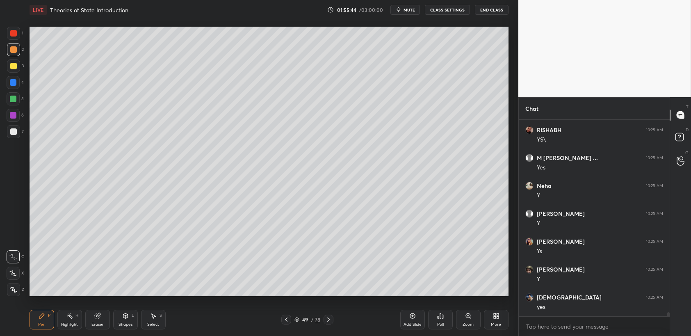
click at [21, 39] on div "1" at bounding box center [15, 33] width 16 height 13
click at [19, 35] on div at bounding box center [13, 33] width 13 height 13
click at [14, 61] on div at bounding box center [13, 65] width 13 height 13
click at [11, 67] on div at bounding box center [13, 66] width 7 height 7
click at [14, 66] on div at bounding box center [13, 66] width 7 height 7
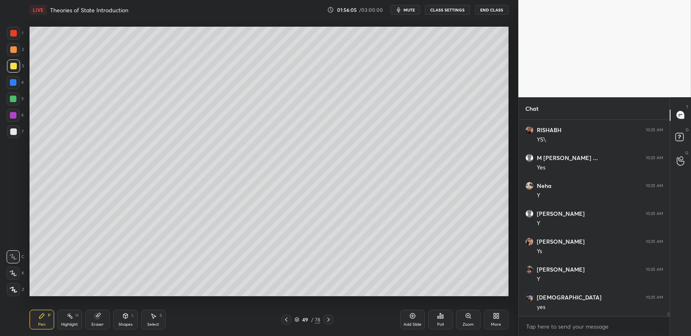
click at [0, 60] on div "1 2 3 4 5 6 7 C X Z C X Z E E Erase all H H" at bounding box center [13, 161] width 26 height 269
click at [4, 54] on div "1 2 3 4 5 6 7 C X Z C X Z E E Erase all H H" at bounding box center [13, 161] width 26 height 269
click at [10, 49] on div at bounding box center [13, 49] width 7 height 7
click at [17, 49] on div at bounding box center [13, 49] width 13 height 13
click at [2, 111] on div "1 2 3 4 5 6 7 C X Z C X Z E E Erase all H H" at bounding box center [13, 161] width 26 height 269
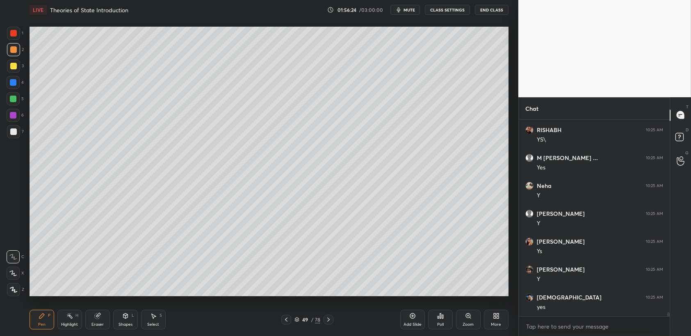
click at [11, 114] on div at bounding box center [13, 115] width 7 height 7
click at [16, 102] on div at bounding box center [13, 98] width 13 height 13
click at [0, 75] on div "1 2 3 4 5 6 7 C X Z C X Z E E Erase all H H" at bounding box center [13, 161] width 26 height 269
click at [26, 50] on div "Setting up your live class Poll for secs No correct answer Start poll" at bounding box center [268, 161] width 485 height 283
click at [23, 51] on div "2" at bounding box center [15, 49] width 17 height 13
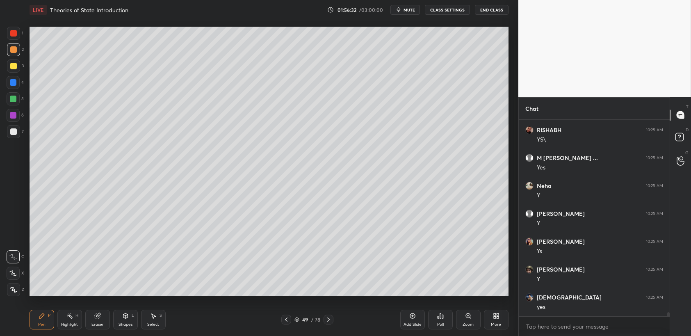
click at [14, 52] on div at bounding box center [13, 49] width 7 height 7
click at [17, 48] on div at bounding box center [13, 49] width 13 height 13
click at [13, 59] on div at bounding box center [13, 65] width 13 height 13
click at [15, 64] on div at bounding box center [13, 66] width 7 height 7
click at [7, 40] on div "1 2 3 4 5 6 7" at bounding box center [15, 84] width 17 height 115
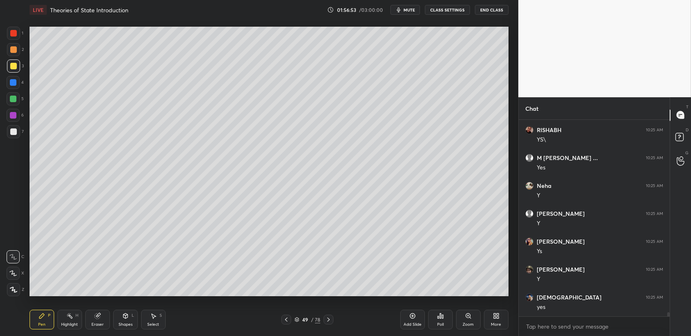
click at [10, 39] on div at bounding box center [13, 33] width 13 height 13
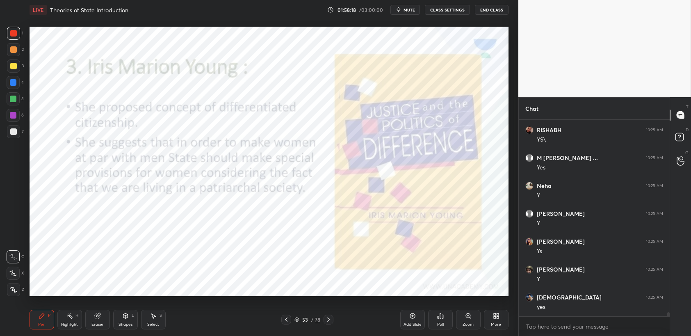
scroll to position [9704, 0]
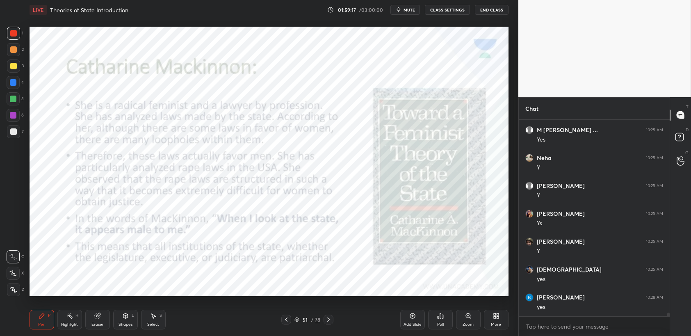
click at [414, 322] on div "Add Slide" at bounding box center [412, 324] width 18 height 4
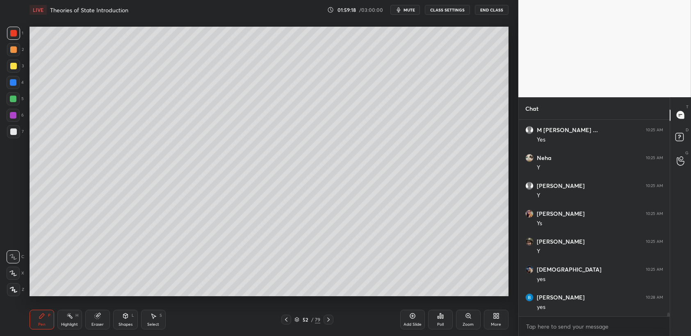
click at [18, 84] on div at bounding box center [13, 82] width 13 height 13
click at [23, 83] on div "1 2 3 4 5 6 7 C X Z C X Z E E Erase all H H" at bounding box center [13, 161] width 26 height 269
click at [0, 66] on div "1 2 3 4 5 6 7 C X Z C X Z E E Erase all H H" at bounding box center [13, 161] width 26 height 269
click at [14, 61] on div at bounding box center [13, 65] width 13 height 13
click at [14, 105] on div at bounding box center [13, 98] width 13 height 13
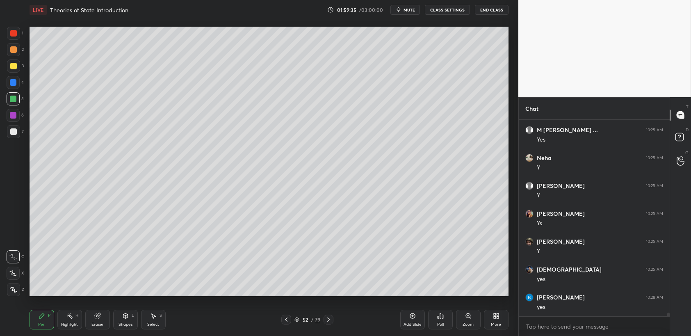
click at [15, 102] on div at bounding box center [13, 98] width 13 height 13
click at [14, 105] on div at bounding box center [13, 98] width 13 height 13
click at [14, 120] on div at bounding box center [13, 115] width 13 height 13
click at [16, 132] on div at bounding box center [13, 131] width 7 height 7
click at [15, 58] on div "2" at bounding box center [15, 51] width 17 height 16
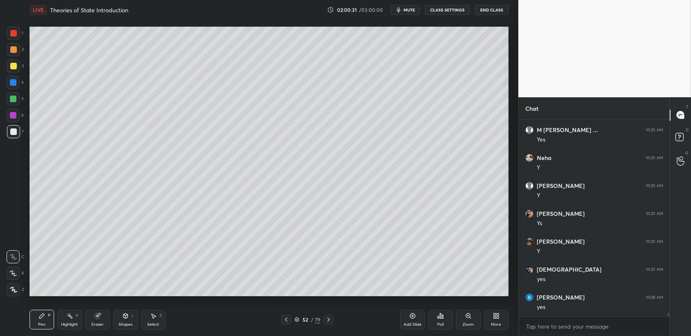
click at [13, 62] on div at bounding box center [13, 65] width 13 height 13
click at [16, 68] on div at bounding box center [13, 66] width 7 height 7
click at [0, 76] on div "1 2 3 4 5 6 7 C X Z C X Z E E Erase all H H" at bounding box center [13, 161] width 26 height 269
click at [8, 80] on div at bounding box center [13, 82] width 13 height 13
click at [17, 84] on div at bounding box center [13, 82] width 13 height 13
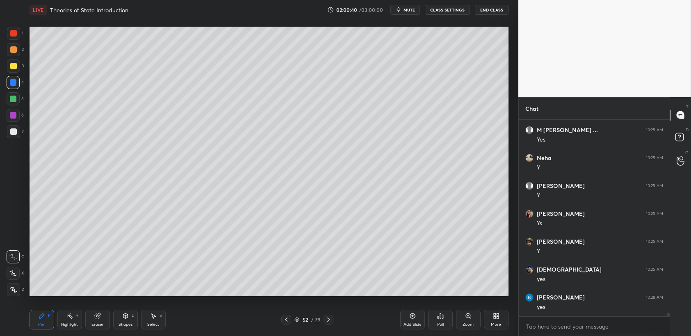
click at [22, 89] on div "4" at bounding box center [15, 84] width 17 height 16
click at [15, 62] on div at bounding box center [13, 65] width 13 height 13
click at [11, 50] on div at bounding box center [13, 49] width 7 height 7
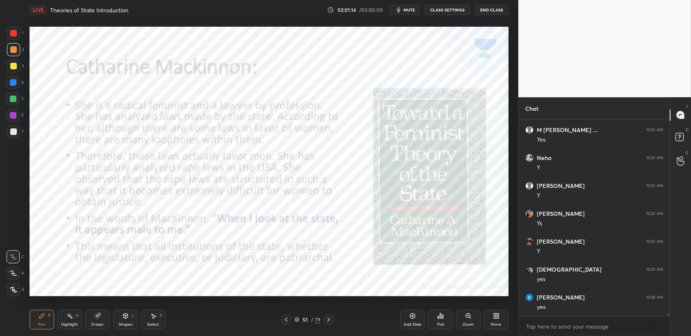
click at [20, 46] on div "2" at bounding box center [15, 49] width 17 height 13
click at [20, 41] on div "1" at bounding box center [15, 35] width 16 height 16
click at [18, 38] on div at bounding box center [13, 33] width 13 height 13
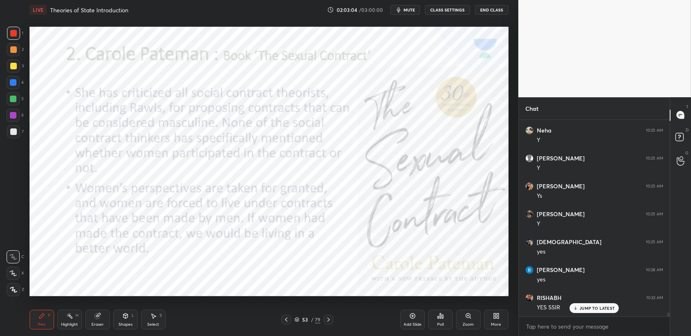
click at [406, 325] on div "Add Slide" at bounding box center [412, 324] width 18 height 4
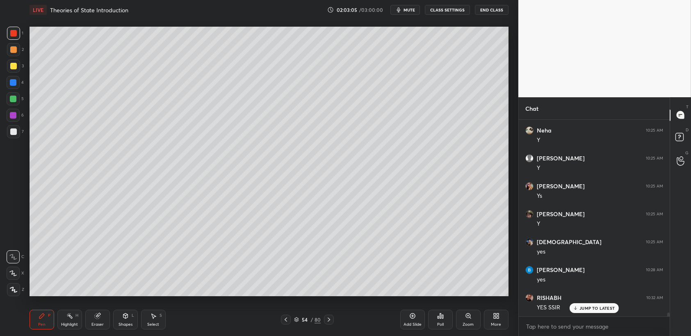
click at [11, 57] on div "2" at bounding box center [15, 51] width 17 height 16
click at [14, 67] on div at bounding box center [13, 66] width 7 height 7
click at [2, 79] on div "1 2 3 4 5 6 7 C X Z C X Z E E Erase all H H" at bounding box center [13, 161] width 26 height 269
click at [12, 84] on div at bounding box center [13, 82] width 7 height 7
click at [0, 104] on div "1 2 3 4 5 6 7 C X Z C X Z E E Erase all H H" at bounding box center [13, 161] width 26 height 269
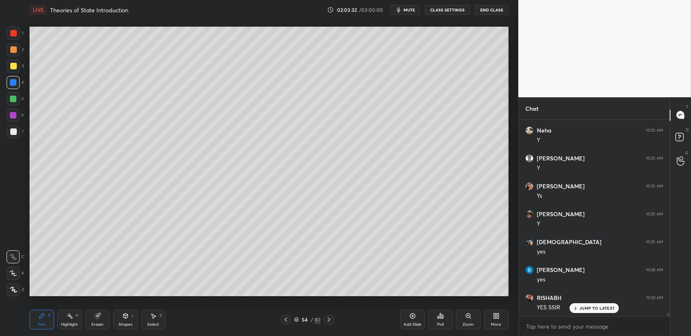
click at [9, 105] on div at bounding box center [13, 98] width 13 height 13
click at [13, 104] on div at bounding box center [13, 98] width 13 height 13
click at [12, 129] on div at bounding box center [13, 131] width 7 height 7
click at [14, 135] on div at bounding box center [13, 131] width 7 height 7
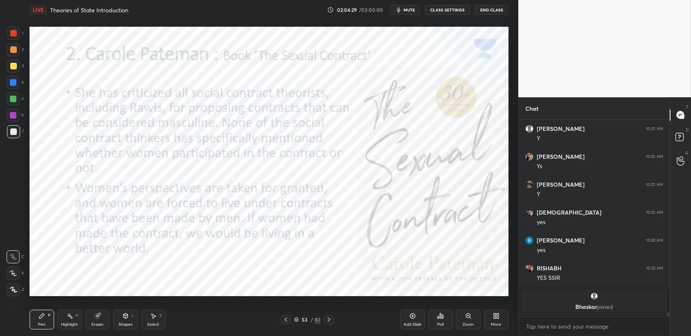
click at [9, 43] on div at bounding box center [13, 49] width 13 height 13
click at [14, 39] on div at bounding box center [13, 33] width 13 height 13
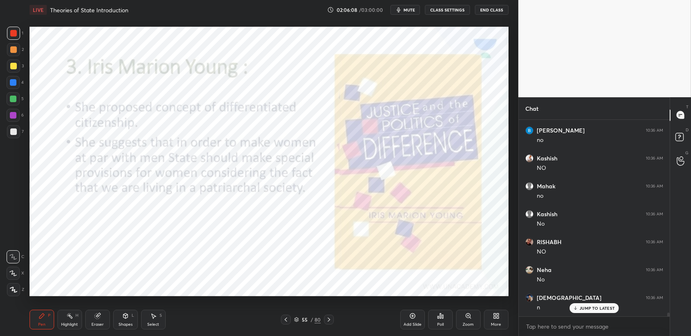
scroll to position [10012, 0]
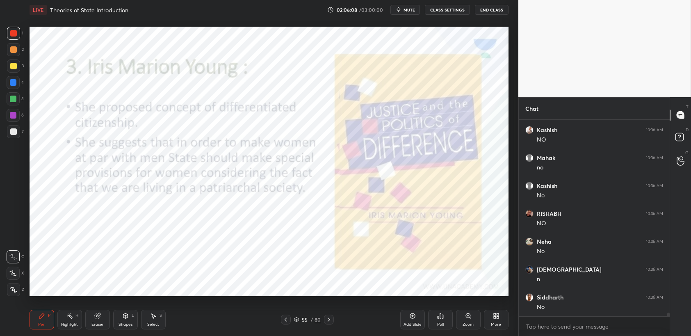
click at [12, 81] on div at bounding box center [13, 82] width 7 height 7
click at [20, 83] on div "4" at bounding box center [15, 82] width 17 height 13
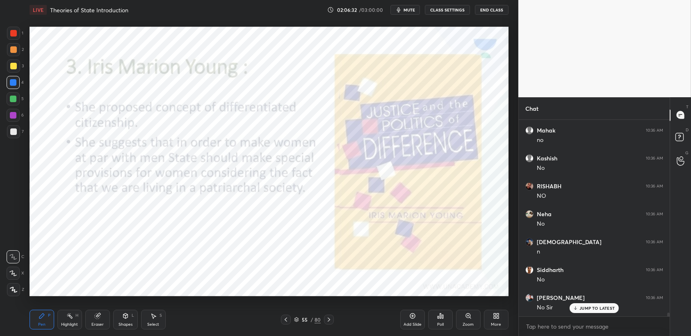
click at [154, 324] on div "Select" at bounding box center [153, 324] width 12 height 4
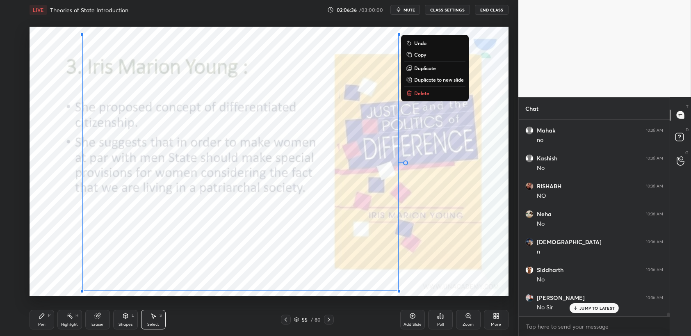
drag, startPoint x: 45, startPoint y: 43, endPoint x: 454, endPoint y: 303, distance: 484.5
click at [454, 303] on div "LIVE Theories of State Introduction 02:06:36 / 03:00:00 mute CLASS SETTINGS End…" at bounding box center [268, 168] width 485 height 336
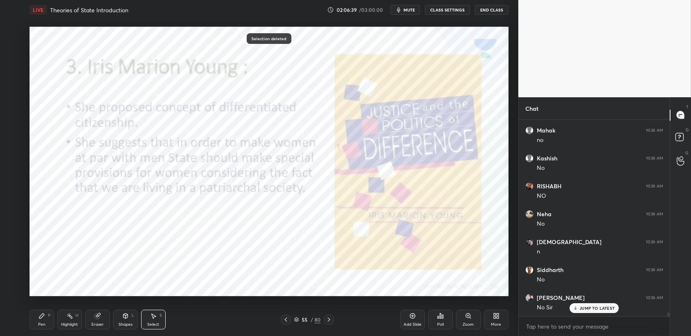
click at [47, 308] on div "Pen P Highlight H Eraser Shapes L Select S 55 / 80 Add Slide Poll Zoom More" at bounding box center [269, 319] width 479 height 33
click at [49, 312] on div "Pen P" at bounding box center [42, 319] width 25 height 20
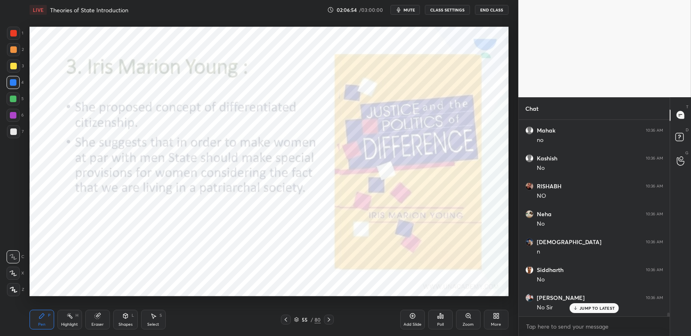
click at [25, 20] on div "1 2 3 4 5 6 7 C X Z C X Z E E Erase all H H LIVE Theories of State Introduction…" at bounding box center [256, 168] width 512 height 336
click at [17, 34] on div at bounding box center [13, 33] width 13 height 13
click at [0, 54] on div "1 2 3 4 5 6 7 C X Z C X Z E E Erase all H H" at bounding box center [13, 161] width 26 height 269
click at [0, 8] on div "1 2 3 4 5 6 7 C X Z C X Z E E Erase all H H LIVE Theories of State Introduction…" at bounding box center [256, 168] width 512 height 336
click at [16, 36] on div at bounding box center [13, 33] width 7 height 7
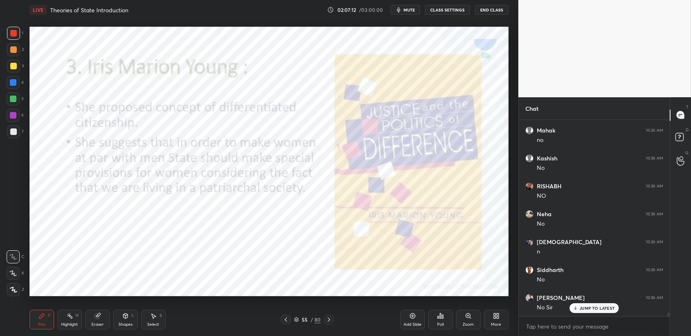
click at [18, 38] on div at bounding box center [13, 33] width 13 height 13
click at [25, 31] on div "1 2 3 4 5 6 7 C X Z C X Z E E Erase all H H" at bounding box center [13, 161] width 26 height 269
click at [18, 36] on div at bounding box center [13, 33] width 13 height 13
click at [9, 39] on div at bounding box center [13, 33] width 13 height 13
click at [10, 38] on div at bounding box center [13, 33] width 13 height 13
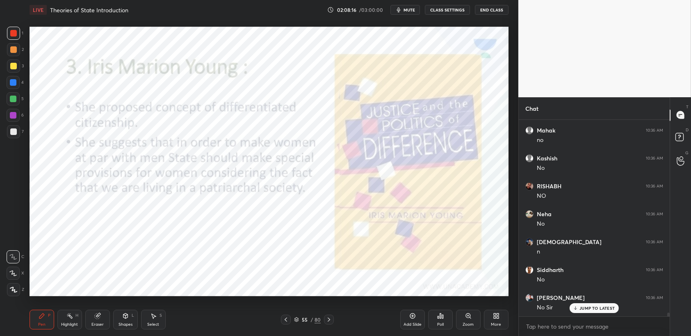
click at [396, 330] on div "Pen P Highlight H Eraser Shapes L Select S 55 / 80 Add Slide Poll Zoom More" at bounding box center [269, 319] width 479 height 33
click at [415, 323] on div "Add Slide" at bounding box center [412, 324] width 18 height 4
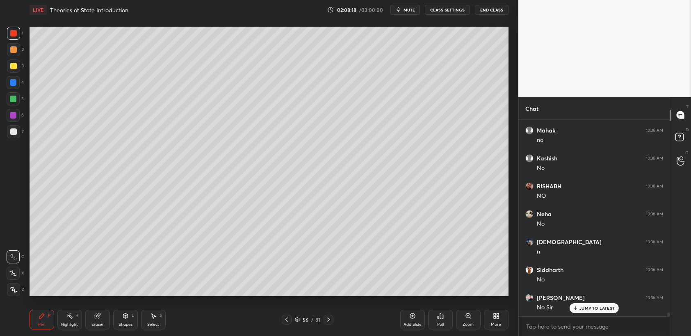
click at [12, 64] on div at bounding box center [13, 66] width 7 height 7
click at [20, 134] on div at bounding box center [13, 131] width 13 height 13
click at [17, 134] on div at bounding box center [13, 131] width 13 height 13
click at [420, 321] on div "Add Slide" at bounding box center [412, 319] width 25 height 20
click at [20, 52] on div "2" at bounding box center [15, 49] width 17 height 13
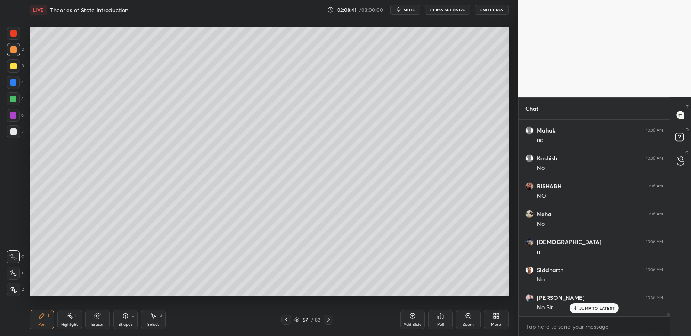
click at [14, 52] on div at bounding box center [13, 49] width 7 height 7
click at [10, 66] on div at bounding box center [13, 66] width 7 height 7
click at [19, 67] on div at bounding box center [13, 65] width 13 height 13
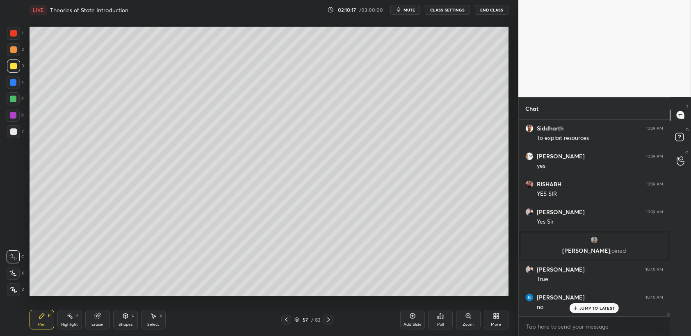
scroll to position [10265, 0]
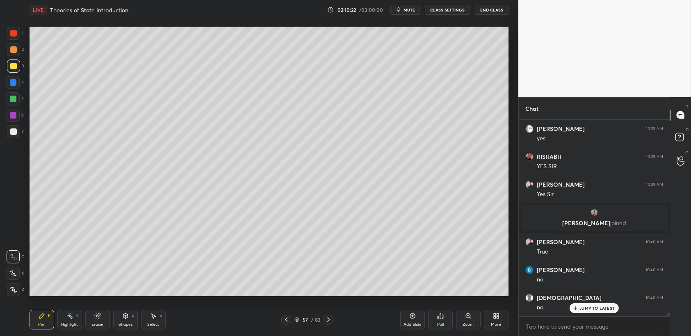
click at [16, 82] on div at bounding box center [13, 82] width 7 height 7
click at [16, 84] on div at bounding box center [13, 82] width 7 height 7
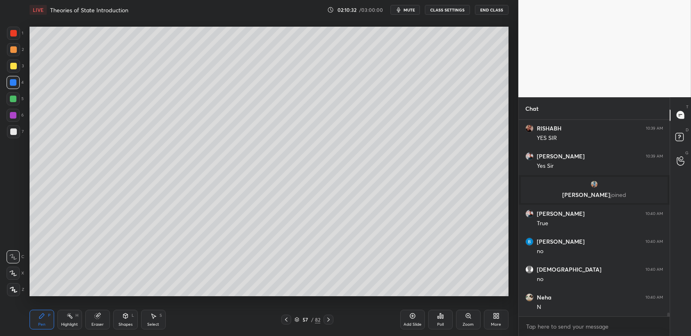
click at [16, 64] on div at bounding box center [13, 66] width 7 height 7
click at [23, 123] on div "6" at bounding box center [15, 117] width 17 height 16
click at [16, 125] on div at bounding box center [13, 131] width 13 height 13
click at [16, 139] on div "7" at bounding box center [15, 133] width 17 height 16
click at [20, 131] on div "7" at bounding box center [15, 131] width 17 height 13
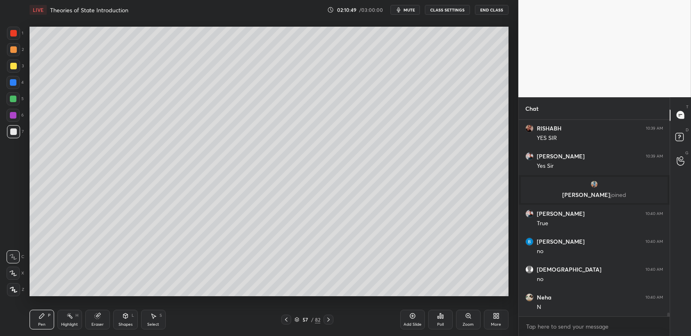
click at [17, 125] on div "6" at bounding box center [15, 117] width 17 height 16
click at [19, 119] on div at bounding box center [13, 115] width 13 height 13
click at [2, 79] on div "1 2 3 4 5 6 7 C X Z C X Z E E Erase all H H" at bounding box center [13, 161] width 26 height 269
click at [9, 77] on div at bounding box center [13, 82] width 13 height 13
click at [16, 71] on div at bounding box center [13, 65] width 13 height 13
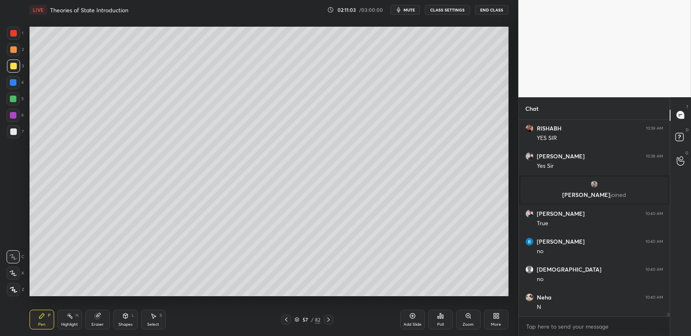
click at [0, 107] on div "1 2 3 4 5 6 7 C X Z C X Z E E Erase all H H" at bounding box center [13, 161] width 26 height 269
click at [8, 109] on div at bounding box center [13, 115] width 13 height 13
click at [14, 109] on div at bounding box center [13, 115] width 13 height 13
click at [17, 114] on div at bounding box center [13, 115] width 13 height 13
click at [14, 131] on div at bounding box center [13, 131] width 7 height 7
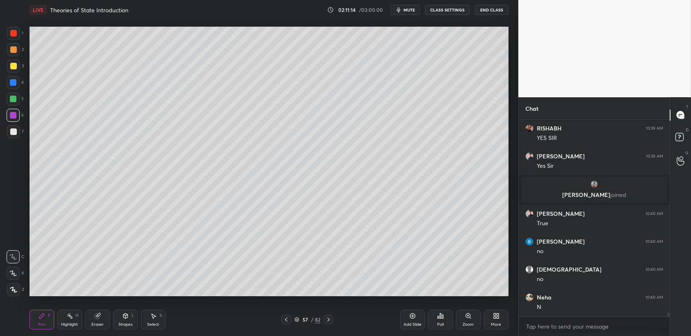
click at [11, 132] on div at bounding box center [13, 131] width 7 height 7
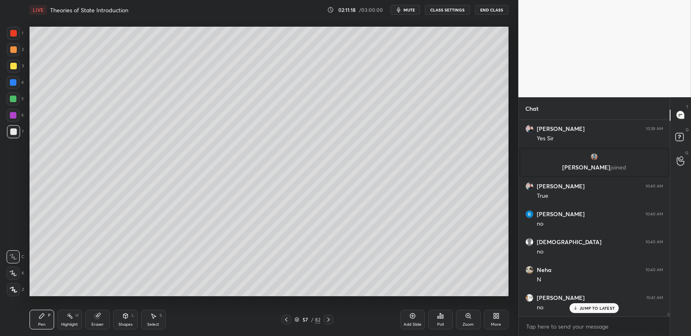
click at [16, 68] on div at bounding box center [13, 66] width 7 height 7
click at [20, 105] on div "5" at bounding box center [15, 98] width 17 height 13
click at [18, 105] on div at bounding box center [13, 98] width 13 height 13
click at [7, 60] on div "3" at bounding box center [15, 65] width 17 height 13
click at [18, 66] on div at bounding box center [13, 65] width 13 height 13
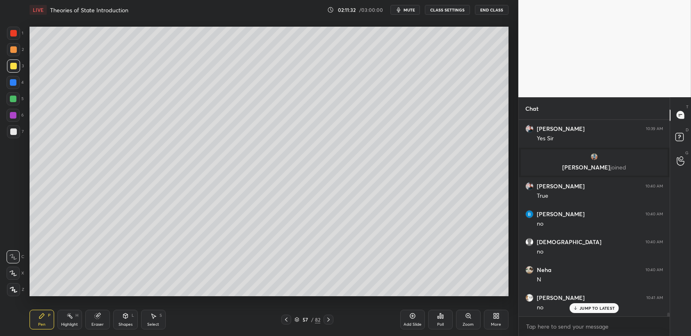
click at [20, 75] on div "3" at bounding box center [15, 67] width 17 height 16
click at [9, 87] on div at bounding box center [13, 82] width 13 height 13
click at [10, 87] on div at bounding box center [13, 82] width 13 height 13
click at [7, 60] on div "3" at bounding box center [15, 65] width 17 height 13
click at [14, 57] on div "2" at bounding box center [15, 51] width 17 height 16
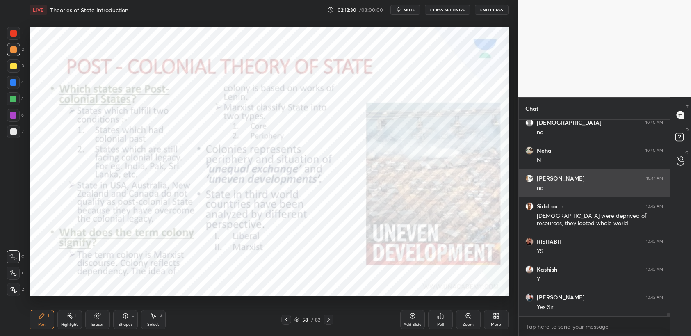
scroll to position [10495, 0]
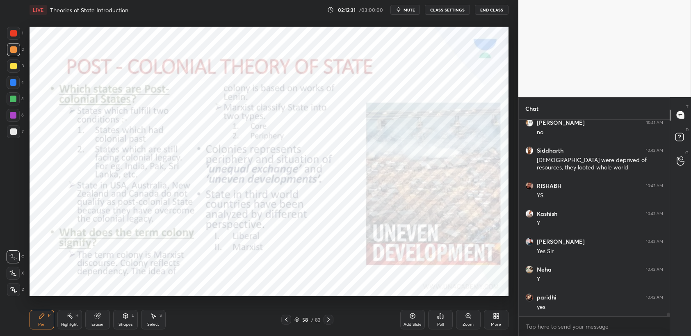
click at [11, 34] on div at bounding box center [13, 33] width 7 height 7
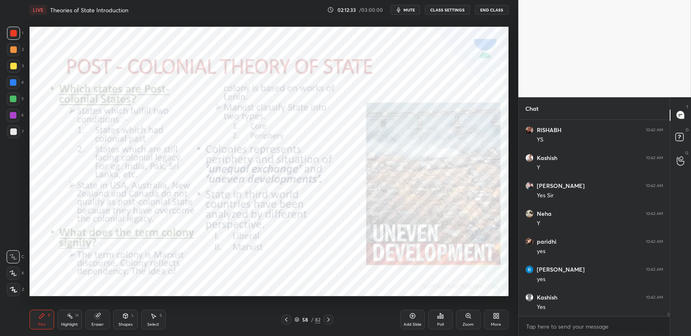
scroll to position [10579, 0]
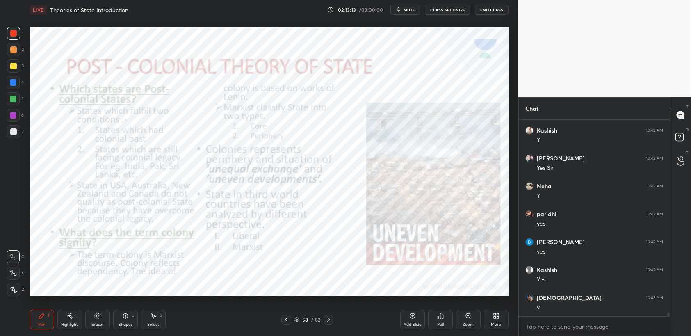
click at [423, 322] on div "Add Slide" at bounding box center [412, 319] width 25 height 20
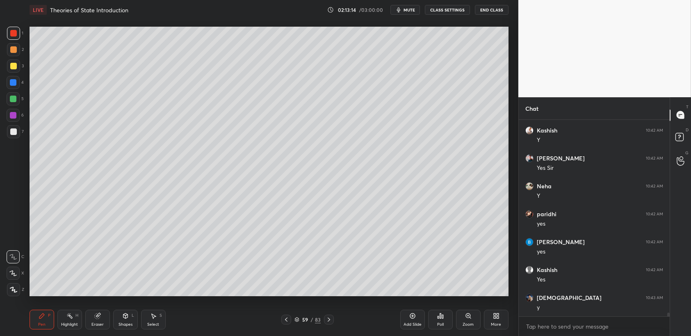
click at [16, 108] on div "5" at bounding box center [15, 100] width 17 height 16
click at [14, 104] on div at bounding box center [13, 98] width 13 height 13
click at [0, 68] on div "1 2 3 4 5 6 7 C X Z C X Z E E Erase all H H" at bounding box center [13, 161] width 26 height 269
click at [18, 63] on div at bounding box center [13, 65] width 13 height 13
click at [17, 92] on div "5" at bounding box center [15, 98] width 17 height 13
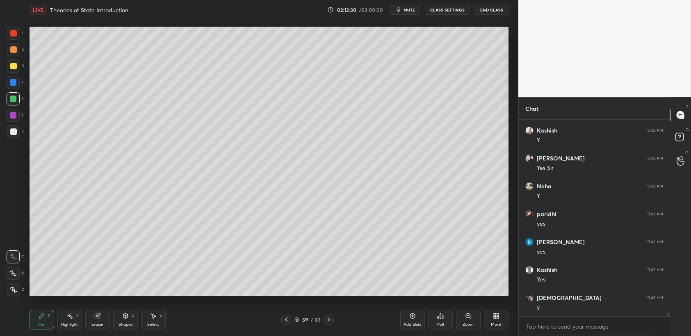
click at [14, 100] on div at bounding box center [13, 99] width 7 height 7
click at [27, 81] on div "Setting up your live class Poll for secs No correct answer Start poll" at bounding box center [268, 161] width 485 height 283
click at [15, 86] on div at bounding box center [13, 82] width 13 height 13
click at [25, 84] on div "1 2 3 4 5 6 7 C X Z C X Z E E Erase all H H" at bounding box center [13, 161] width 26 height 269
click at [20, 55] on div "2" at bounding box center [15, 49] width 17 height 13
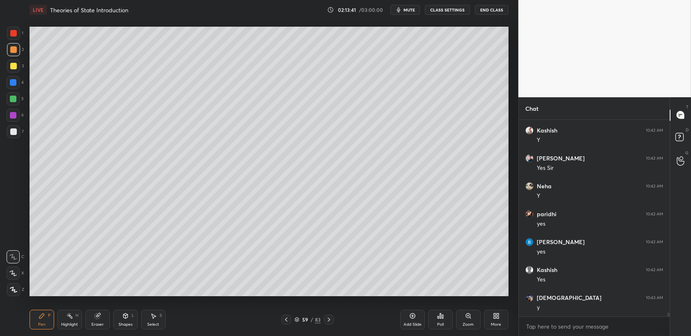
click at [17, 45] on div at bounding box center [13, 49] width 13 height 13
click at [10, 53] on div at bounding box center [13, 49] width 13 height 13
click at [13, 45] on div at bounding box center [13, 49] width 13 height 13
click at [14, 40] on div "1" at bounding box center [15, 35] width 16 height 16
click at [2, 69] on div "1 2 3 4 5 6 7 C X Z C X Z E E Erase all H H" at bounding box center [13, 161] width 26 height 269
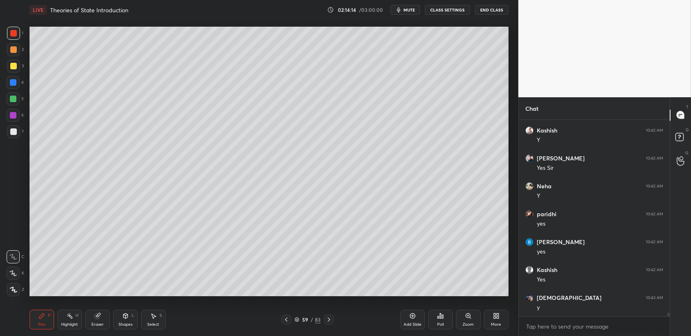
click at [9, 71] on div at bounding box center [13, 65] width 13 height 13
click at [12, 71] on div at bounding box center [13, 65] width 13 height 13
click at [0, 61] on div "1 2 3 4 5 6 7 C X Z C X Z E E Erase all H H" at bounding box center [13, 161] width 26 height 269
click at [6, 49] on div "1 2 3 4 5 6 7 C X Z C X Z E E Erase all H H" at bounding box center [13, 161] width 26 height 269
click at [8, 46] on div at bounding box center [13, 49] width 13 height 13
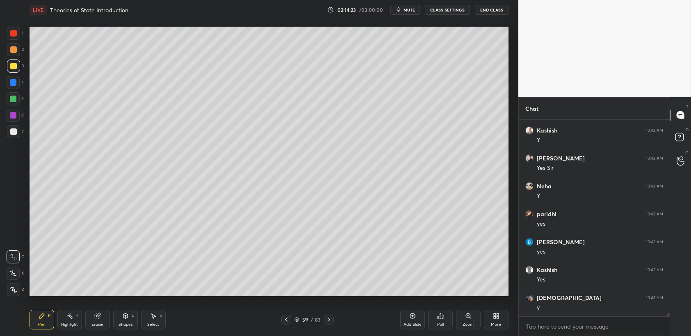
click at [13, 40] on div "1" at bounding box center [15, 35] width 16 height 16
click at [6, 90] on div "1 2 3 4 5 6 7 C X Z C X Z E E Erase all H H" at bounding box center [13, 161] width 26 height 269
click at [9, 84] on div at bounding box center [13, 82] width 13 height 13
click at [10, 73] on div "3" at bounding box center [15, 67] width 17 height 16
click at [11, 68] on div at bounding box center [13, 66] width 7 height 7
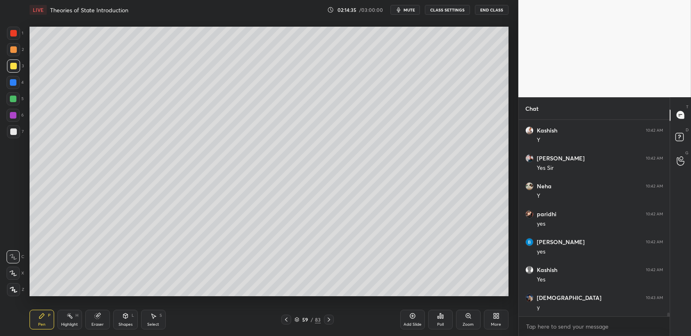
click at [27, 61] on div "Setting up your live class Poll for secs No correct answer Start poll" at bounding box center [268, 161] width 485 height 283
click at [11, 50] on div at bounding box center [13, 49] width 7 height 7
click at [15, 43] on div at bounding box center [13, 49] width 13 height 13
click at [14, 41] on div "1" at bounding box center [15, 35] width 16 height 16
click at [8, 57] on div "2" at bounding box center [15, 51] width 17 height 16
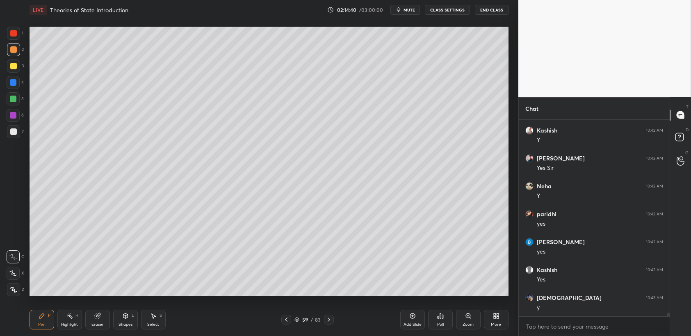
click at [9, 56] on div "2" at bounding box center [15, 49] width 17 height 13
click at [406, 13] on button "mute" at bounding box center [405, 10] width 30 height 10
click at [400, 9] on button "unmute" at bounding box center [405, 10] width 30 height 10
click at [2, 71] on div "1 2 3 4 5 6 7 C X Z C X Z E E Erase all H H" at bounding box center [13, 161] width 26 height 269
click at [14, 69] on div at bounding box center [13, 66] width 7 height 7
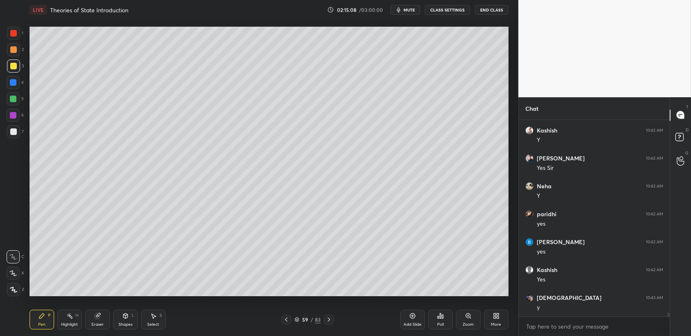
click at [23, 65] on div "3" at bounding box center [15, 65] width 17 height 13
click at [11, 83] on div at bounding box center [13, 82] width 7 height 7
click at [17, 87] on div at bounding box center [13, 82] width 13 height 13
click at [0, 43] on div "1 2 3 4 5 6 7 C X Z C X Z E E Erase all H H" at bounding box center [13, 161] width 26 height 269
click at [4, 39] on div "1 2 3 4 5 6 7 C X Z C X Z E E Erase all H H" at bounding box center [13, 161] width 26 height 269
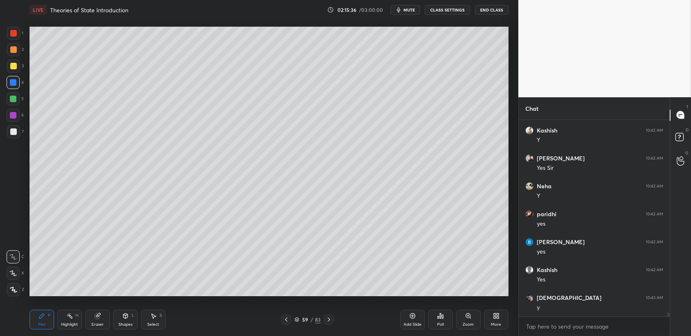
click at [11, 38] on div at bounding box center [13, 33] width 13 height 13
click at [14, 37] on div at bounding box center [13, 33] width 13 height 13
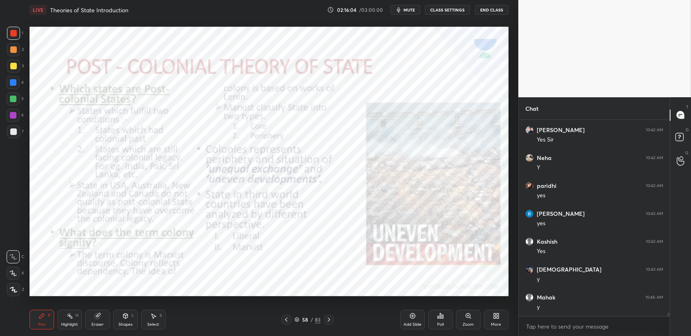
click at [13, 30] on div at bounding box center [13, 33] width 7 height 7
click at [21, 32] on div "1" at bounding box center [15, 33] width 16 height 13
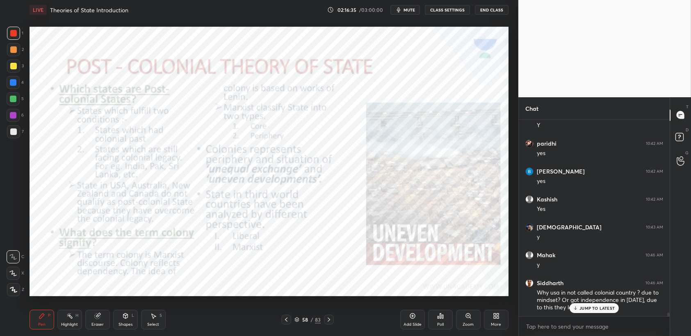
click at [591, 309] on p "JUMP TO LATEST" at bounding box center [596, 307] width 35 height 5
click at [152, 318] on icon at bounding box center [153, 315] width 7 height 7
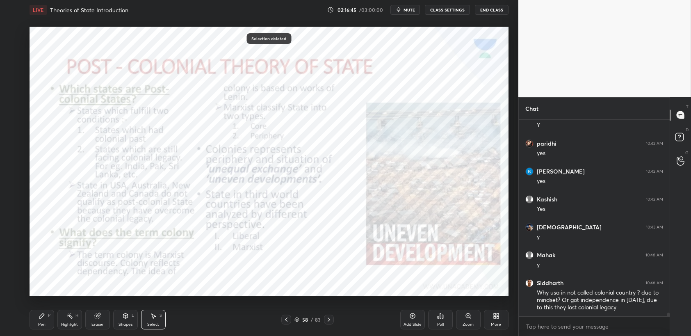
click at [38, 329] on div "Pen P" at bounding box center [42, 319] width 25 height 20
click at [45, 326] on div "Pen" at bounding box center [41, 324] width 7 height 4
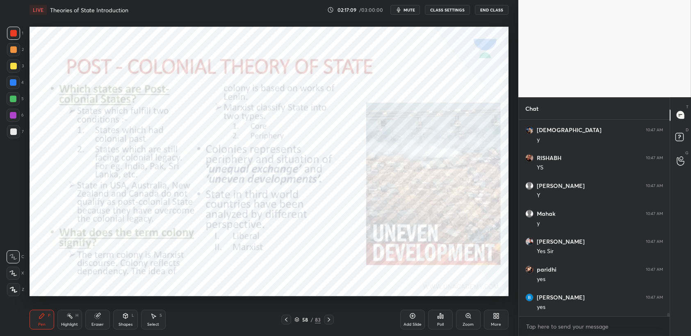
scroll to position [10872, 0]
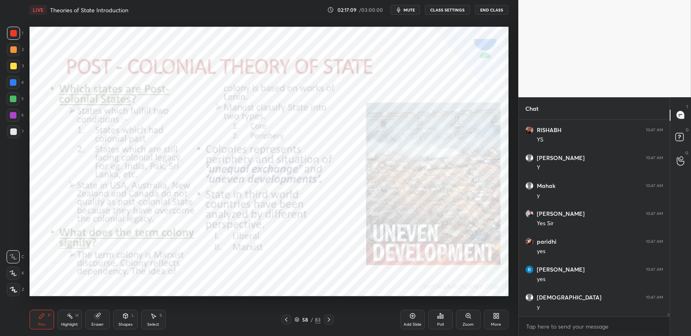
click at [1, 26] on div "1 2 3 4 5 6 7 C X Z C X Z E E Erase all H H LIVE Theories of State Introduction…" at bounding box center [256, 168] width 512 height 336
click at [10, 34] on div at bounding box center [13, 33] width 7 height 7
click at [15, 34] on div at bounding box center [13, 33] width 7 height 7
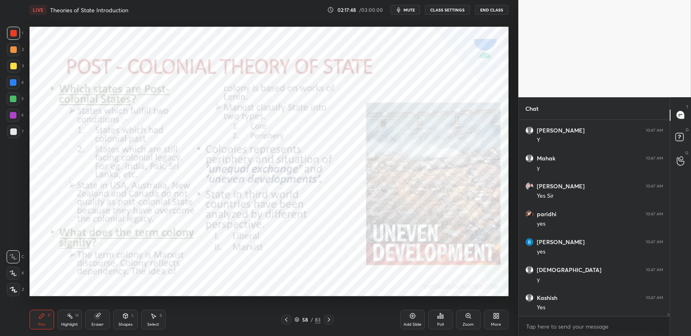
scroll to position [10928, 0]
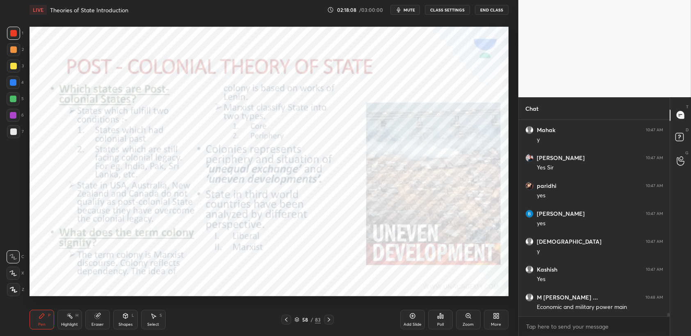
click at [410, 321] on div "Add Slide" at bounding box center [412, 319] width 25 height 20
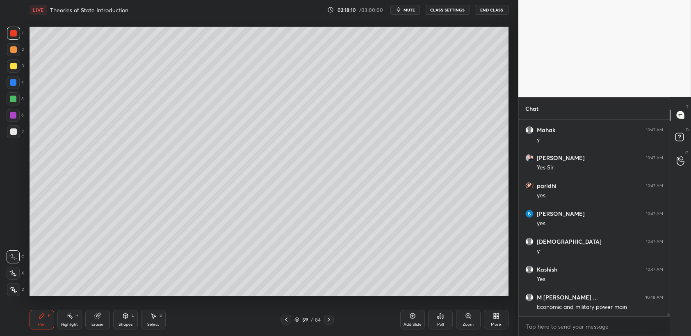
click at [16, 49] on div at bounding box center [13, 49] width 7 height 7
click at [14, 50] on div at bounding box center [13, 49] width 7 height 7
click at [14, 65] on div at bounding box center [13, 66] width 7 height 7
click at [17, 69] on div at bounding box center [13, 65] width 13 height 13
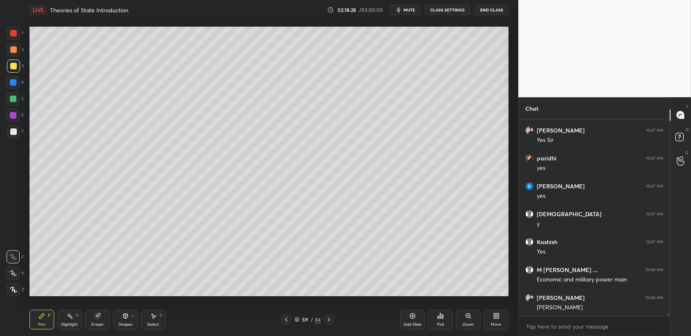
click at [23, 90] on div "4" at bounding box center [15, 84] width 17 height 16
click at [17, 100] on div at bounding box center [13, 98] width 13 height 13
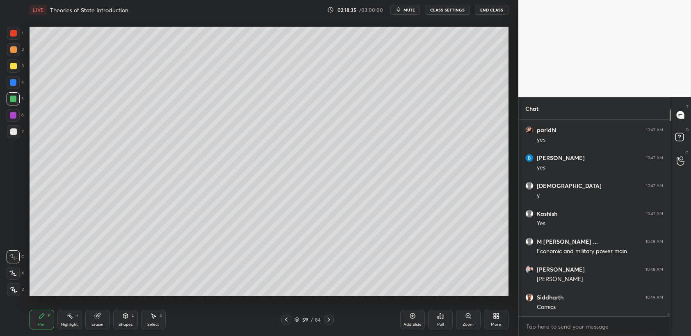
click at [0, 52] on div "1 2 3 4 5 6 7 C X Z C X Z E E Erase all H H" at bounding box center [13, 161] width 26 height 269
click at [0, 42] on div "1 2 3 4 5 6 7 C X Z C X Z E E Erase all H H" at bounding box center [13, 161] width 26 height 269
click at [6, 38] on div "1 2 3 4 5 6 7 C X Z C X Z E E Erase all H H" at bounding box center [13, 161] width 26 height 269
click at [14, 37] on div at bounding box center [13, 33] width 13 height 13
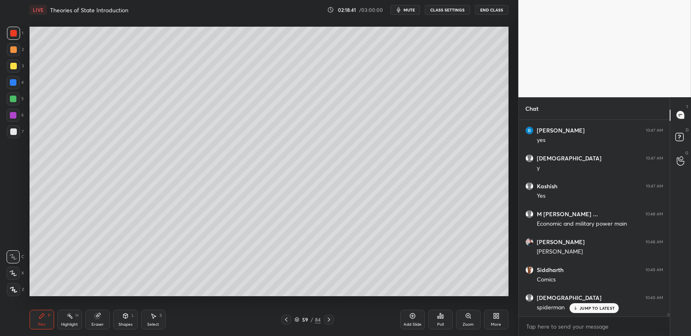
click at [15, 107] on div "5" at bounding box center [15, 100] width 17 height 16
click at [17, 106] on div "5" at bounding box center [15, 100] width 17 height 16
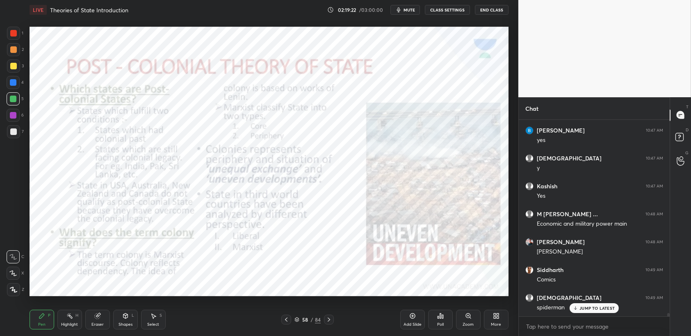
click at [11, 37] on div at bounding box center [13, 33] width 13 height 13
click at [11, 35] on div at bounding box center [13, 33] width 7 height 7
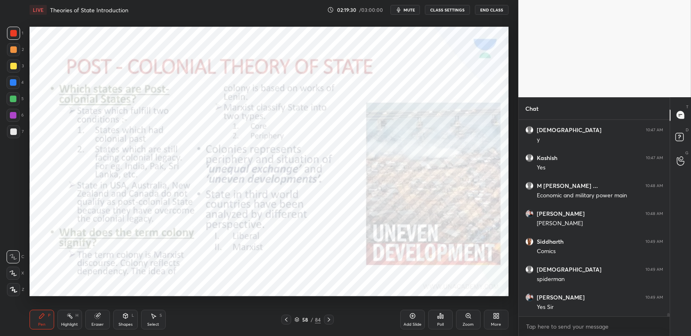
click at [416, 324] on div "Add Slide" at bounding box center [412, 324] width 18 height 4
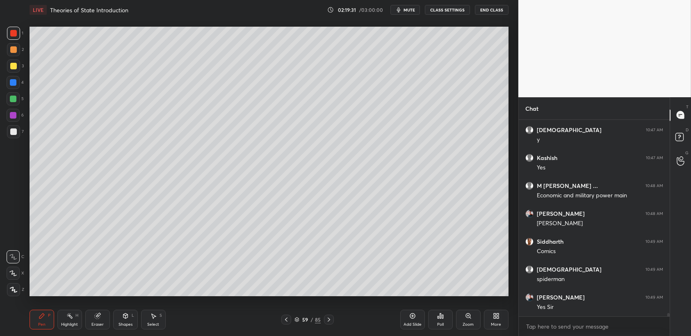
click at [10, 79] on div at bounding box center [13, 82] width 13 height 13
click at [18, 84] on div at bounding box center [13, 82] width 13 height 13
click at [19, 99] on div at bounding box center [13, 98] width 13 height 13
click at [14, 57] on div "2" at bounding box center [15, 51] width 17 height 16
click at [17, 64] on div at bounding box center [13, 65] width 13 height 13
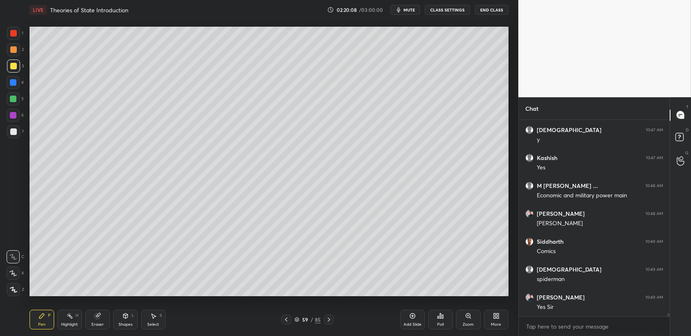
click at [17, 47] on div at bounding box center [13, 49] width 13 height 13
click at [18, 48] on div at bounding box center [13, 49] width 13 height 13
click at [14, 62] on div at bounding box center [13, 65] width 13 height 13
click at [19, 80] on div at bounding box center [13, 82] width 13 height 13
click at [18, 84] on div at bounding box center [13, 82] width 13 height 13
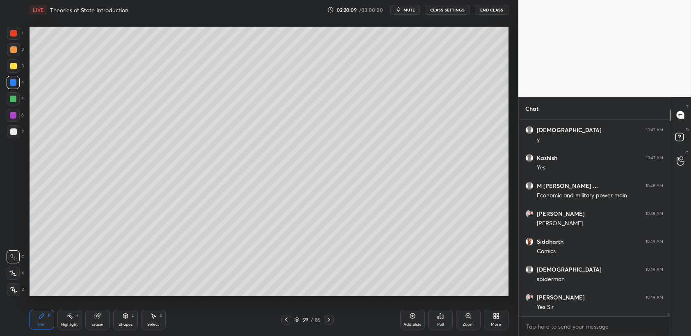
click at [16, 101] on div at bounding box center [13, 99] width 7 height 7
click at [16, 105] on div at bounding box center [13, 98] width 13 height 13
click at [18, 132] on div at bounding box center [13, 131] width 13 height 13
click at [301, 319] on div "59" at bounding box center [305, 319] width 8 height 5
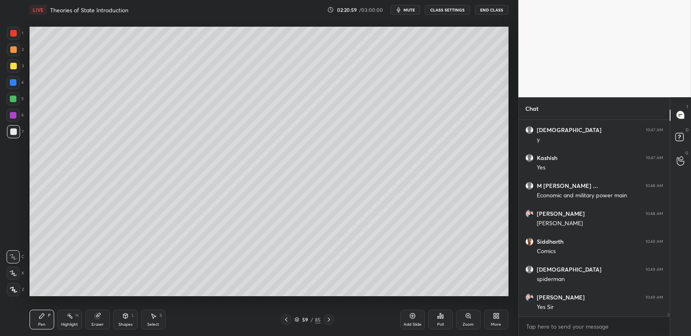
click at [0, 61] on div "1 2 3 4 5 6 7 C X Z C X Z E E Erase all H H" at bounding box center [13, 161] width 26 height 269
click at [10, 57] on div "2" at bounding box center [15, 51] width 17 height 16
click at [20, 51] on div "2" at bounding box center [15, 49] width 17 height 13
click at [6, 66] on div "1 2 3 4 5 6 7 C X Z C X Z E E Erase all H H" at bounding box center [13, 161] width 26 height 269
click at [11, 65] on div at bounding box center [13, 66] width 7 height 7
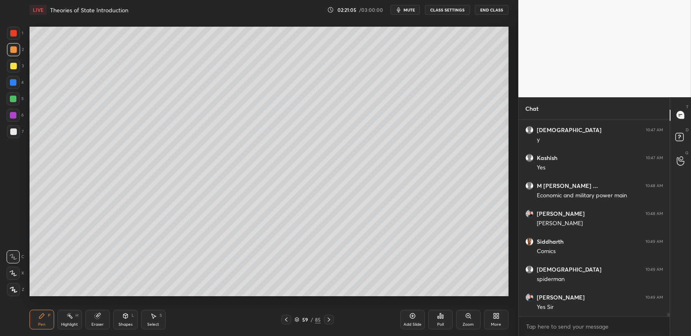
click at [15, 67] on div at bounding box center [13, 66] width 7 height 7
click at [18, 93] on div at bounding box center [13, 98] width 13 height 13
click at [15, 48] on div at bounding box center [13, 49] width 7 height 7
click at [12, 35] on div at bounding box center [13, 33] width 7 height 7
click at [19, 36] on div at bounding box center [13, 33] width 13 height 13
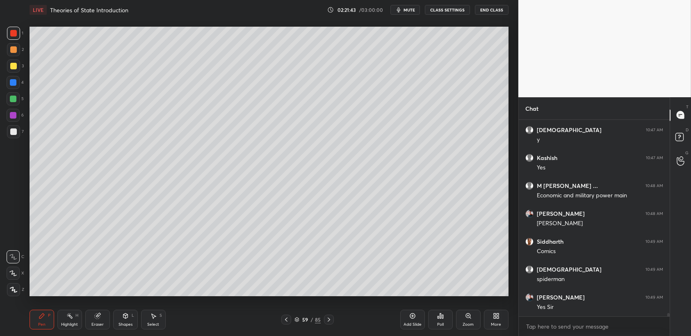
click at [403, 318] on div "Add Slide" at bounding box center [412, 319] width 25 height 20
click at [8, 89] on div at bounding box center [13, 82] width 13 height 13
click at [15, 89] on div "4" at bounding box center [15, 84] width 17 height 16
click at [20, 135] on div "7" at bounding box center [15, 131] width 17 height 13
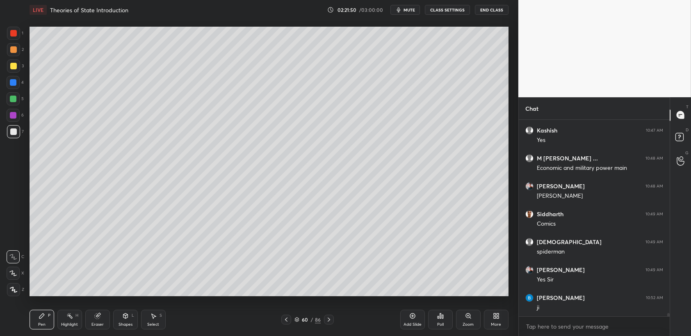
click at [17, 137] on div at bounding box center [13, 131] width 13 height 13
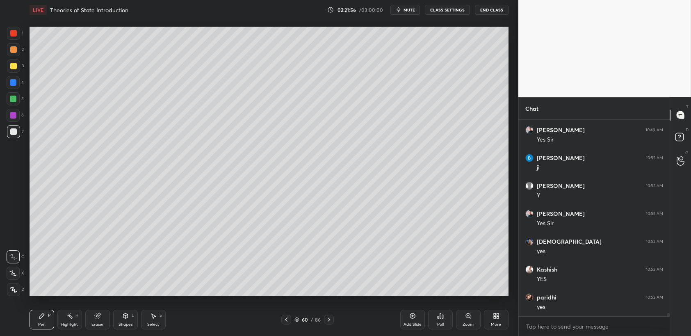
click at [16, 69] on div at bounding box center [13, 65] width 13 height 13
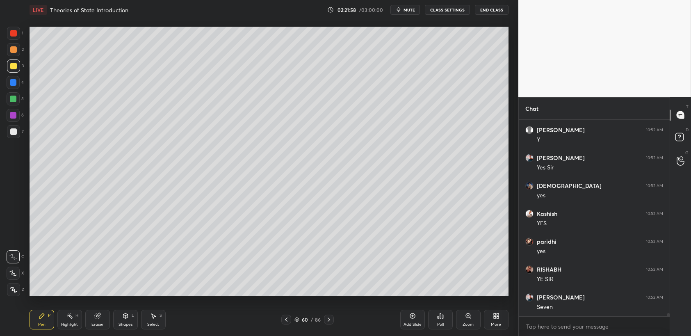
click at [12, 137] on div at bounding box center [13, 131] width 13 height 13
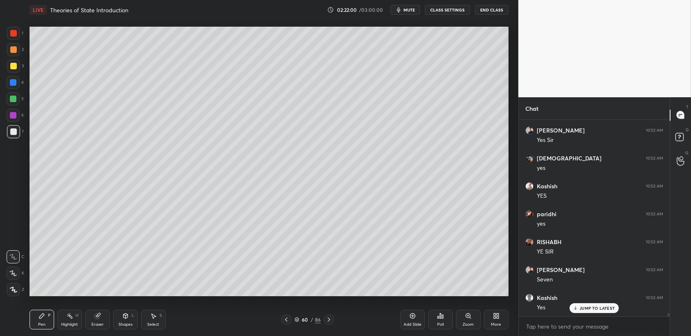
click at [13, 56] on div at bounding box center [13, 49] width 13 height 13
click at [15, 53] on div at bounding box center [13, 49] width 13 height 13
click at [5, 36] on div "1 2 3 4 5 6 7 C X Z C X Z E E Erase all H H" at bounding box center [13, 161] width 26 height 269
click at [14, 43] on div at bounding box center [13, 49] width 13 height 13
click at [15, 34] on div at bounding box center [13, 33] width 7 height 7
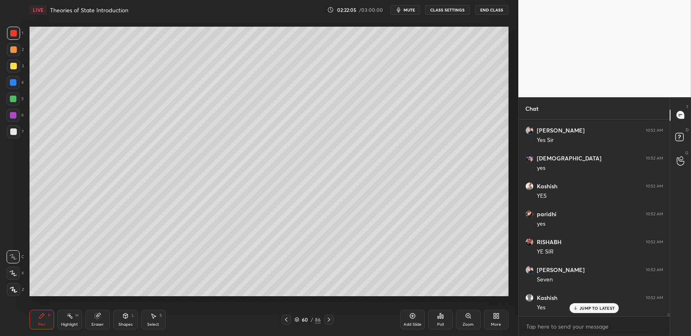
click at [19, 36] on div at bounding box center [13, 33] width 13 height 13
click at [14, 70] on div at bounding box center [13, 65] width 13 height 13
click at [15, 100] on div at bounding box center [13, 99] width 7 height 7
click at [17, 115] on div at bounding box center [13, 115] width 13 height 13
click at [11, 83] on div at bounding box center [13, 82] width 7 height 7
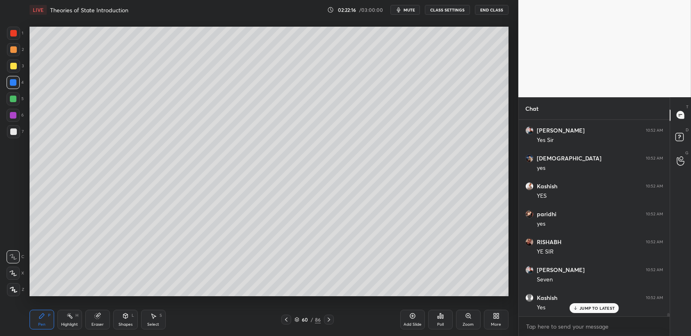
scroll to position [11318, 0]
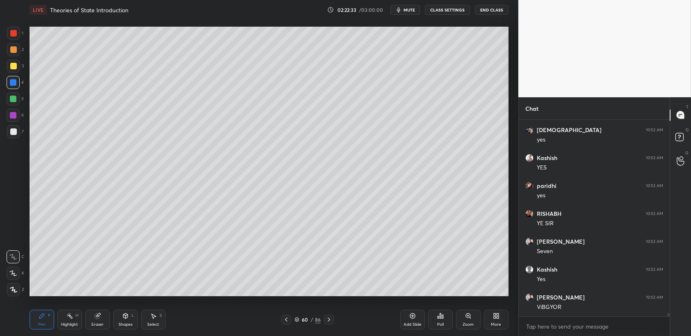
click at [18, 64] on div at bounding box center [13, 65] width 13 height 13
click at [17, 66] on div at bounding box center [13, 65] width 13 height 13
click at [16, 61] on div at bounding box center [13, 65] width 13 height 13
click at [17, 51] on div at bounding box center [13, 49] width 13 height 13
click at [12, 49] on div at bounding box center [13, 49] width 7 height 7
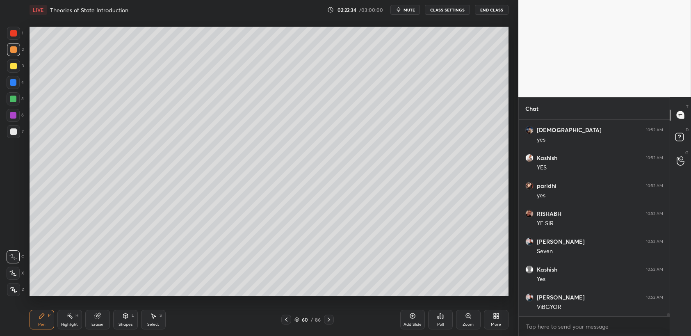
click at [12, 34] on div at bounding box center [13, 33] width 7 height 7
click at [25, 35] on div "1 2 3 4 5 6 7 C X Z C X Z E E Erase all H H" at bounding box center [13, 161] width 26 height 269
click at [26, 37] on div "Setting up your live class Poll for secs No correct answer Start poll" at bounding box center [268, 161] width 485 height 283
click at [18, 40] on div "1" at bounding box center [15, 33] width 16 height 13
click at [12, 128] on div at bounding box center [13, 131] width 7 height 7
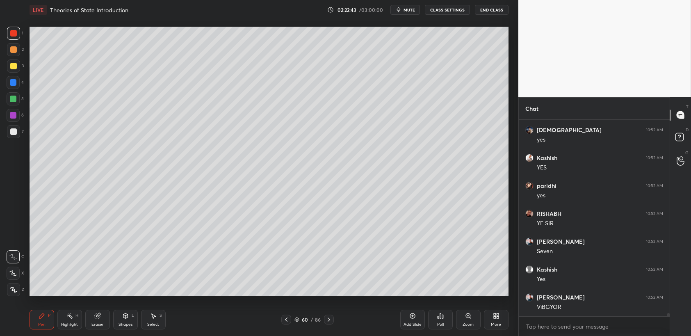
click at [18, 130] on div at bounding box center [13, 131] width 13 height 13
click at [0, 38] on div "1 2 3 4 5 6 7 C X Z C X Z E E Erase all H H" at bounding box center [13, 161] width 26 height 269
click at [15, 36] on div at bounding box center [13, 33] width 7 height 7
click at [24, 37] on div "1 2 3 4 5 6 7 C X Z C X Z E E Erase all H H" at bounding box center [13, 161] width 26 height 269
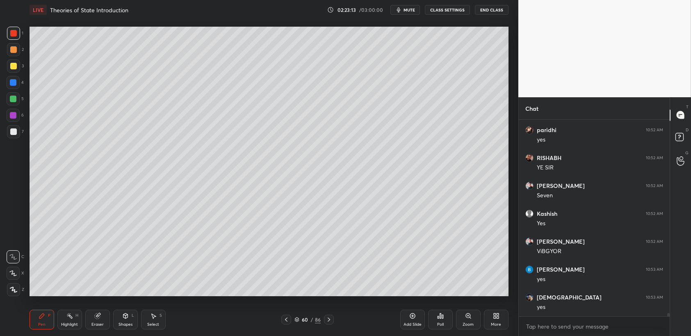
click at [17, 84] on div at bounding box center [13, 82] width 13 height 13
click at [23, 86] on div "4" at bounding box center [15, 82] width 17 height 13
click at [3, 79] on div "1 2 3 4 5 6 7 C X Z C X Z E E Erase all H H" at bounding box center [13, 161] width 26 height 269
click at [11, 88] on div at bounding box center [13, 82] width 13 height 13
click at [23, 70] on div "3" at bounding box center [15, 65] width 17 height 13
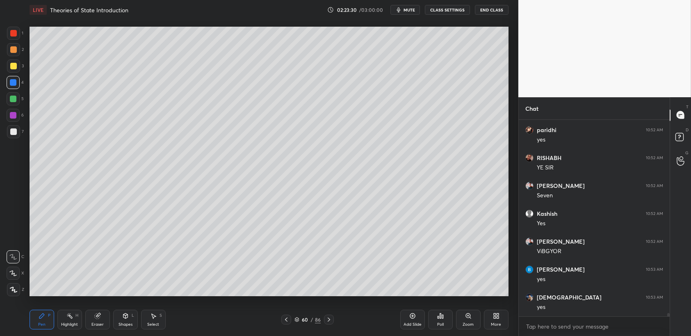
click at [22, 67] on div "3" at bounding box center [15, 65] width 17 height 13
click at [13, 96] on div at bounding box center [13, 99] width 7 height 7
click at [17, 102] on div at bounding box center [13, 98] width 13 height 13
click at [14, 44] on div at bounding box center [13, 49] width 13 height 13
click at [14, 43] on div at bounding box center [13, 49] width 13 height 13
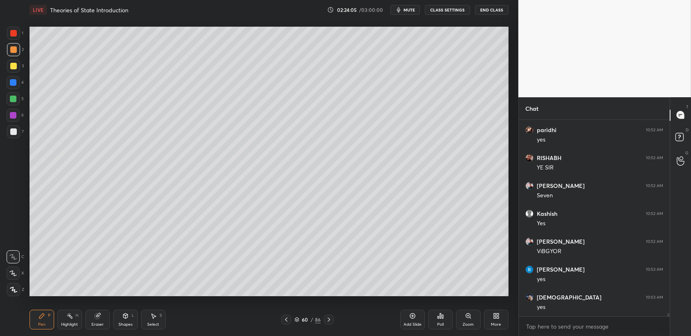
click at [15, 42] on div "1" at bounding box center [15, 35] width 16 height 16
click at [12, 41] on div "1" at bounding box center [15, 35] width 16 height 16
click at [16, 48] on div at bounding box center [13, 49] width 7 height 7
click at [10, 57] on div "2" at bounding box center [15, 51] width 17 height 16
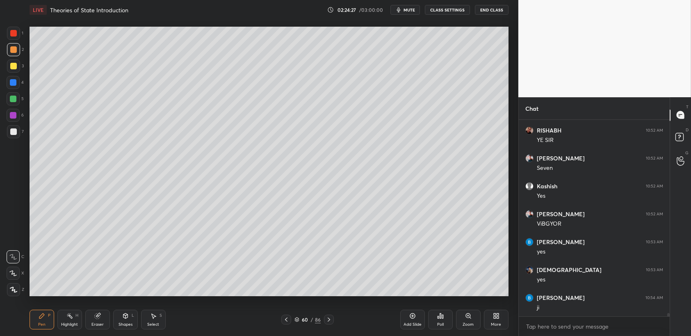
click at [13, 70] on div at bounding box center [13, 65] width 13 height 13
click at [11, 71] on div at bounding box center [13, 65] width 13 height 13
click at [14, 72] on div at bounding box center [13, 65] width 13 height 13
click at [17, 37] on div at bounding box center [13, 33] width 13 height 13
click at [14, 68] on div at bounding box center [13, 66] width 7 height 7
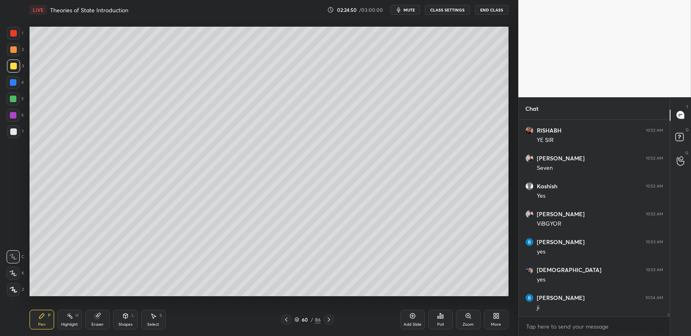
click at [12, 36] on div at bounding box center [13, 33] width 7 height 7
click at [14, 39] on div at bounding box center [13, 33] width 13 height 13
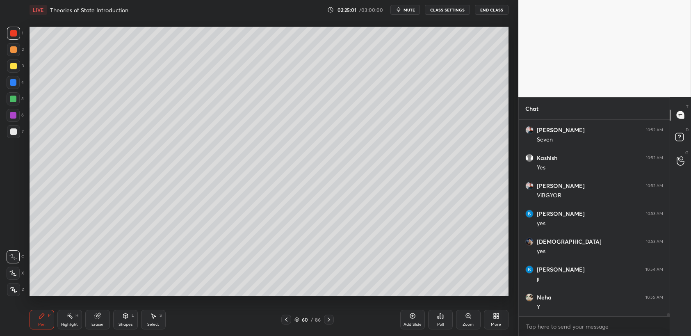
click at [14, 73] on div at bounding box center [13, 65] width 13 height 13
click at [20, 77] on div "4" at bounding box center [15, 82] width 17 height 13
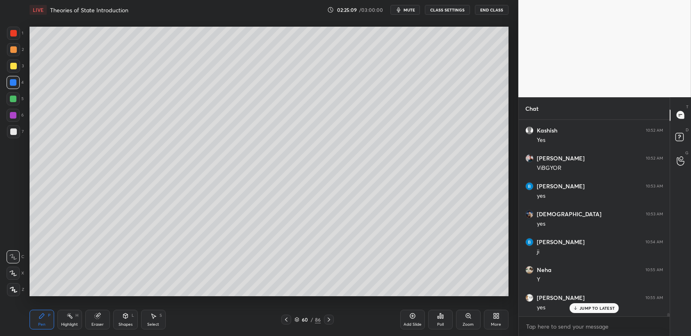
scroll to position [11486, 0]
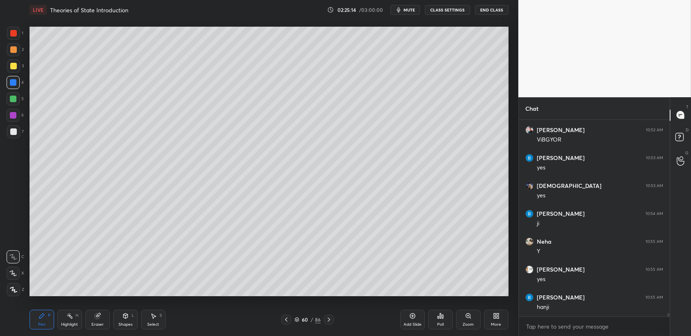
click at [11, 10] on div "1 2 3 4 5 6 7 C X Z C X Z E E Erase all H H LIVE Theories of State Introduction…" at bounding box center [256, 168] width 512 height 336
click at [16, 36] on div at bounding box center [13, 33] width 7 height 7
click at [26, 34] on div "1 2 3 4 5 6 7 C X Z C X Z E E Erase all H H" at bounding box center [13, 161] width 26 height 269
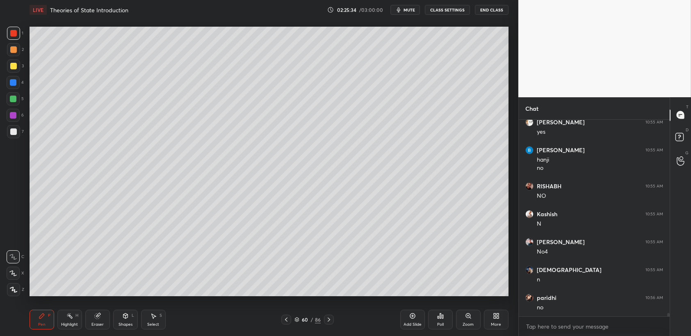
scroll to position [11661, 0]
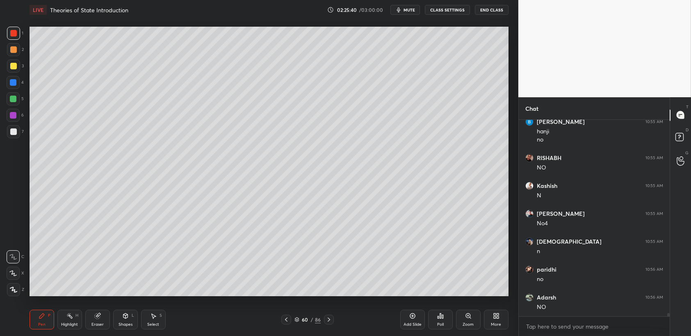
click at [8, 66] on div at bounding box center [13, 65] width 13 height 13
click at [12, 68] on div at bounding box center [13, 66] width 7 height 7
click at [14, 32] on div at bounding box center [13, 33] width 7 height 7
click at [18, 29] on div at bounding box center [13, 33] width 13 height 13
click at [23, 34] on div "1 2 3 4 5 6 7" at bounding box center [15, 84] width 17 height 115
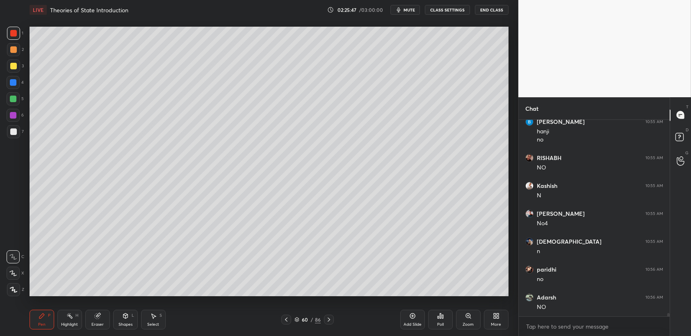
click at [18, 36] on div at bounding box center [13, 33] width 13 height 13
click at [11, 36] on div at bounding box center [13, 33] width 7 height 7
click at [9, 51] on div at bounding box center [13, 49] width 13 height 13
click at [14, 54] on div at bounding box center [13, 49] width 13 height 13
click at [14, 35] on div at bounding box center [13, 33] width 7 height 7
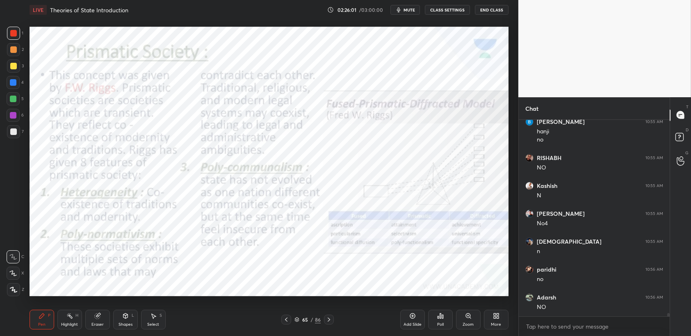
click at [23, 37] on div "1" at bounding box center [15, 33] width 16 height 13
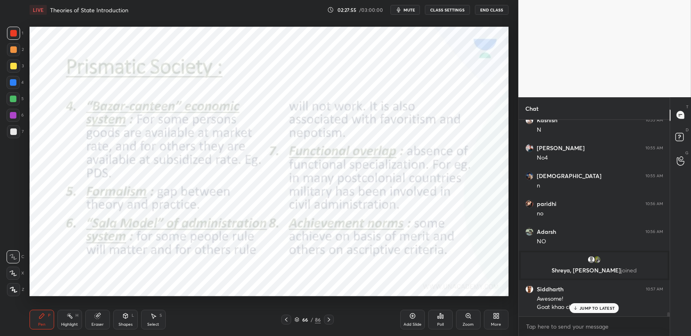
scroll to position [9650, 0]
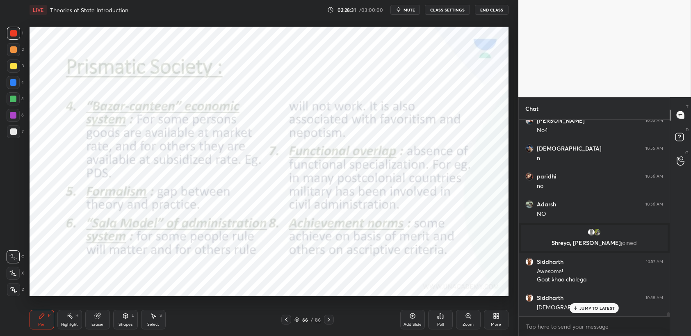
click at [298, 318] on icon at bounding box center [296, 319] width 5 height 5
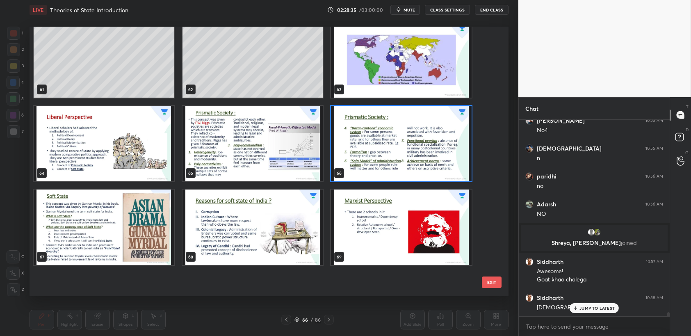
scroll to position [1588, 0]
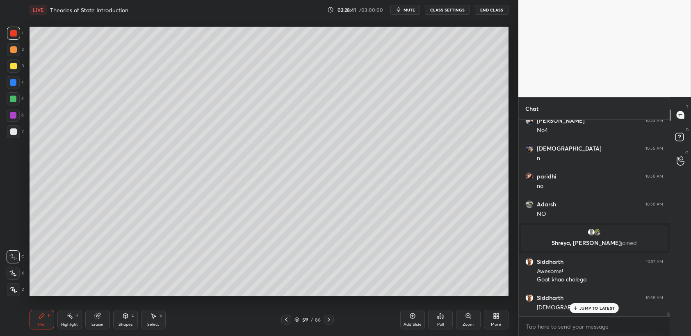
click at [14, 60] on div at bounding box center [13, 65] width 13 height 13
click at [14, 66] on div at bounding box center [13, 66] width 7 height 7
click at [9, 60] on div at bounding box center [13, 65] width 13 height 13
click at [12, 55] on div at bounding box center [13, 49] width 13 height 13
click at [19, 53] on div at bounding box center [13, 49] width 13 height 13
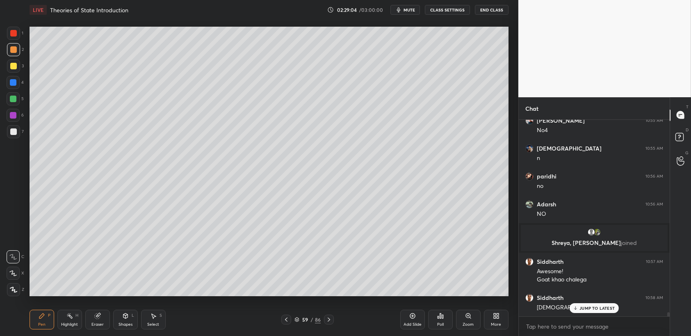
click at [407, 315] on div "Add Slide" at bounding box center [412, 319] width 25 height 20
click at [14, 91] on div "4" at bounding box center [15, 84] width 17 height 16
click at [15, 86] on div at bounding box center [13, 82] width 13 height 13
click at [11, 92] on div "4" at bounding box center [15, 84] width 17 height 16
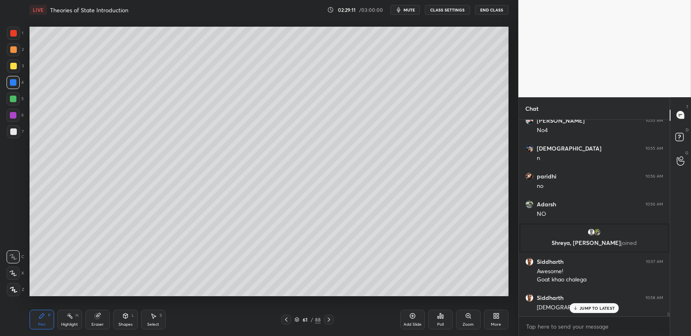
click at [19, 100] on div at bounding box center [13, 98] width 13 height 13
click at [3, 101] on div "1 2 3 4 5 6 7 C X Z C X Z E E Erase all H H" at bounding box center [13, 161] width 26 height 269
click at [16, 114] on div at bounding box center [13, 115] width 7 height 7
click at [19, 113] on div at bounding box center [13, 115] width 13 height 13
click at [22, 103] on div "5" at bounding box center [15, 98] width 17 height 13
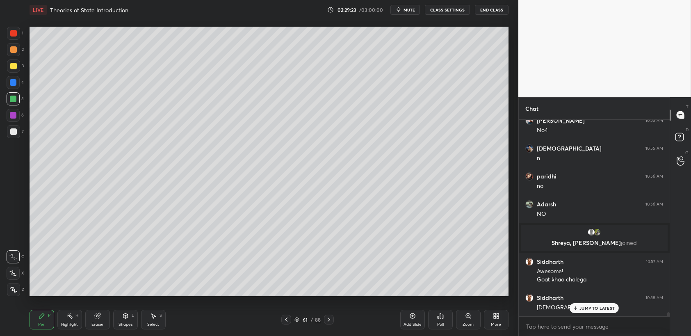
click at [12, 98] on div at bounding box center [13, 99] width 7 height 7
click at [17, 82] on div at bounding box center [13, 82] width 13 height 13
click at [15, 83] on div at bounding box center [13, 82] width 7 height 7
click at [14, 111] on div at bounding box center [13, 115] width 13 height 13
click at [23, 135] on div "7" at bounding box center [15, 131] width 17 height 13
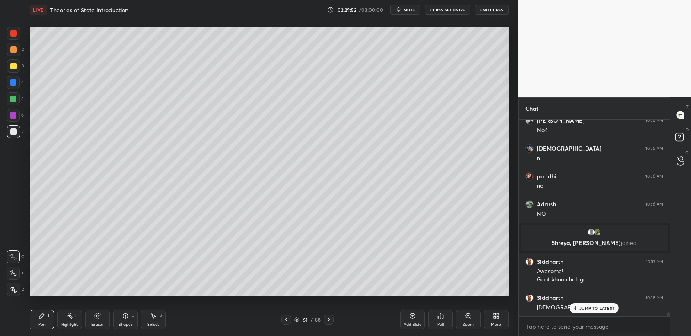
click at [6, 109] on div "1 2 3 4 5 6 7 C X Z C X Z E E Erase all H H" at bounding box center [13, 161] width 26 height 269
click at [12, 109] on div at bounding box center [13, 115] width 13 height 13
click at [21, 104] on div "5" at bounding box center [15, 98] width 17 height 13
click at [18, 69] on div at bounding box center [13, 65] width 13 height 13
click at [20, 72] on div "3" at bounding box center [15, 65] width 17 height 13
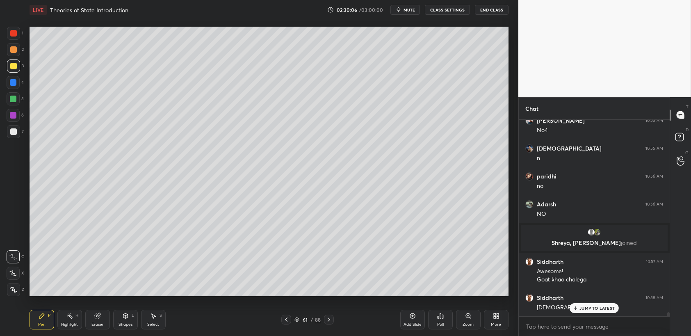
click at [0, 32] on div "1 2 3 4 5 6 7 C X Z C X Z E E Erase all H H" at bounding box center [13, 161] width 26 height 269
click at [14, 36] on div at bounding box center [13, 33] width 7 height 7
click at [17, 36] on div at bounding box center [13, 33] width 13 height 13
click at [15, 30] on div at bounding box center [13, 33] width 13 height 13
click at [16, 62] on div at bounding box center [13, 65] width 13 height 13
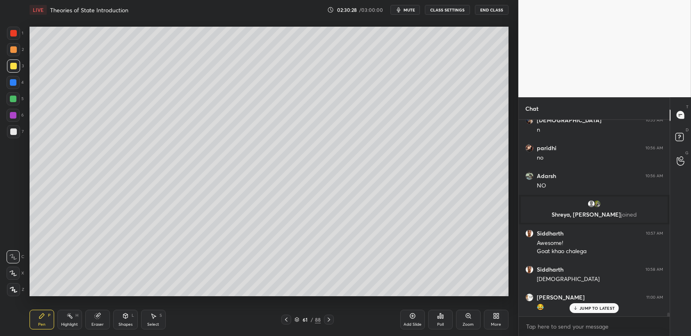
scroll to position [9705, 0]
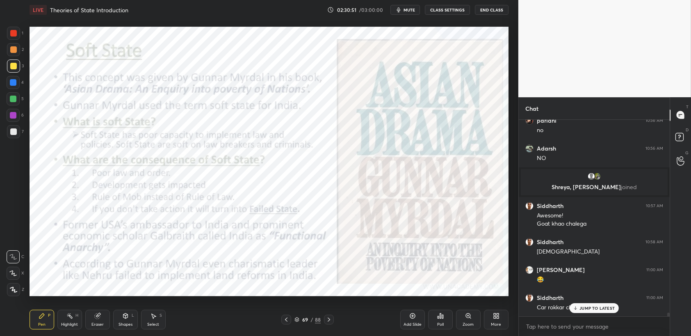
click at [10, 32] on div at bounding box center [13, 33] width 7 height 7
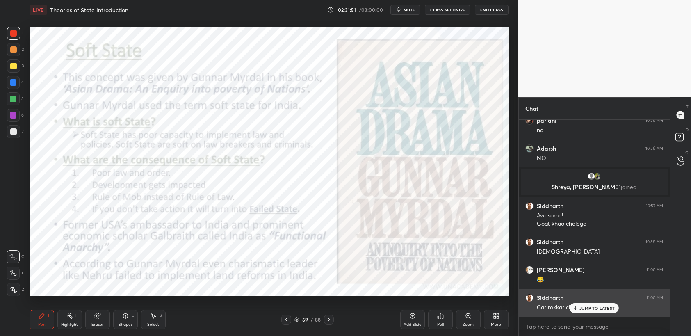
click at [594, 309] on p "JUMP TO LATEST" at bounding box center [596, 307] width 35 height 5
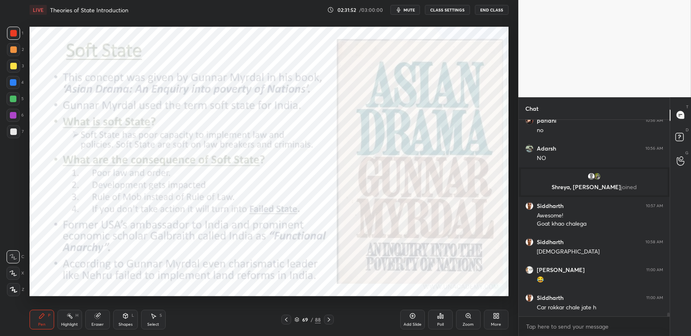
click at [328, 322] on icon at bounding box center [328, 319] width 7 height 7
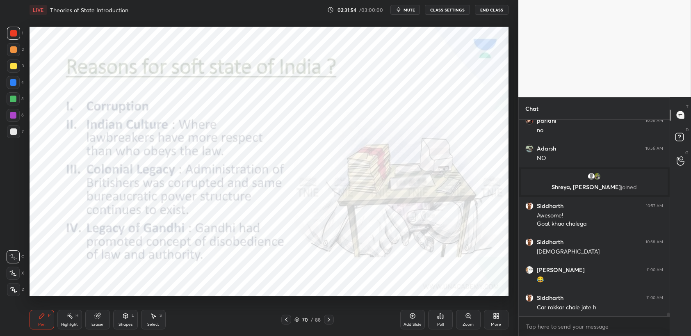
click at [10, 32] on div at bounding box center [13, 33] width 7 height 7
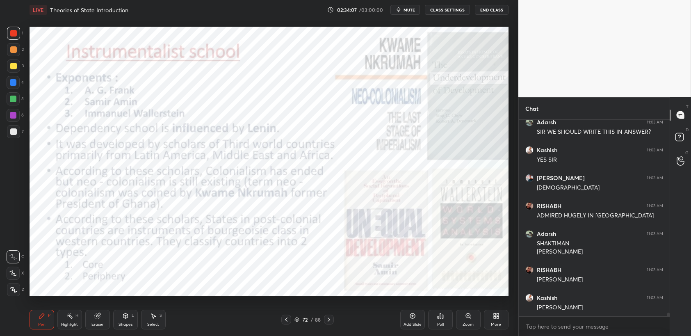
scroll to position [10188, 0]
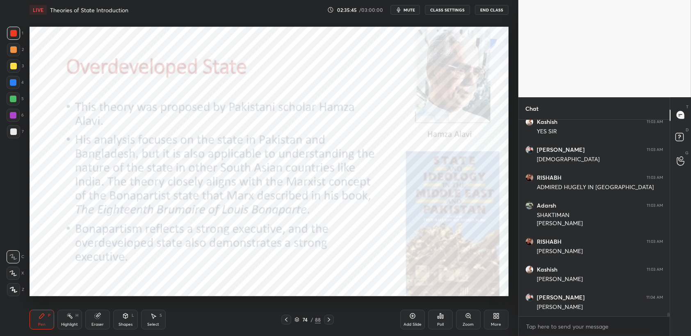
click at [412, 324] on div "Add Slide" at bounding box center [412, 324] width 18 height 4
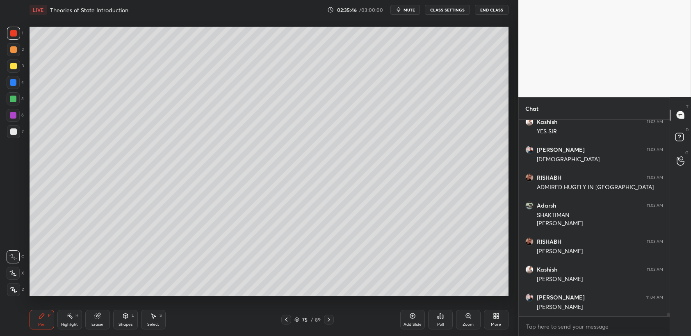
click at [21, 84] on div "4" at bounding box center [15, 82] width 17 height 13
click at [0, 93] on div "1 2 3 4 5 6 7 C X Z C X Z E E Erase all H H" at bounding box center [13, 161] width 26 height 269
click at [9, 96] on div at bounding box center [13, 98] width 13 height 13
click at [13, 101] on div at bounding box center [13, 99] width 7 height 7
click at [0, 95] on div "1 2 3 4 5 6 7 C X Z C X Z E E Erase all H H" at bounding box center [13, 161] width 26 height 269
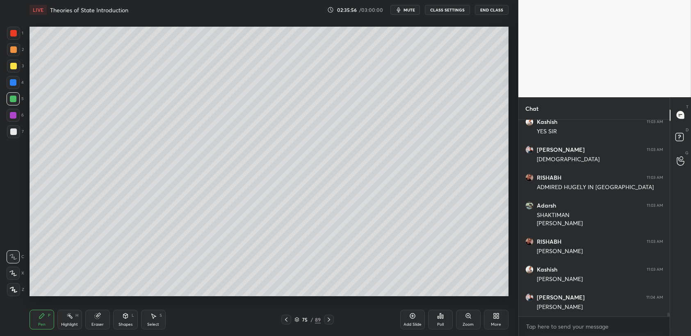
click at [15, 86] on div at bounding box center [13, 82] width 13 height 13
click at [0, 112] on div "1 2 3 4 5 6 7 C X Z C X Z E E Erase all H H" at bounding box center [13, 161] width 26 height 269
click at [11, 115] on div at bounding box center [13, 115] width 7 height 7
click at [0, 120] on div "1 2 3 4 5 6 7 C X Z C X Z E E Erase all H H" at bounding box center [13, 161] width 26 height 269
click at [5, 119] on div "1 2 3 4 5 6 7 C X Z C X Z E E Erase all H H" at bounding box center [13, 161] width 26 height 269
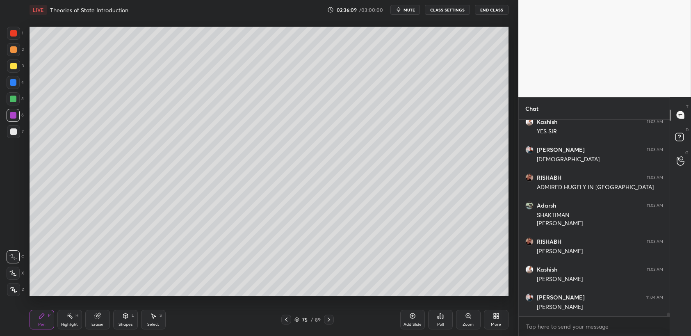
click at [18, 106] on div "5" at bounding box center [15, 100] width 17 height 16
click at [20, 105] on div "5" at bounding box center [15, 98] width 17 height 13
click at [0, 57] on div "1 2 3 4 5 6 7 C X Z C X Z E E Erase all H H" at bounding box center [13, 161] width 26 height 269
click at [17, 51] on div at bounding box center [13, 49] width 13 height 13
click at [0, 66] on div "1 2 3 4 5 6 7 C X Z C X Z E E Erase all H H" at bounding box center [13, 161] width 26 height 269
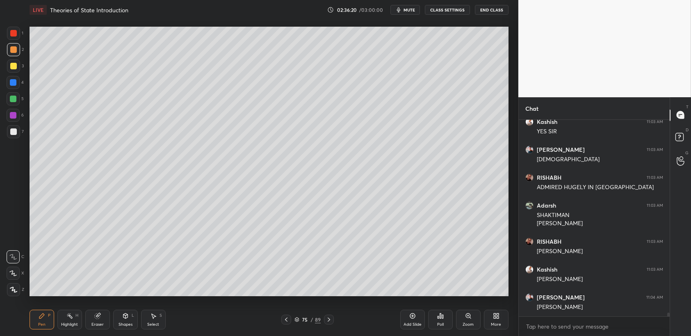
click at [0, 67] on div "1 2 3 4 5 6 7 C X Z C X Z E E Erase all H H" at bounding box center [13, 161] width 26 height 269
click at [0, 72] on div "1 2 3 4 5 6 7 C X Z C X Z E E Erase all H H" at bounding box center [13, 161] width 26 height 269
click at [0, 75] on div "1 2 3 4 5 6 7 C X Z C X Z E E Erase all H H" at bounding box center [13, 161] width 26 height 269
click at [0, 81] on div "1 2 3 4 5 6 7 C X Z C X Z E E Erase all H H" at bounding box center [13, 161] width 26 height 269
click at [5, 84] on div "1 2 3 4 5 6 7 C X Z C X Z E E Erase all H H" at bounding box center [13, 161] width 26 height 269
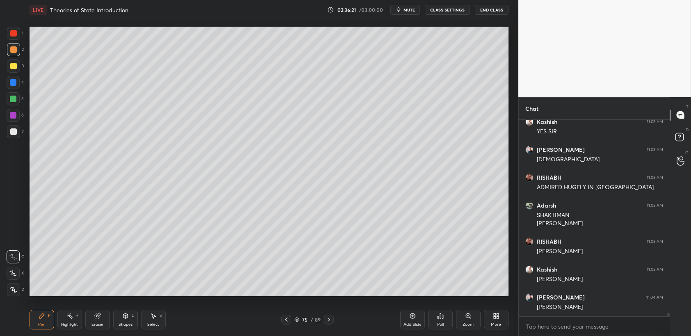
click at [12, 85] on div at bounding box center [13, 82] width 7 height 7
click at [15, 132] on div at bounding box center [13, 131] width 7 height 7
click at [20, 125] on div "7" at bounding box center [15, 131] width 17 height 13
click at [15, 121] on div at bounding box center [13, 115] width 13 height 13
click at [20, 121] on div "6" at bounding box center [15, 115] width 17 height 13
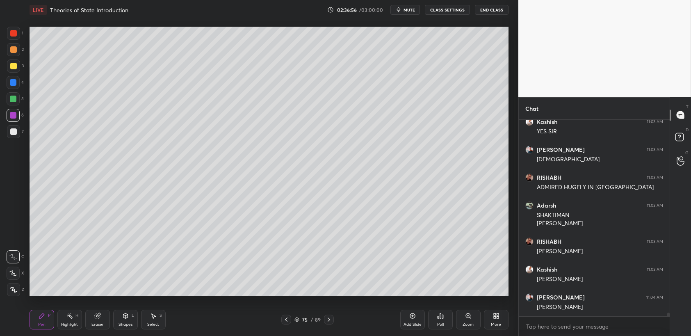
scroll to position [10215, 0]
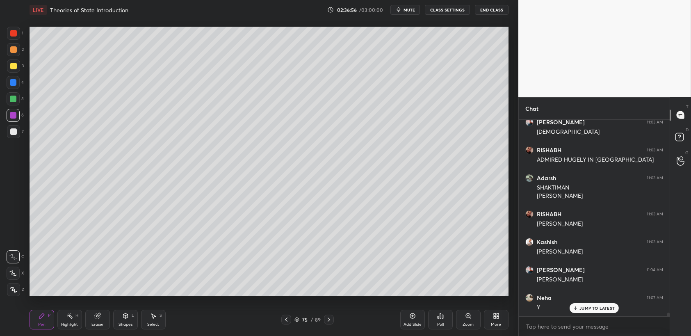
click at [17, 50] on div at bounding box center [13, 49] width 13 height 13
click at [18, 51] on div at bounding box center [13, 49] width 13 height 13
click at [10, 102] on div at bounding box center [13, 98] width 13 height 13
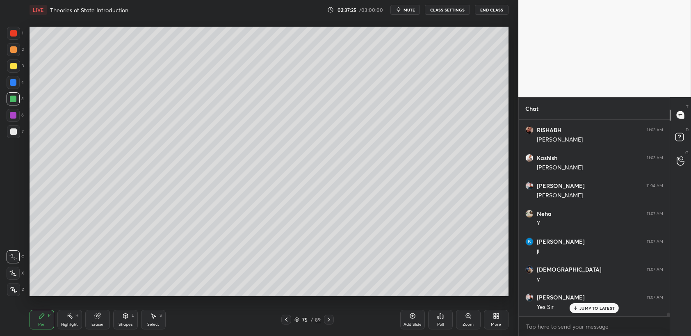
scroll to position [10327, 0]
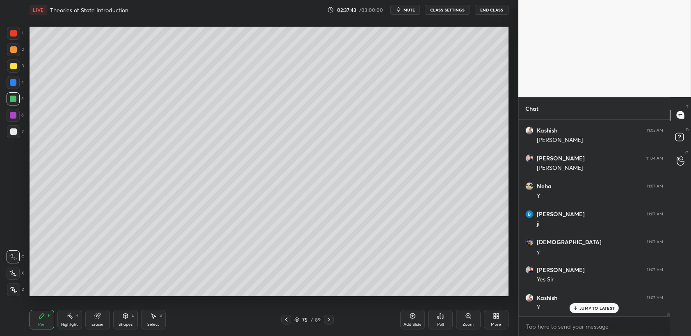
click at [11, 78] on div at bounding box center [13, 82] width 13 height 13
click at [14, 75] on div "3" at bounding box center [15, 67] width 17 height 16
click at [15, 35] on div at bounding box center [13, 33] width 7 height 7
click at [17, 37] on div at bounding box center [13, 33] width 13 height 13
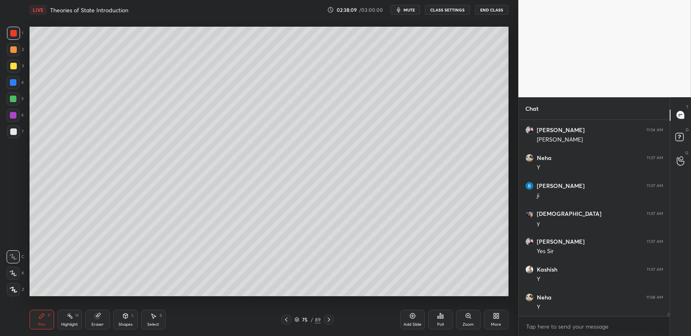
click at [21, 84] on div "4" at bounding box center [15, 82] width 17 height 13
click at [19, 102] on div at bounding box center [13, 98] width 13 height 13
click at [20, 104] on div "5" at bounding box center [15, 98] width 17 height 13
click at [17, 96] on div at bounding box center [13, 98] width 13 height 13
click at [20, 82] on div "4" at bounding box center [15, 82] width 17 height 13
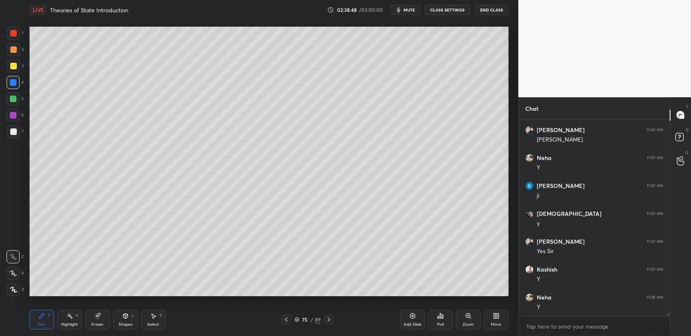
click at [17, 70] on div at bounding box center [13, 65] width 13 height 13
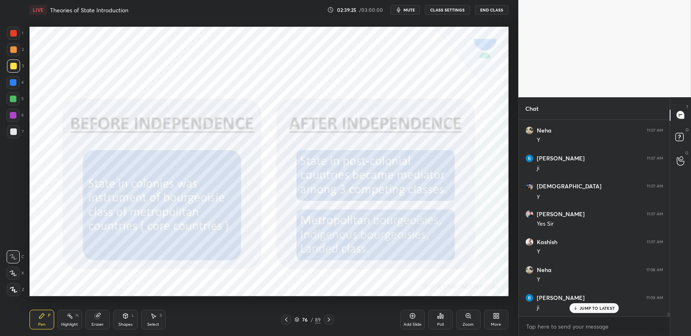
scroll to position [10438, 0]
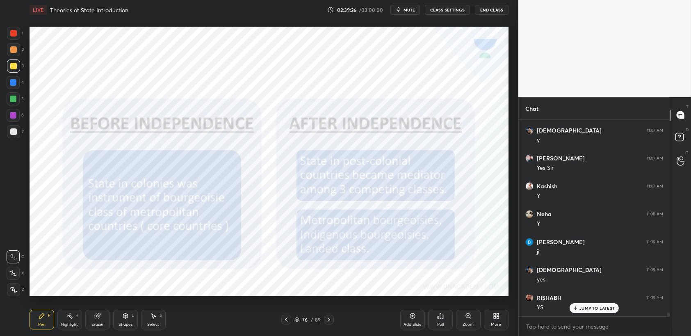
click at [14, 27] on div at bounding box center [13, 33] width 13 height 13
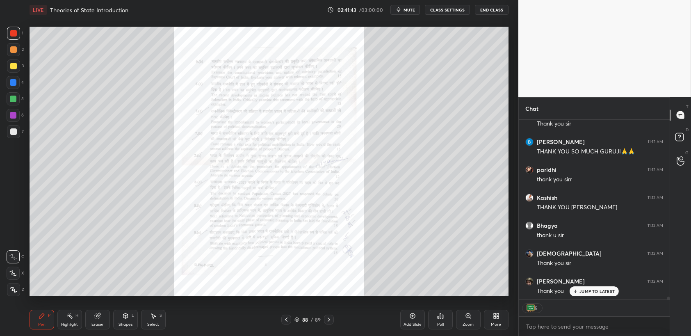
scroll to position [10873, 0]
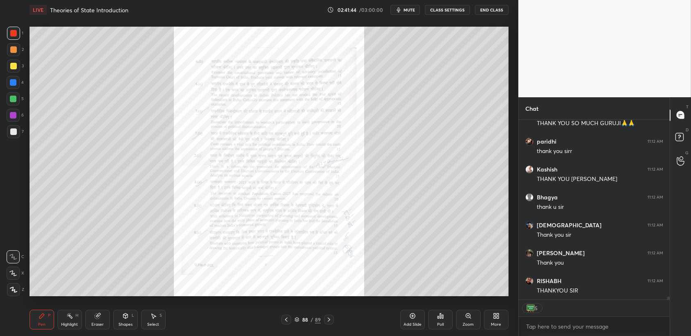
click at [487, 11] on button "End Class" at bounding box center [492, 10] width 34 height 10
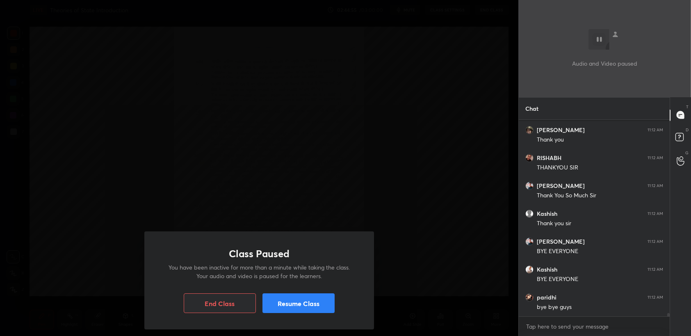
scroll to position [11026, 0]
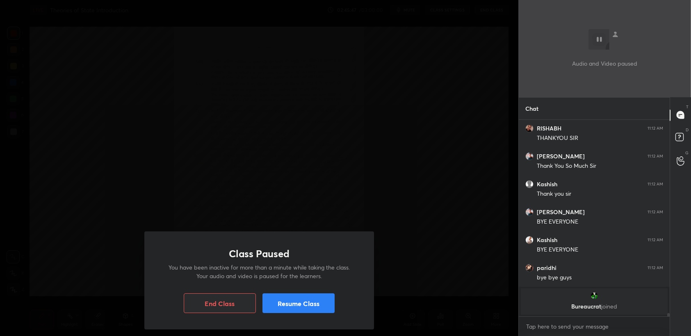
drag, startPoint x: 191, startPoint y: 304, endPoint x: 196, endPoint y: 301, distance: 5.9
click at [191, 304] on button "End Class" at bounding box center [220, 303] width 72 height 20
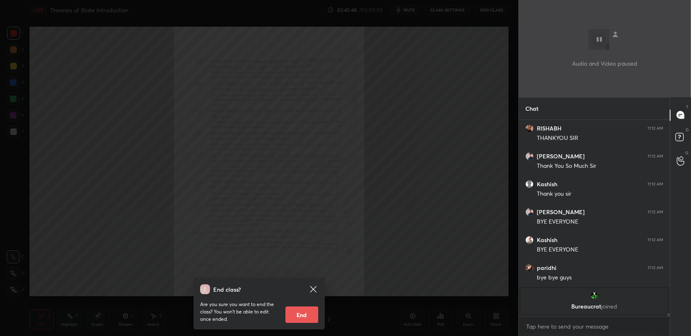
drag, startPoint x: 307, startPoint y: 321, endPoint x: 319, endPoint y: 314, distance: 13.2
click at [308, 321] on button "End" at bounding box center [301, 314] width 33 height 16
type textarea "x"
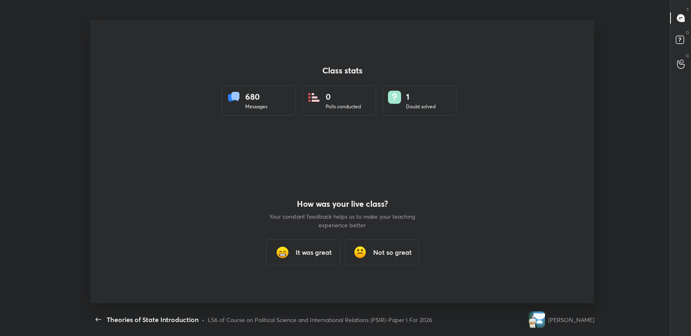
scroll to position [40706, 40305]
